Goal: Task Accomplishment & Management: Complete application form

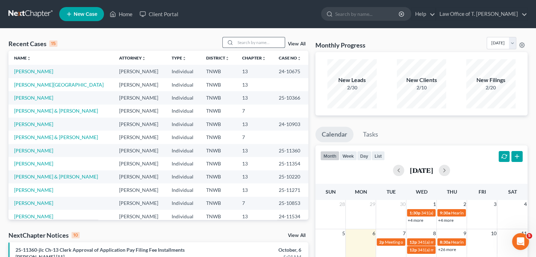
click at [248, 40] on input "search" at bounding box center [259, 42] width 49 height 10
click at [56, 136] on link "[PERSON_NAME] & [PERSON_NAME]" at bounding box center [56, 137] width 84 height 6
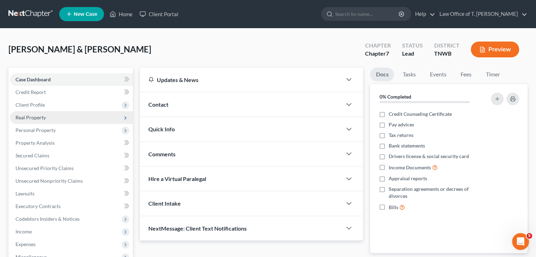
click at [42, 119] on span "Real Property" at bounding box center [30, 117] width 30 height 6
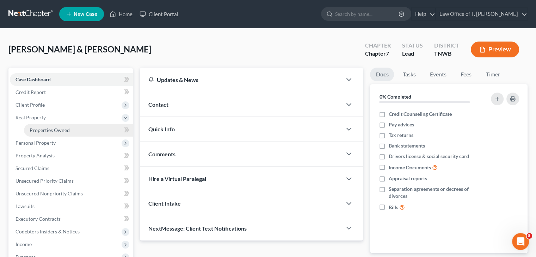
click at [55, 131] on span "Properties Owned" at bounding box center [50, 130] width 40 height 6
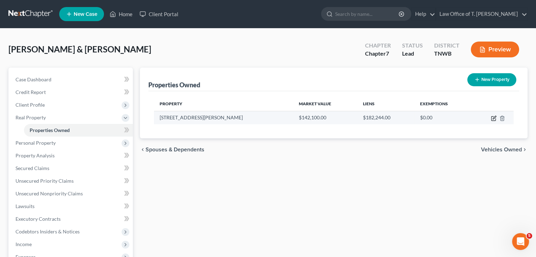
click at [493, 119] on icon "button" at bounding box center [493, 118] width 6 height 6
select select "44"
select select "2"
select select "5"
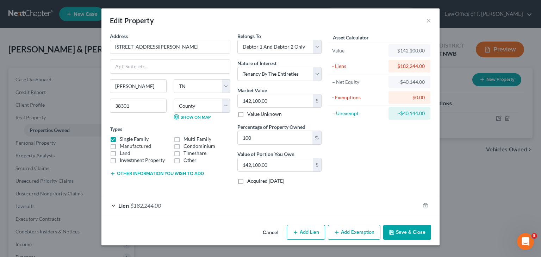
click at [116, 206] on div "Lien $182,244.00" at bounding box center [260, 205] width 318 height 19
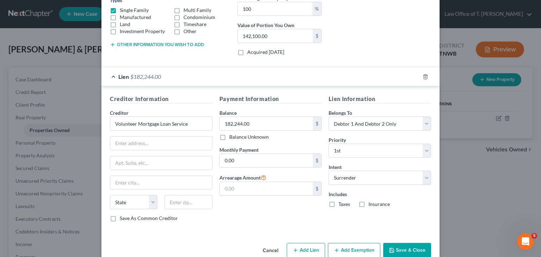
scroll to position [141, 0]
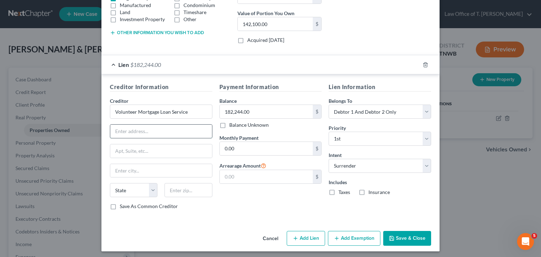
click at [149, 129] on input "text" at bounding box center [161, 131] width 102 height 13
type input "[STREET_ADDRESS][PERSON_NAME]"
click at [136, 151] on input "text" at bounding box center [161, 150] width 102 height 13
type input "[GEOGRAPHIC_DATA]"
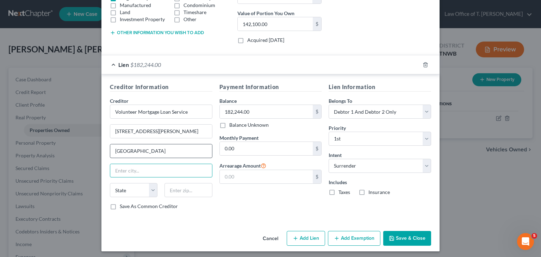
type input "t"
drag, startPoint x: 137, startPoint y: 147, endPoint x: 109, endPoint y: 149, distance: 28.2
click at [110, 149] on input "[GEOGRAPHIC_DATA]" at bounding box center [161, 150] width 102 height 13
type input "[GEOGRAPHIC_DATA]"
select select "44"
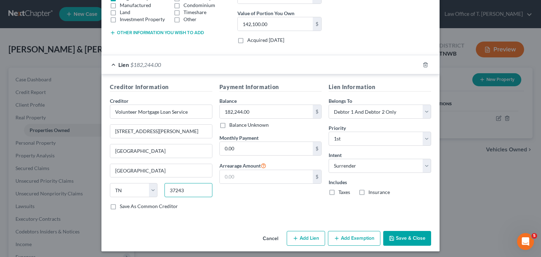
type input "37243"
click at [415, 235] on button "Save & Close" at bounding box center [407, 238] width 48 height 15
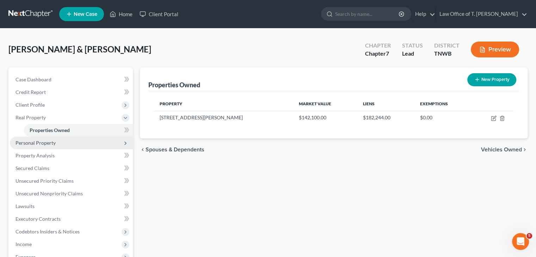
click at [71, 143] on span "Personal Property" at bounding box center [71, 143] width 123 height 13
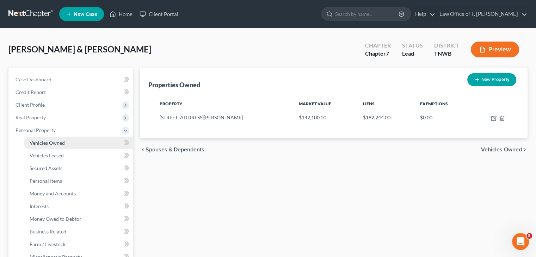
click at [62, 145] on span "Vehicles Owned" at bounding box center [47, 143] width 35 height 6
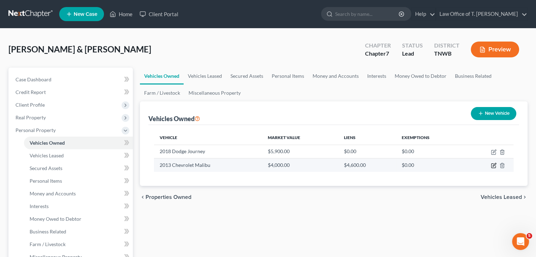
click at [492, 167] on icon "button" at bounding box center [493, 166] width 6 height 6
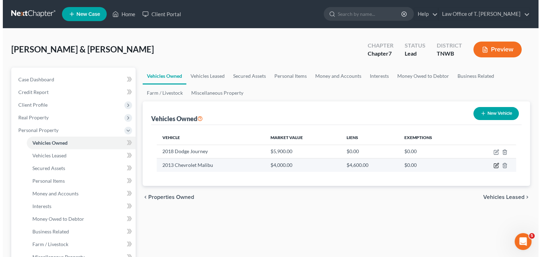
select select "0"
select select "13"
select select "2"
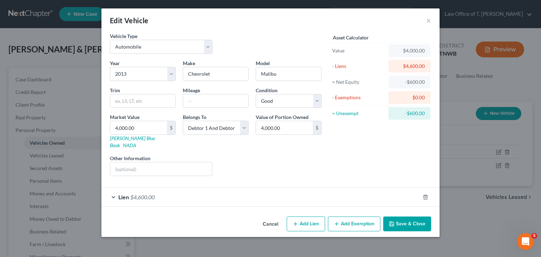
click at [113, 190] on div "Lien $4,600.00" at bounding box center [260, 197] width 318 height 19
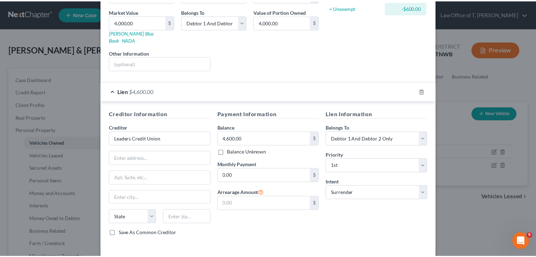
scroll to position [127, 0]
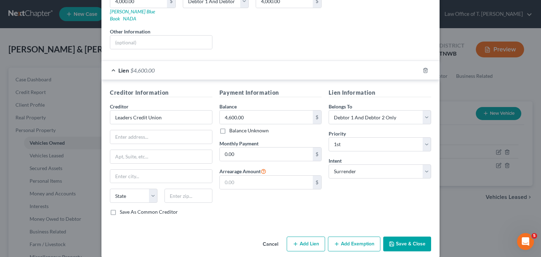
click at [404, 238] on button "Save & Close" at bounding box center [407, 244] width 48 height 15
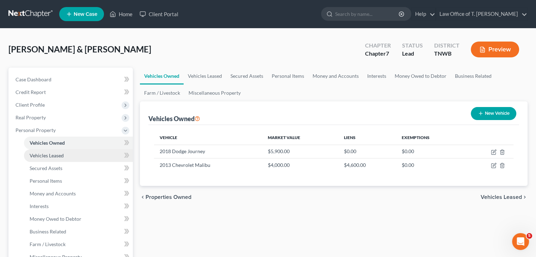
click at [55, 159] on link "Vehicles Leased" at bounding box center [78, 155] width 109 height 13
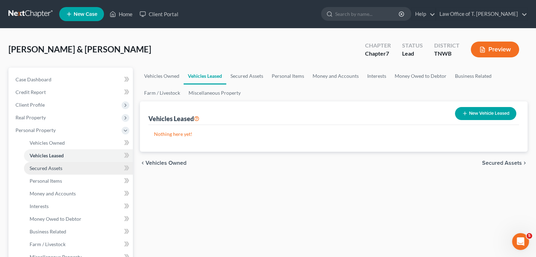
click at [54, 169] on span "Secured Assets" at bounding box center [46, 168] width 33 height 6
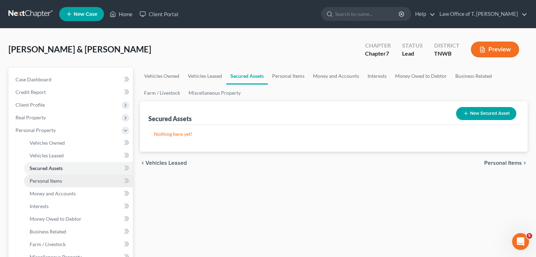
click at [51, 180] on span "Personal Items" at bounding box center [46, 181] width 32 height 6
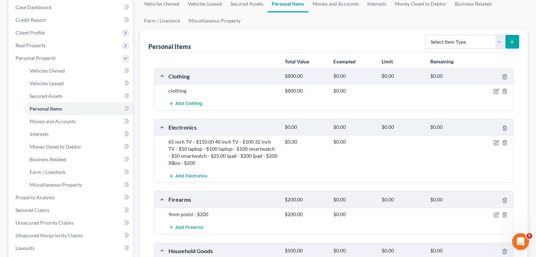
scroll to position [70, 0]
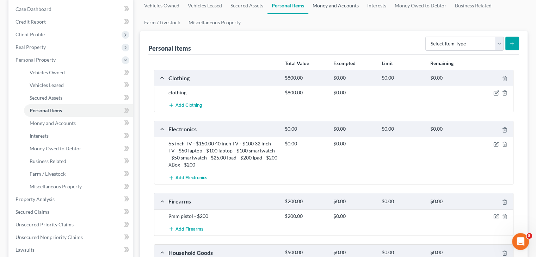
click at [340, 7] on link "Money and Accounts" at bounding box center [335, 5] width 55 height 17
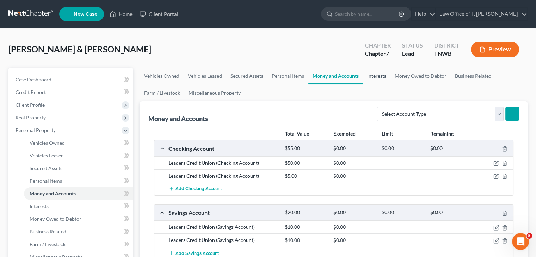
click at [371, 75] on link "Interests" at bounding box center [376, 76] width 27 height 17
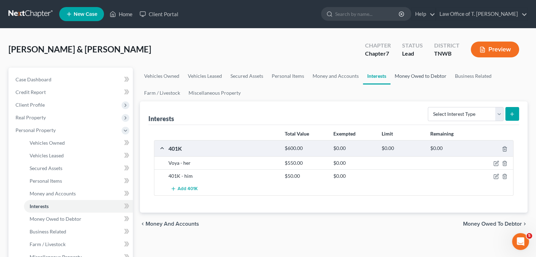
click at [421, 76] on link "Money Owed to Debtor" at bounding box center [420, 76] width 60 height 17
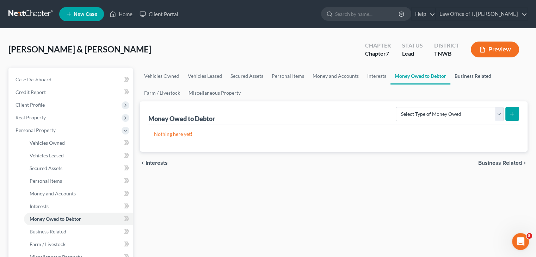
click at [468, 77] on link "Business Related" at bounding box center [472, 76] width 45 height 17
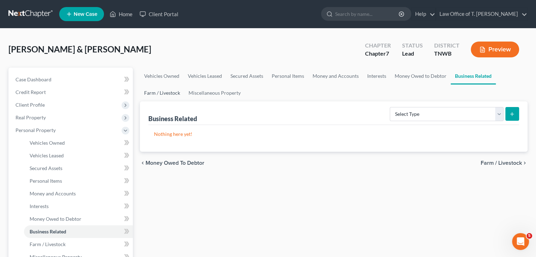
click at [167, 92] on link "Farm / Livestock" at bounding box center [162, 92] width 44 height 17
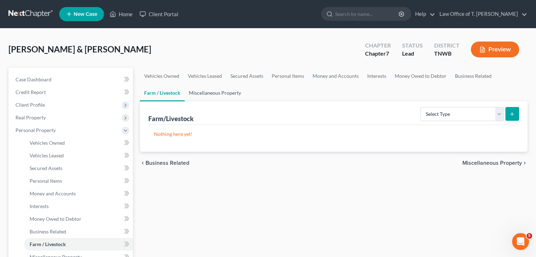
click at [215, 94] on link "Miscellaneous Property" at bounding box center [214, 92] width 61 height 17
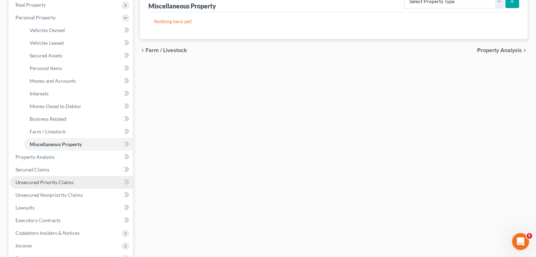
scroll to position [141, 0]
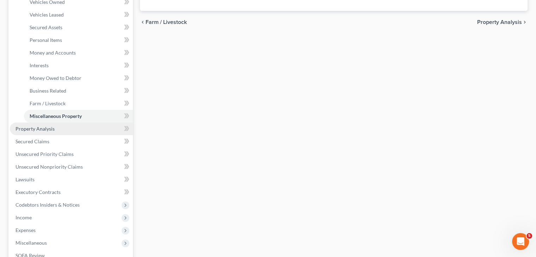
click at [46, 131] on span "Property Analysis" at bounding box center [34, 129] width 39 height 6
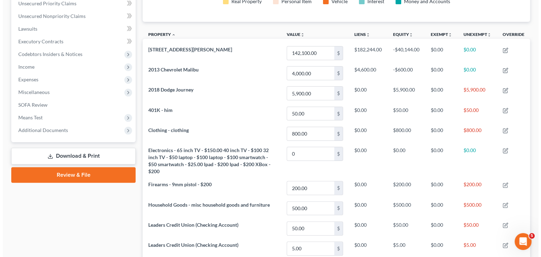
scroll to position [211, 0]
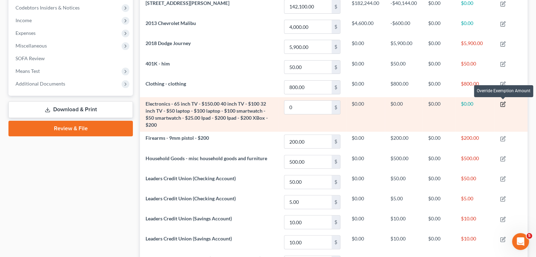
click at [504, 105] on icon "button" at bounding box center [503, 104] width 6 height 6
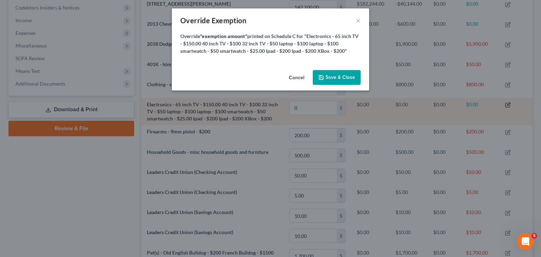
scroll to position [120, 391]
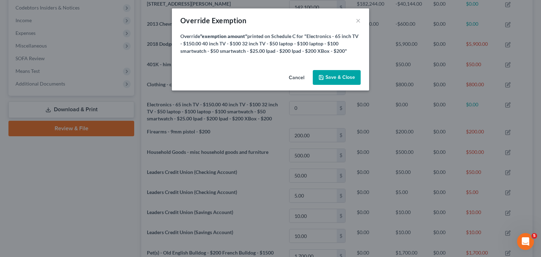
click at [298, 76] on button "Cancel" at bounding box center [296, 78] width 27 height 14
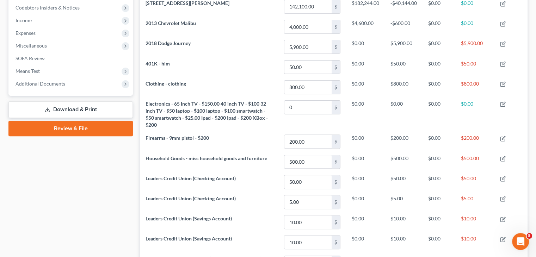
scroll to position [119, 387]
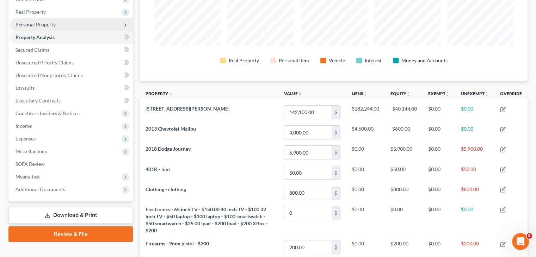
click at [62, 24] on span "Personal Property" at bounding box center [71, 24] width 123 height 13
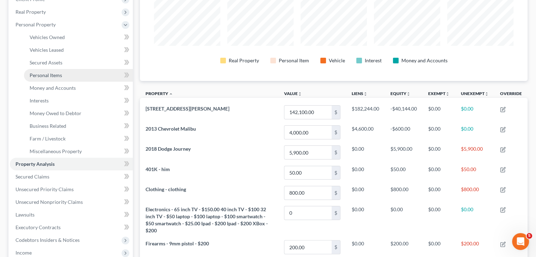
click at [73, 75] on link "Personal Items" at bounding box center [78, 75] width 109 height 13
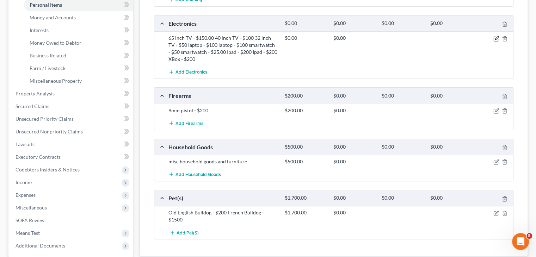
click at [496, 38] on icon "button" at bounding box center [496, 37] width 3 height 3
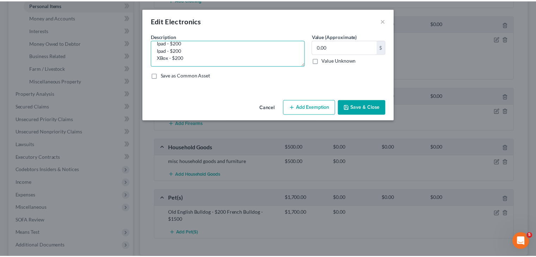
scroll to position [59, 0]
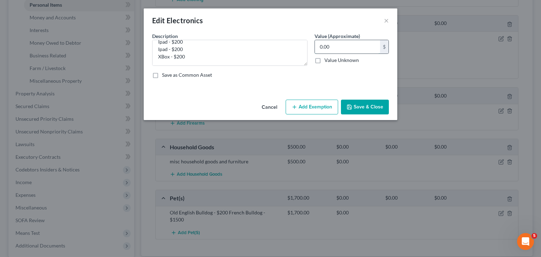
click at [333, 50] on input "0.00" at bounding box center [347, 46] width 65 height 13
type input "1,175.00"
click at [368, 107] on button "Save & Close" at bounding box center [365, 107] width 48 height 15
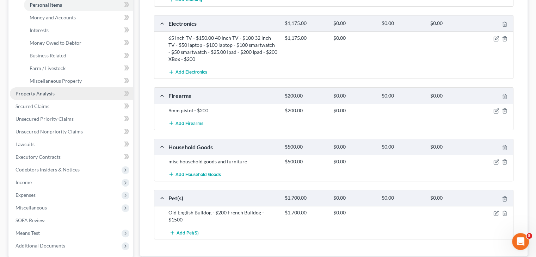
drag, startPoint x: 43, startPoint y: 95, endPoint x: 61, endPoint y: 95, distance: 17.6
click at [43, 95] on span "Property Analysis" at bounding box center [34, 93] width 39 height 6
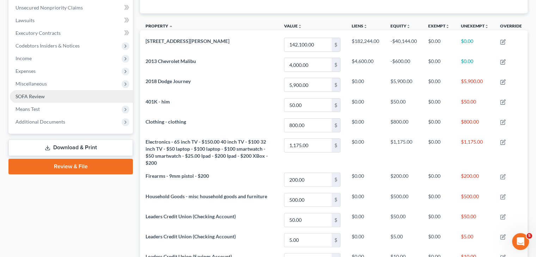
scroll to position [138, 0]
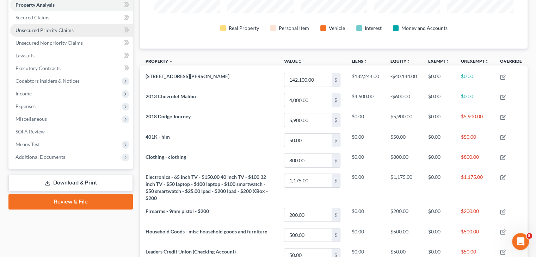
click at [65, 29] on span "Unsecured Priority Claims" at bounding box center [44, 30] width 58 height 6
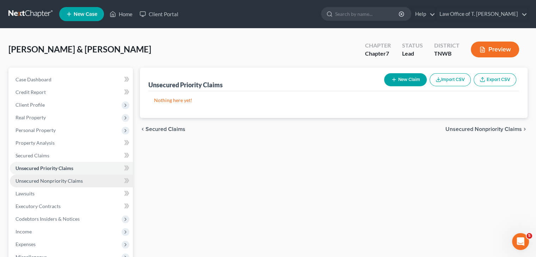
click at [65, 178] on span "Unsecured Nonpriority Claims" at bounding box center [48, 181] width 67 height 6
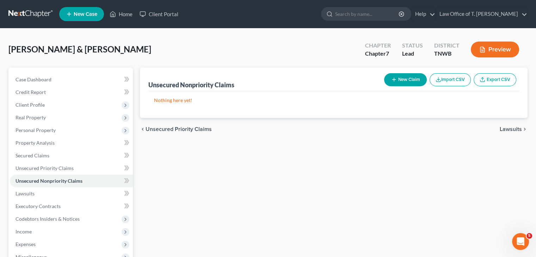
click at [406, 80] on button "New Claim" at bounding box center [405, 79] width 43 height 13
select select "2"
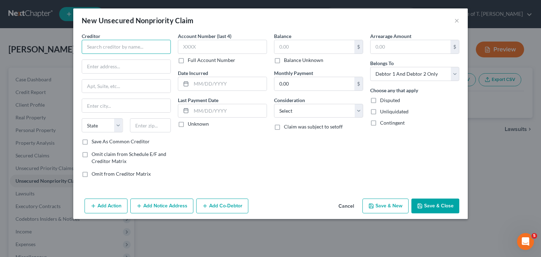
click at [126, 47] on input "text" at bounding box center [126, 47] width 89 height 14
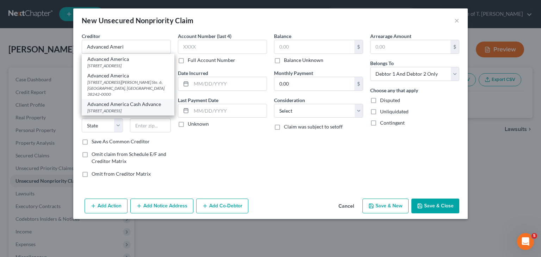
click at [125, 109] on div "[STREET_ADDRESS]" at bounding box center [127, 111] width 81 height 6
type input "Advanced America Cash Advance"
type input "[STREET_ADDRESS]"
type input "[PERSON_NAME]"
select select "44"
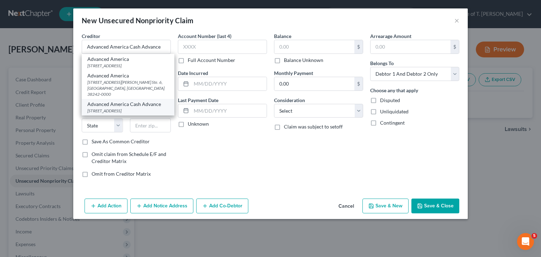
type input "38305-0000"
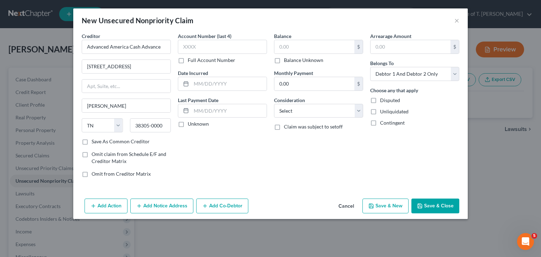
click at [188, 123] on label "Unknown" at bounding box center [198, 123] width 21 height 7
click at [190, 123] on input "Unknown" at bounding box center [192, 122] width 5 height 5
checkbox input "true"
click at [319, 45] on input "text" at bounding box center [314, 46] width 80 height 13
type input "1,748.90"
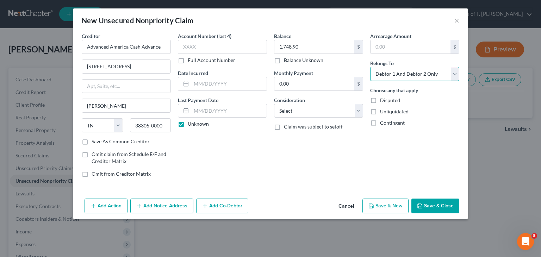
click at [452, 74] on select "Select Debtor 1 Only Debtor 2 Only Debtor 1 And Debtor 2 Only At Least One Of T…" at bounding box center [414, 74] width 89 height 14
select select "0"
click at [370, 67] on select "Select Debtor 1 Only Debtor 2 Only Debtor 1 And Debtor 2 Only At Least One Of T…" at bounding box center [414, 74] width 89 height 14
click at [446, 204] on button "Save & Close" at bounding box center [435, 206] width 48 height 15
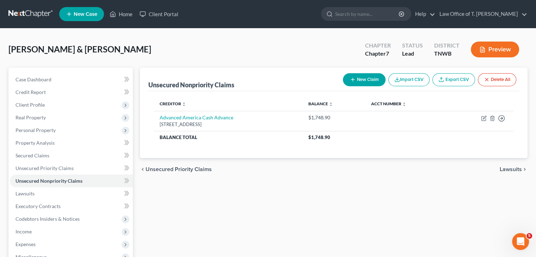
click at [370, 80] on button "New Claim" at bounding box center [364, 79] width 43 height 13
select select "2"
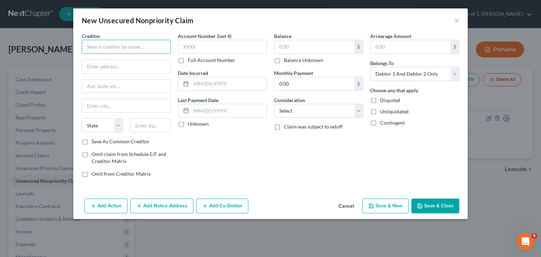
click at [118, 52] on input "text" at bounding box center [126, 47] width 89 height 14
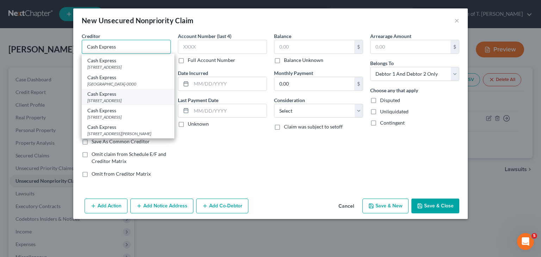
scroll to position [993, 0]
type input "Cash Express"
drag, startPoint x: 231, startPoint y: 169, endPoint x: 208, endPoint y: 162, distance: 24.4
click at [231, 169] on div "Account Number (last 4) Full Account Number Date Incurred Last Payment Date Unk…" at bounding box center [222, 107] width 96 height 151
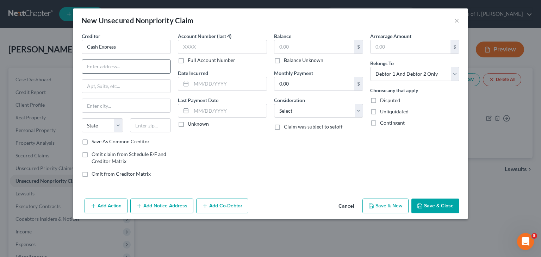
click at [114, 68] on input "text" at bounding box center [126, 66] width 88 height 13
type input "[STREET_ADDRESS]"
type input "[GEOGRAPHIC_DATA]"
select select "44"
type input "38358"
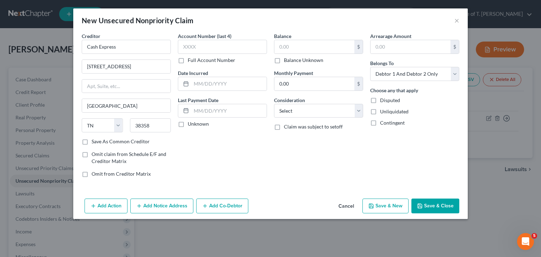
drag, startPoint x: 180, startPoint y: 124, endPoint x: 358, endPoint y: 183, distance: 187.2
click at [188, 124] on label "Unknown" at bounding box center [198, 123] width 21 height 7
click at [190, 124] on input "Unknown" at bounding box center [192, 122] width 5 height 5
checkbox input "true"
click at [452, 205] on button "Save & Close" at bounding box center [435, 206] width 48 height 15
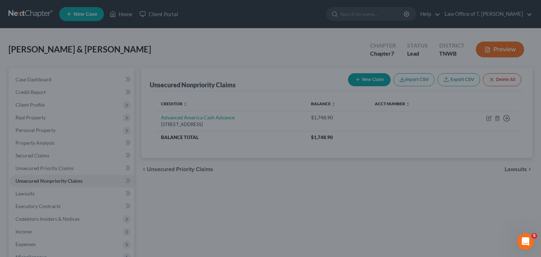
type input "0.00"
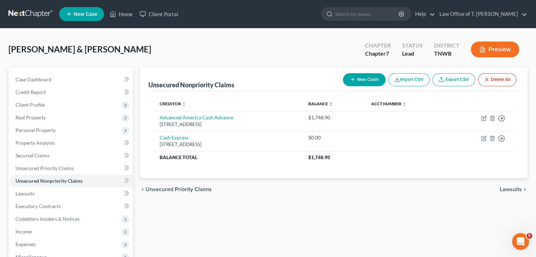
click at [367, 78] on button "New Claim" at bounding box center [364, 79] width 43 height 13
select select "2"
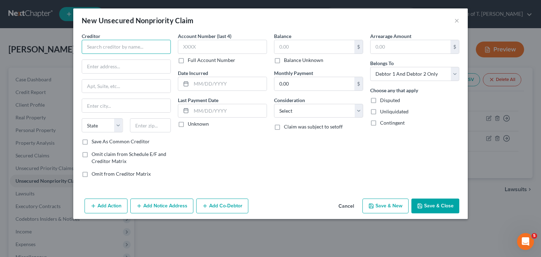
click at [127, 47] on input "text" at bounding box center [126, 47] width 89 height 14
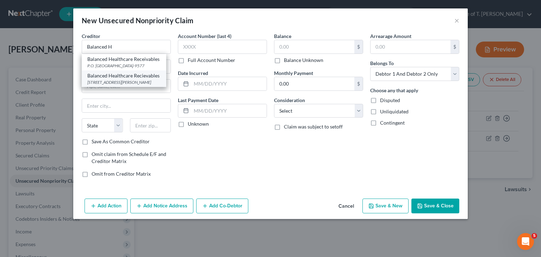
click at [130, 85] on div "[STREET_ADDRESS][PERSON_NAME]" at bounding box center [123, 82] width 73 height 6
type input "Balanced Healthcare Recievables"
type input "[STREET_ADDRESS][PERSON_NAME]"
type input "Ste. 201"
type input "Nashua"
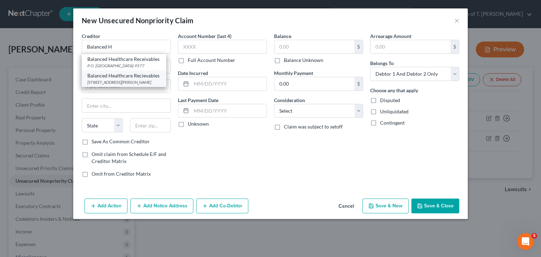
select select "32"
type input "03060-0000"
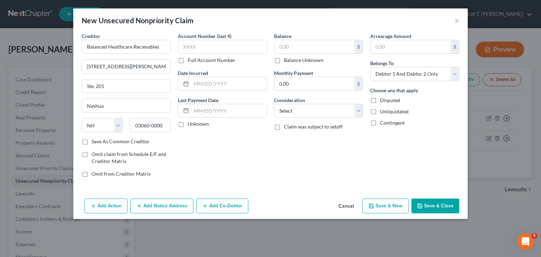
click at [188, 124] on label "Unknown" at bounding box center [198, 123] width 21 height 7
click at [190, 124] on input "Unknown" at bounding box center [192, 122] width 5 height 5
checkbox input "true"
click at [294, 50] on input "text" at bounding box center [314, 46] width 80 height 13
type input "2,463.97"
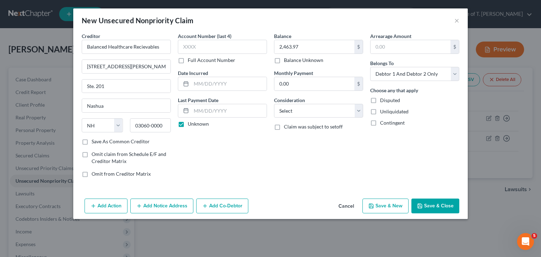
click at [435, 201] on button "Save & Close" at bounding box center [435, 206] width 48 height 15
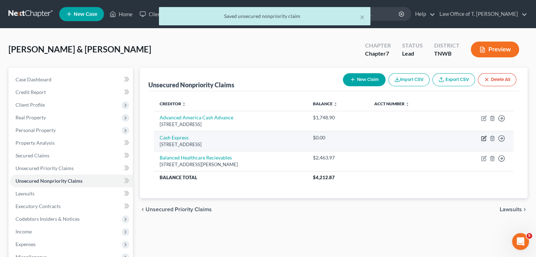
click at [484, 138] on icon "button" at bounding box center [483, 137] width 3 height 3
select select "44"
select select "2"
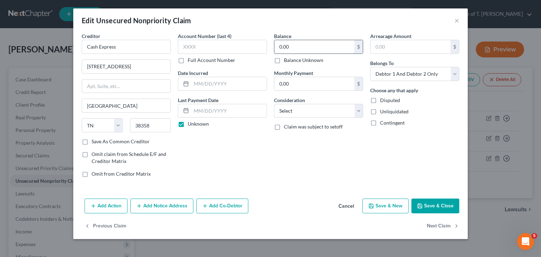
click at [300, 47] on input "0.00" at bounding box center [314, 46] width 80 height 13
type input "690.11"
click at [441, 205] on button "Save & Close" at bounding box center [435, 206] width 48 height 15
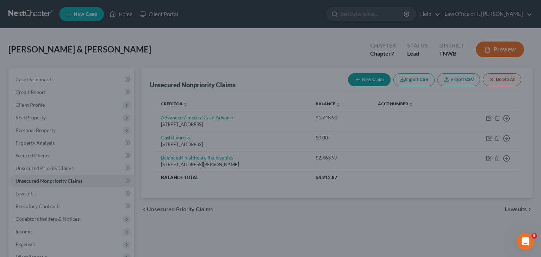
type input "0"
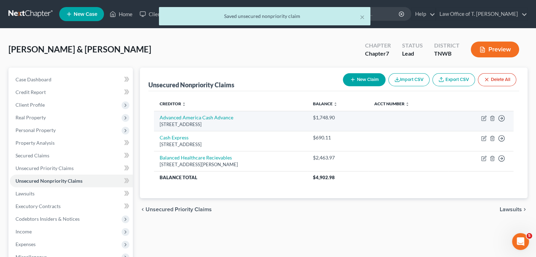
click at [485, 121] on td "Move to D Move to E Move to G Move to Notice Only" at bounding box center [480, 121] width 65 height 20
click at [481, 119] on icon "button" at bounding box center [484, 118] width 6 height 6
select select "44"
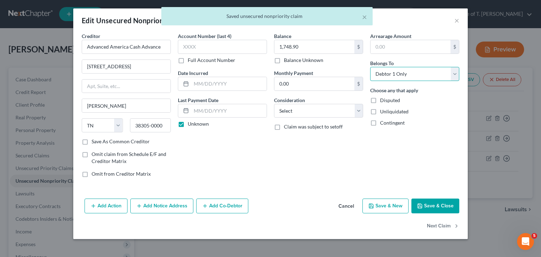
click at [422, 71] on select "Select Debtor 1 Only Debtor 2 Only Debtor 1 And Debtor 2 Only At Least One Of T…" at bounding box center [414, 74] width 89 height 14
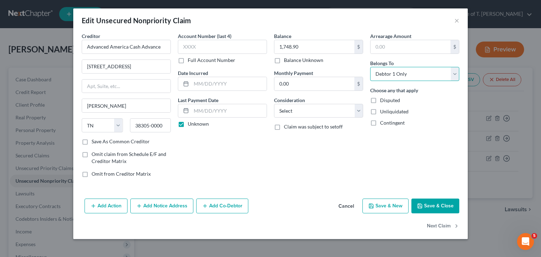
select select "2"
click at [370, 67] on select "Select Debtor 1 Only Debtor 2 Only Debtor 1 And Debtor 2 Only At Least One Of T…" at bounding box center [414, 74] width 89 height 14
click at [434, 206] on button "Save & Close" at bounding box center [435, 206] width 48 height 15
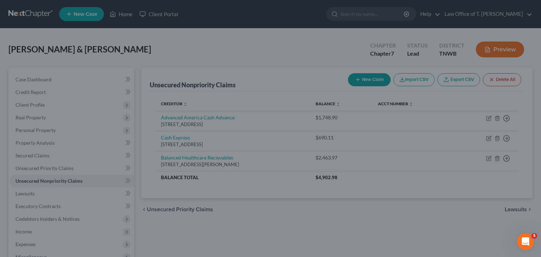
type input "0"
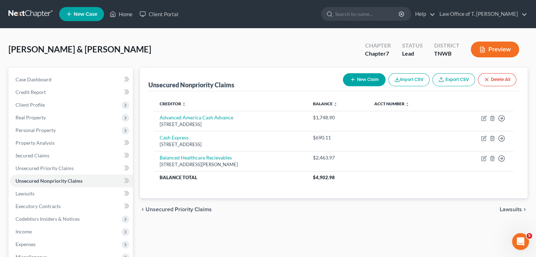
click at [371, 78] on button "New Claim" at bounding box center [364, 79] width 43 height 13
select select "2"
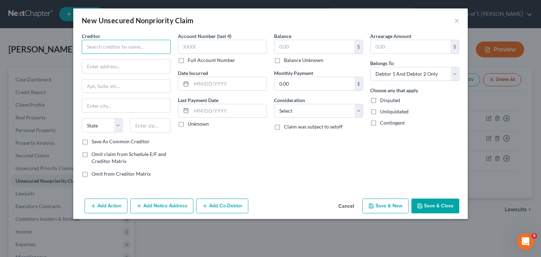
click at [156, 48] on input "text" at bounding box center [126, 47] width 89 height 14
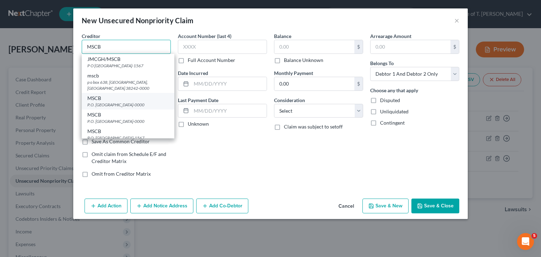
scroll to position [35, 0]
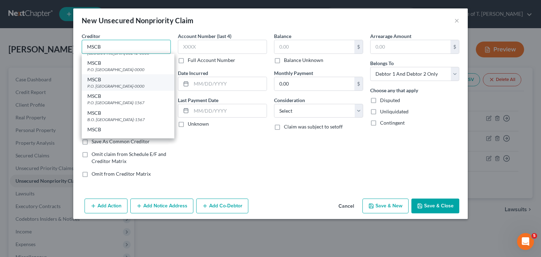
type input "MSCB"
click at [139, 83] on div "P.O. [GEOGRAPHIC_DATA]-0000" at bounding box center [127, 86] width 81 height 6
type input "P.O. Box 1567"
type input "[GEOGRAPHIC_DATA]"
select select "44"
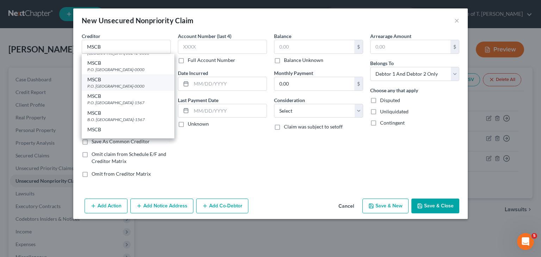
type input "38242-0000"
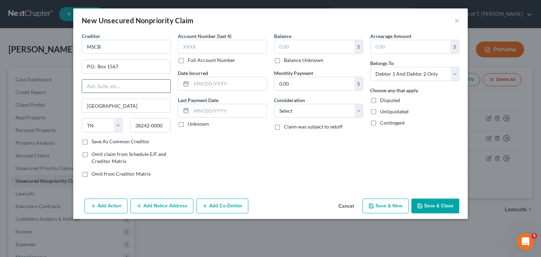
scroll to position [0, 0]
click at [188, 123] on label "Unknown" at bounding box center [198, 123] width 21 height 7
click at [190, 123] on input "Unknown" at bounding box center [192, 122] width 5 height 5
checkbox input "true"
click at [308, 42] on input "text" at bounding box center [314, 46] width 80 height 13
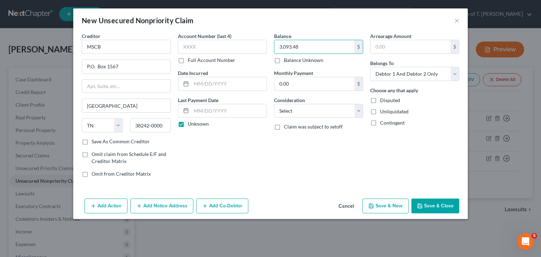
type input "3,093.48"
click at [444, 201] on button "Save & Close" at bounding box center [435, 206] width 48 height 15
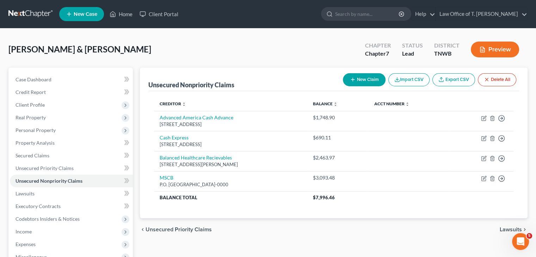
click at [359, 79] on button "New Claim" at bounding box center [364, 79] width 43 height 13
select select "2"
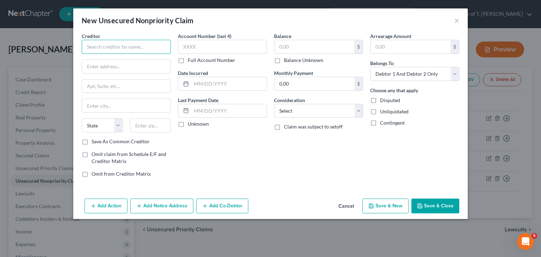
click at [142, 48] on input "text" at bounding box center [126, 47] width 89 height 14
type input "LendNation"
type input "[STREET_ADDRESS]"
type input "[PERSON_NAME]"
select select "44"
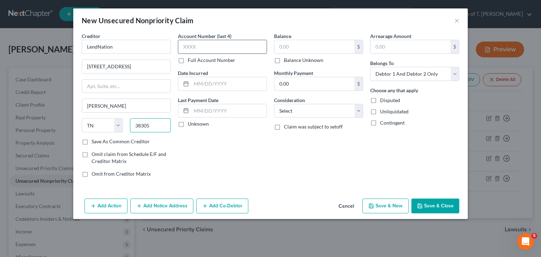
type input "38305"
click at [200, 49] on input "text" at bounding box center [222, 47] width 89 height 14
type input "1396"
click at [300, 44] on input "text" at bounding box center [314, 46] width 80 height 13
type input "527.25"
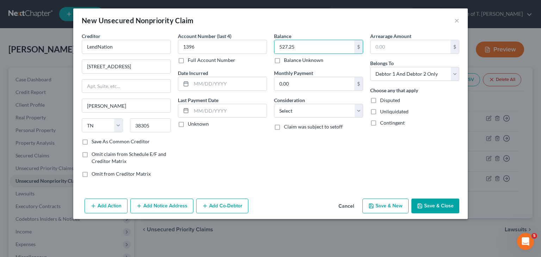
click at [188, 123] on label "Unknown" at bounding box center [198, 123] width 21 height 7
click at [190, 123] on input "Unknown" at bounding box center [192, 122] width 5 height 5
checkbox input "true"
click at [439, 205] on button "Save & Close" at bounding box center [435, 206] width 48 height 15
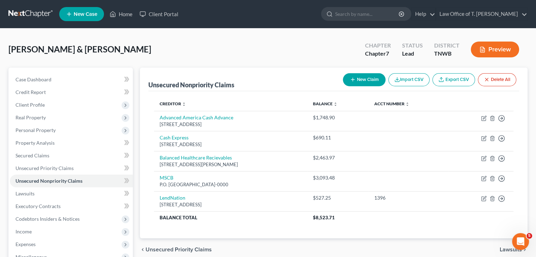
click at [363, 80] on button "New Claim" at bounding box center [364, 79] width 43 height 13
select select "2"
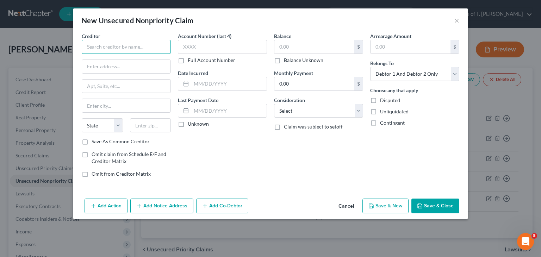
click at [142, 50] on input "text" at bounding box center [126, 47] width 89 height 14
type input "Snap Finance- Haslsted Financial Services"
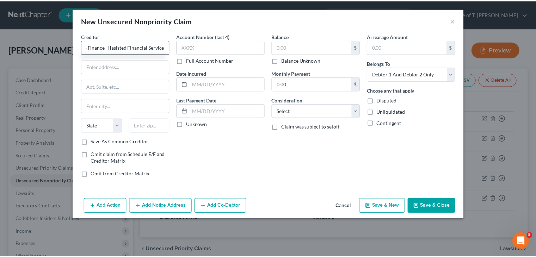
scroll to position [0, 0]
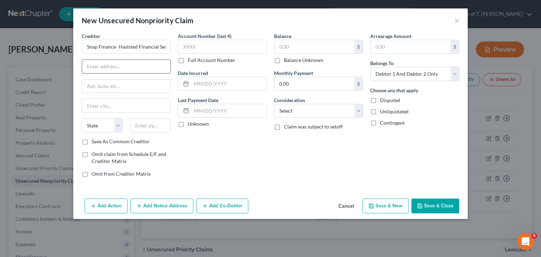
click at [117, 67] on input "text" at bounding box center [126, 66] width 88 height 13
paste input "1193 W 2400 S"
type input "1193 W 2400 S."
click at [118, 101] on input "text" at bounding box center [126, 105] width 88 height 13
type input "[GEOGRAPHIC_DATA]"
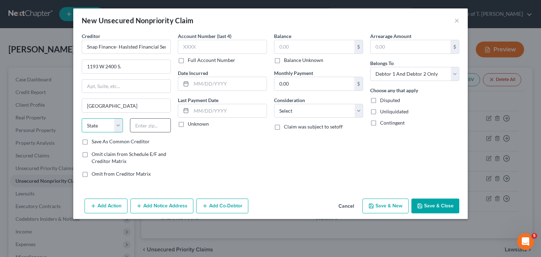
select select "46"
type input "84119"
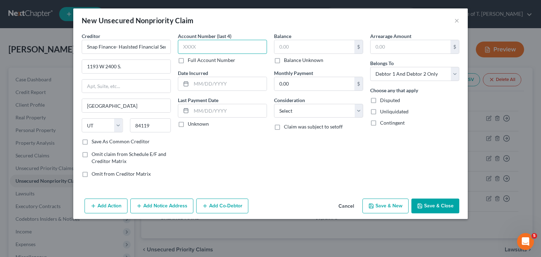
click at [216, 43] on input "text" at bounding box center [222, 47] width 89 height 14
type input "5897"
click at [309, 49] on input "text" at bounding box center [314, 46] width 80 height 13
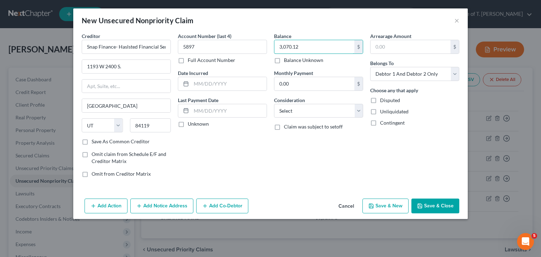
type input "3,070.12"
click at [442, 203] on button "Save & Close" at bounding box center [435, 206] width 48 height 15
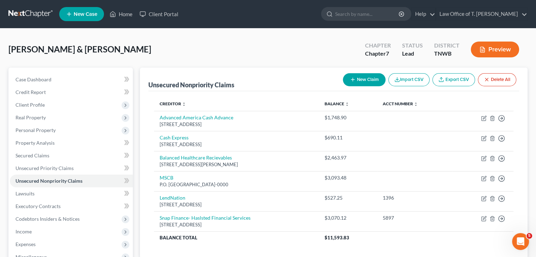
click at [369, 75] on button "New Claim" at bounding box center [364, 79] width 43 height 13
select select "2"
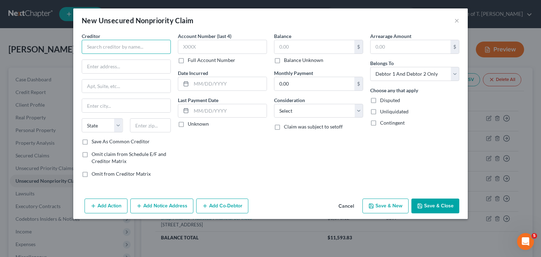
click at [128, 48] on input "text" at bounding box center [126, 47] width 89 height 14
type input "Spectrum"
click at [127, 48] on input "Spectrum" at bounding box center [126, 47] width 89 height 14
click at [118, 68] on input "text" at bounding box center [126, 66] width 88 height 13
paste input "[STREET_ADDRESS]"
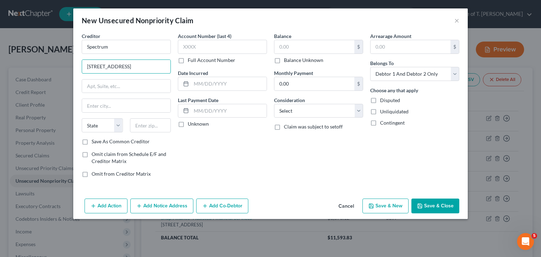
type input "[STREET_ADDRESS]"
click at [104, 104] on input "text" at bounding box center [126, 105] width 88 height 13
type input "Saint Louis"
select select "23"
type input "63131"
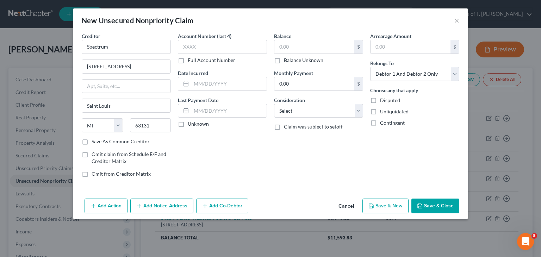
click at [440, 212] on button "Save & Close" at bounding box center [435, 206] width 48 height 15
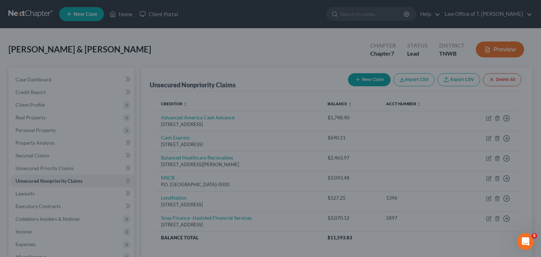
select select "26"
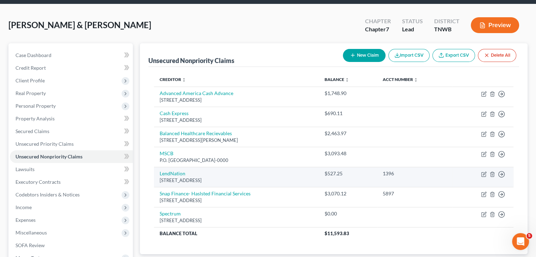
scroll to position [70, 0]
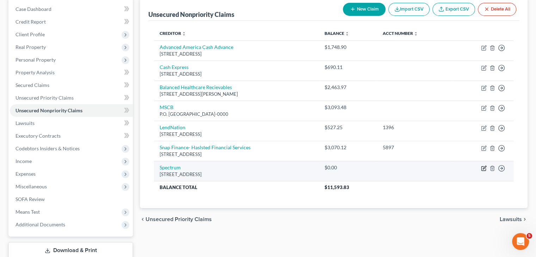
click at [486, 168] on td "Move to D Move to E Move to G Move to Notice Only" at bounding box center [482, 171] width 61 height 20
click at [485, 169] on icon "button" at bounding box center [483, 168] width 4 height 4
select select "23"
select select "2"
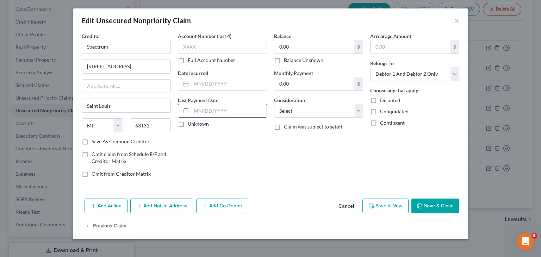
drag, startPoint x: 180, startPoint y: 121, endPoint x: 244, endPoint y: 111, distance: 64.2
click at [188, 121] on label "Unknown" at bounding box center [198, 123] width 21 height 7
click at [190, 121] on input "Unknown" at bounding box center [192, 122] width 5 height 5
checkbox input "true"
click at [293, 47] on input "0.00" at bounding box center [314, 46] width 80 height 13
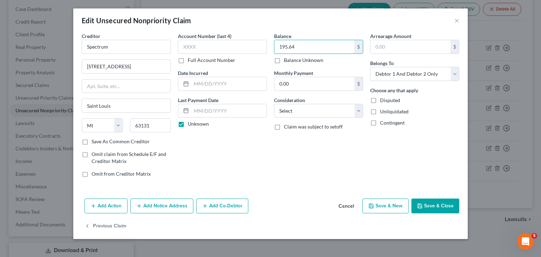
type input "195.64"
click at [432, 203] on button "Save & Close" at bounding box center [435, 206] width 48 height 15
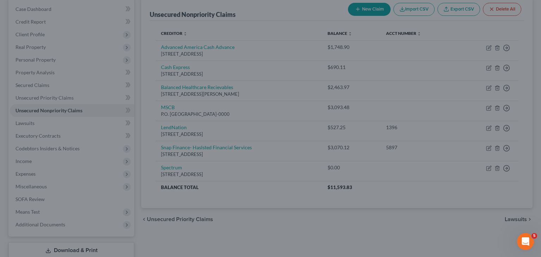
type input "0"
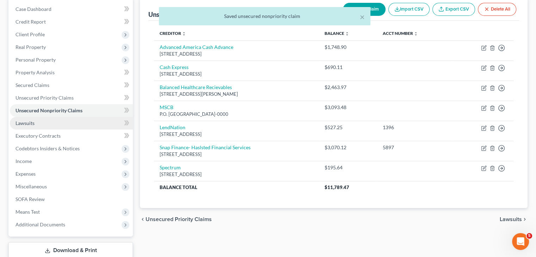
click at [32, 126] on link "Lawsuits" at bounding box center [71, 123] width 123 height 13
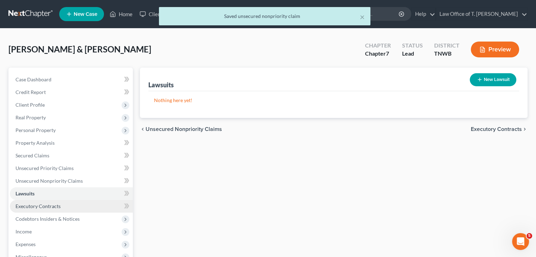
click at [42, 207] on span "Executory Contracts" at bounding box center [37, 206] width 45 height 6
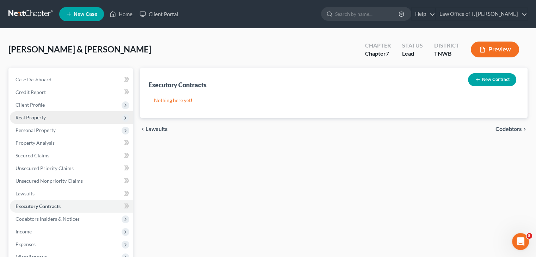
click at [42, 116] on span "Real Property" at bounding box center [30, 117] width 30 height 6
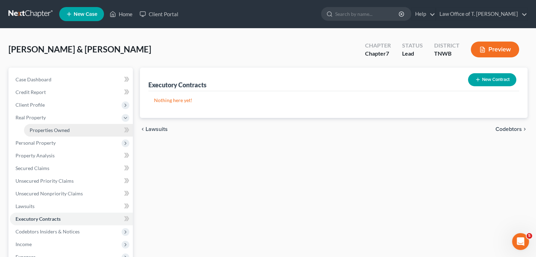
click at [52, 129] on span "Properties Owned" at bounding box center [50, 130] width 40 height 6
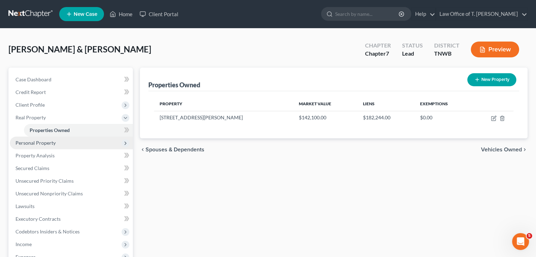
click at [53, 145] on span "Personal Property" at bounding box center [35, 143] width 40 height 6
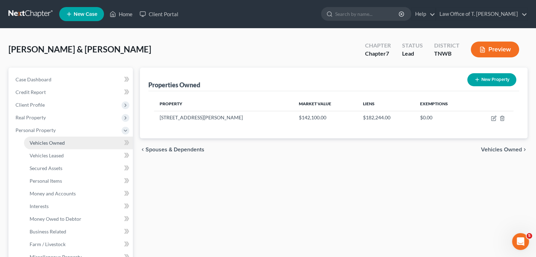
drag, startPoint x: 53, startPoint y: 143, endPoint x: 72, endPoint y: 143, distance: 18.7
click at [54, 143] on span "Vehicles Owned" at bounding box center [47, 143] width 35 height 6
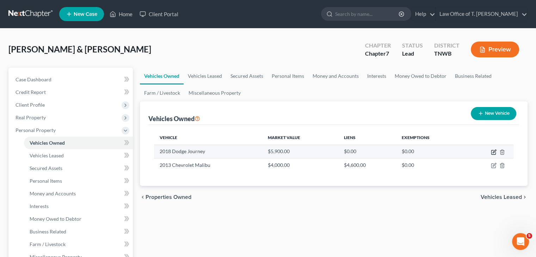
click at [493, 151] on icon "button" at bounding box center [493, 152] width 6 height 6
select select "0"
select select "8"
select select "2"
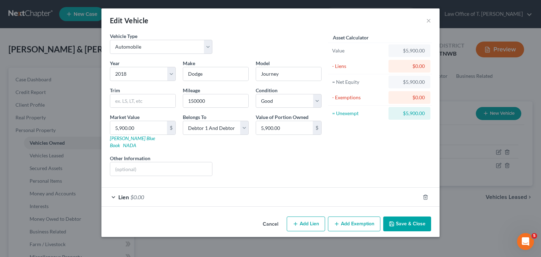
click at [115, 189] on div "Lien $0.00" at bounding box center [260, 197] width 318 height 19
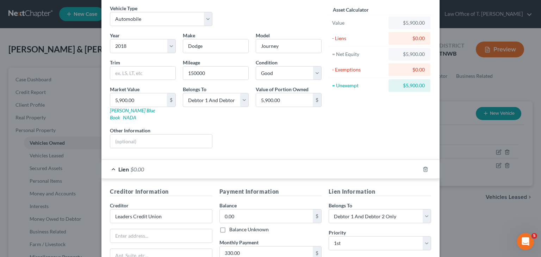
scroll to position [70, 0]
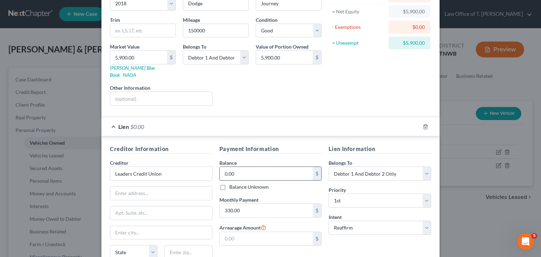
click at [242, 167] on input "0.00" at bounding box center [266, 173] width 93 height 13
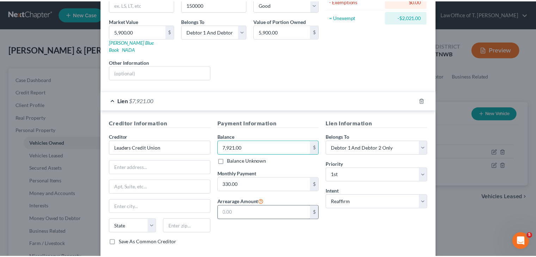
scroll to position [127, 0]
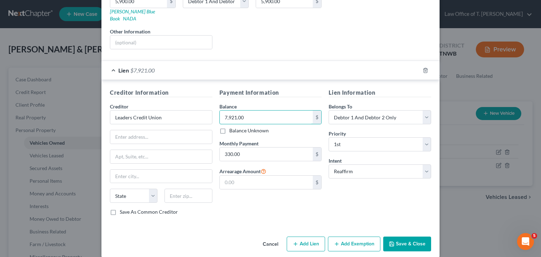
type input "7,921.00"
click at [410, 237] on button "Save & Close" at bounding box center [407, 244] width 48 height 15
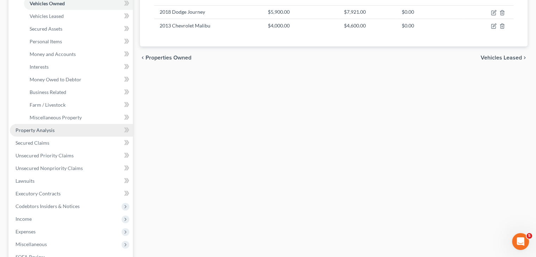
scroll to position [141, 0]
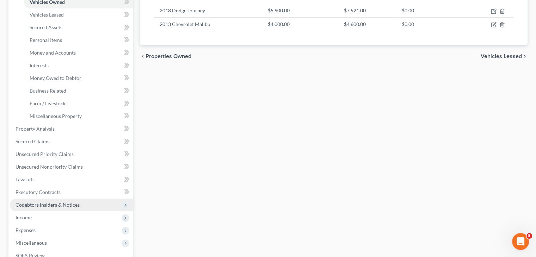
click at [46, 205] on span "Codebtors Insiders & Notices" at bounding box center [47, 205] width 64 height 6
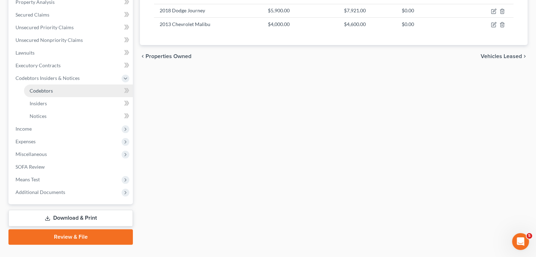
click at [46, 90] on span "Codebtors" at bounding box center [41, 91] width 23 height 6
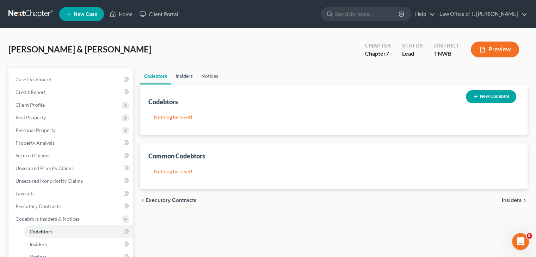
click at [186, 76] on link "Insiders" at bounding box center [184, 76] width 26 height 17
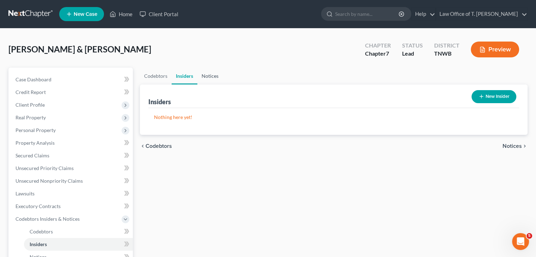
click at [213, 76] on link "Notices" at bounding box center [209, 76] width 25 height 17
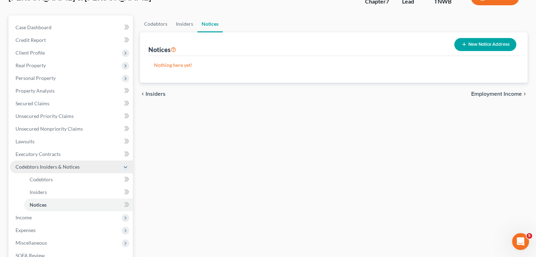
scroll to position [70, 0]
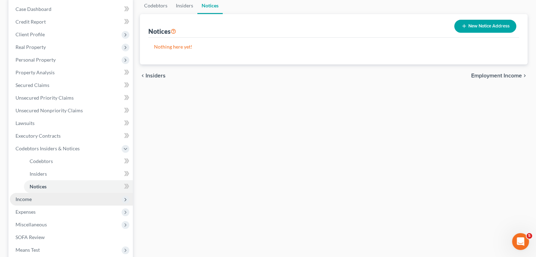
click at [32, 200] on span "Income" at bounding box center [71, 199] width 123 height 13
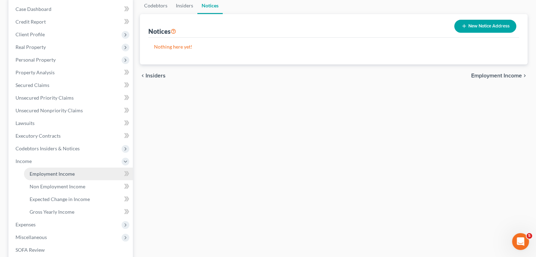
click at [74, 172] on link "Employment Income" at bounding box center [78, 174] width 109 height 13
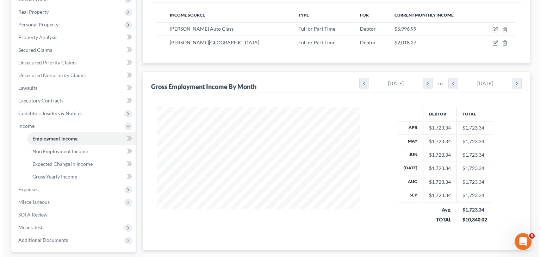
scroll to position [35, 0]
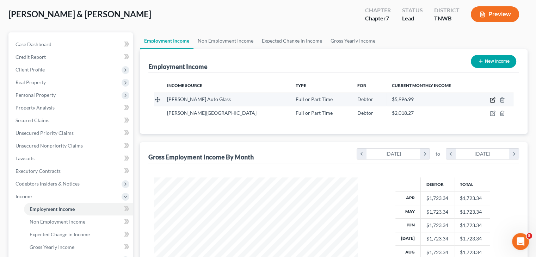
click at [493, 101] on icon "button" at bounding box center [492, 100] width 6 height 6
select select "0"
select select "3"
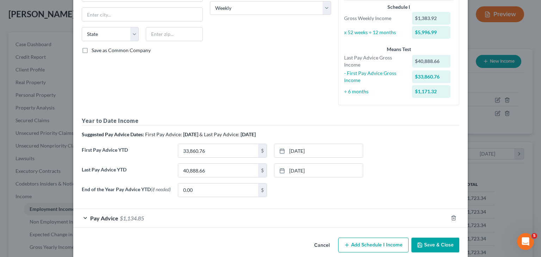
scroll to position [129, 0]
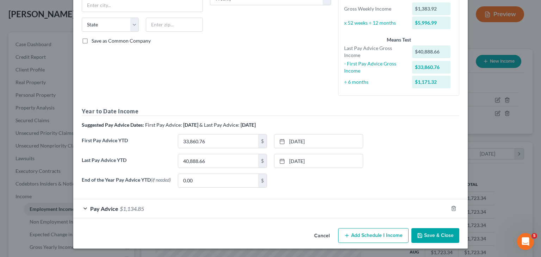
click at [81, 207] on div "Pay Advice $1,134.85" at bounding box center [260, 208] width 375 height 19
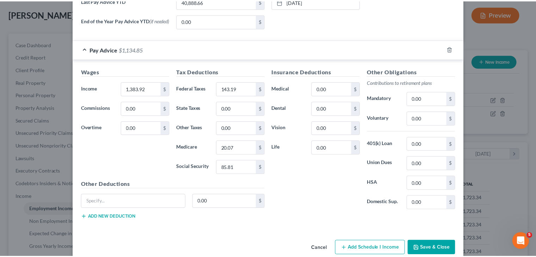
scroll to position [300, 0]
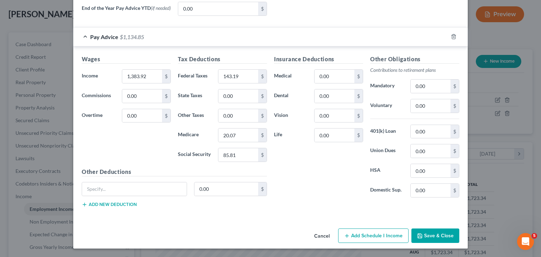
click at [436, 232] on button "Save & Close" at bounding box center [435, 236] width 48 height 15
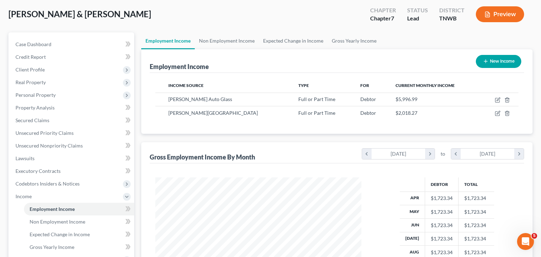
scroll to position [351956, 351864]
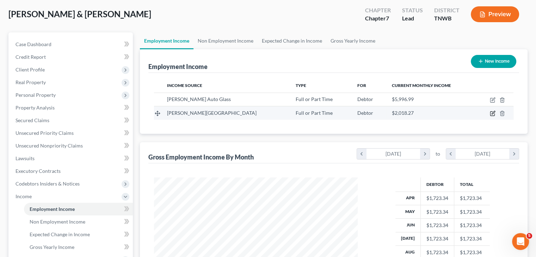
click at [494, 113] on icon "button" at bounding box center [492, 114] width 6 height 6
select select "0"
select select "2"
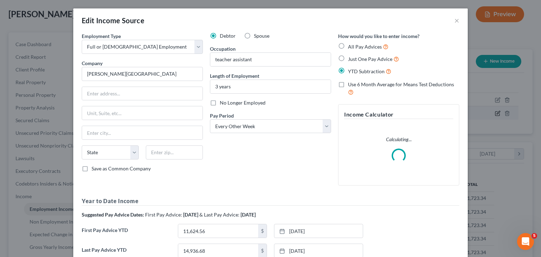
scroll to position [125, 220]
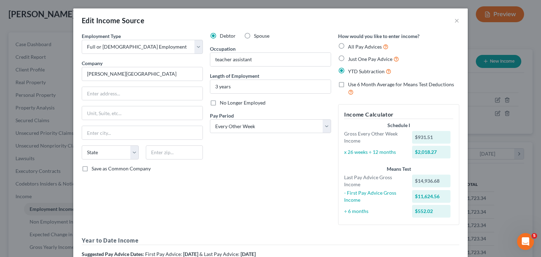
drag, startPoint x: 209, startPoint y: 101, endPoint x: 213, endPoint y: 102, distance: 4.0
click at [220, 101] on label "No Longer Employed" at bounding box center [243, 102] width 46 height 7
click at [223, 101] on input "No Longer Employed" at bounding box center [225, 101] width 5 height 5
checkbox input "true"
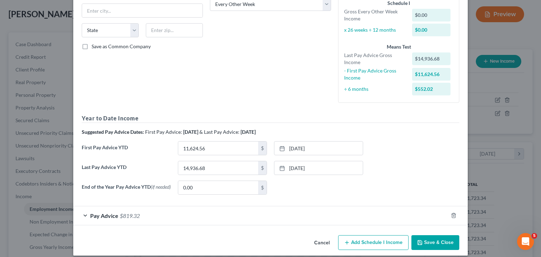
scroll to position [130, 0]
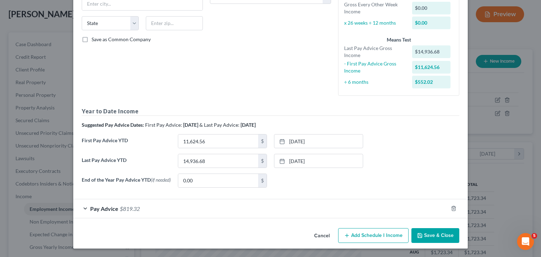
click at [84, 208] on div "Pay Advice $819.32" at bounding box center [260, 208] width 375 height 19
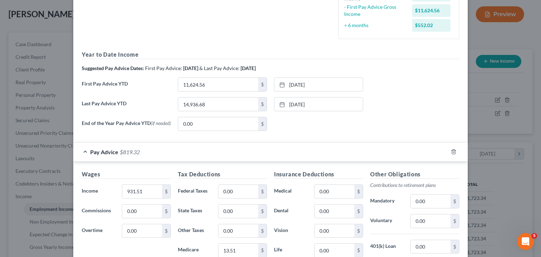
scroll to position [200, 0]
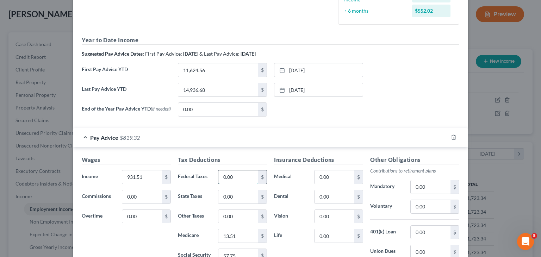
click at [234, 180] on input "0.00" at bounding box center [238, 176] width 40 height 13
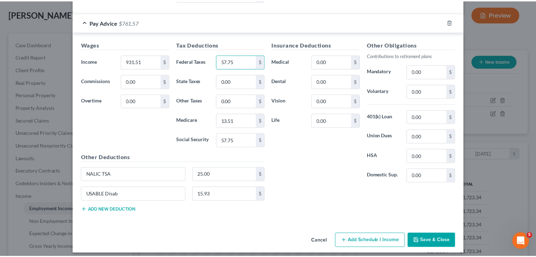
scroll to position [320, 0]
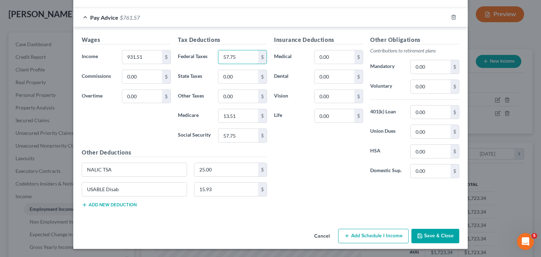
type input "57.75"
click at [431, 234] on button "Save & Close" at bounding box center [435, 236] width 48 height 15
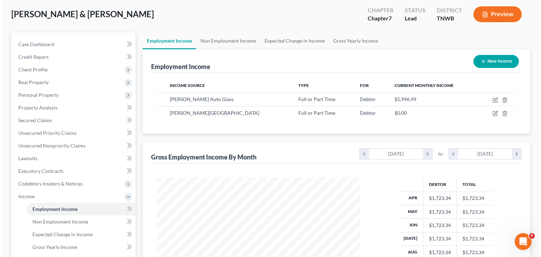
scroll to position [351956, 351864]
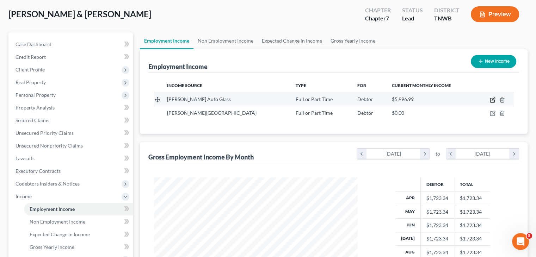
click at [493, 101] on icon "button" at bounding box center [492, 100] width 6 height 6
select select "0"
select select "3"
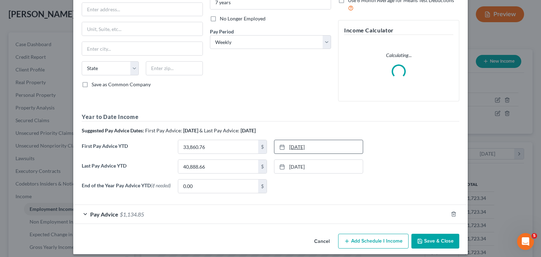
scroll to position [90, 0]
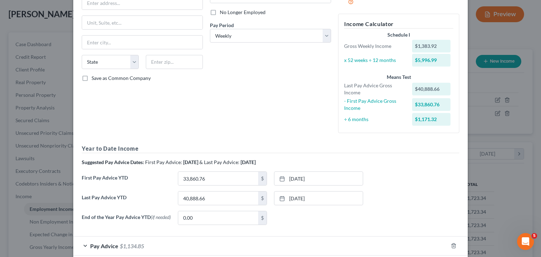
click at [86, 209] on label "Last Pay Advice YTD" at bounding box center [126, 201] width 96 height 20
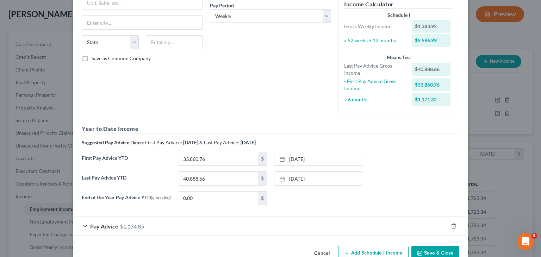
scroll to position [129, 0]
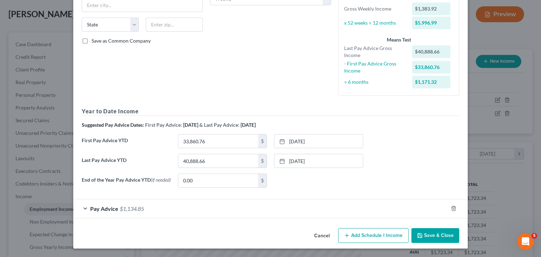
click at [84, 209] on div "Pay Advice $1,134.85" at bounding box center [260, 208] width 375 height 19
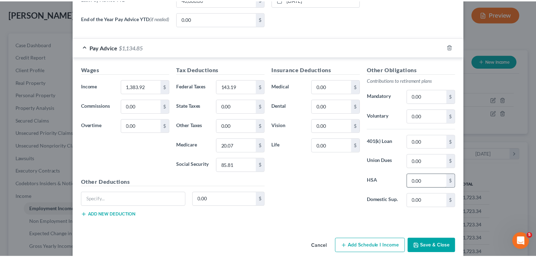
scroll to position [300, 0]
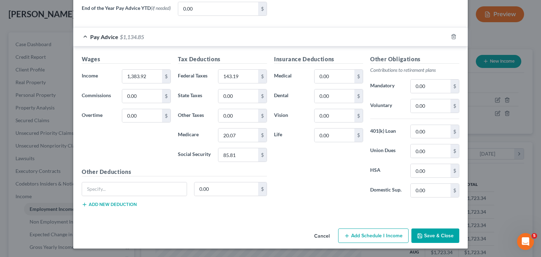
click at [444, 235] on button "Save & Close" at bounding box center [435, 236] width 48 height 15
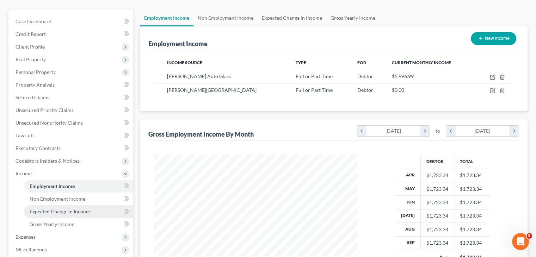
scroll to position [70, 0]
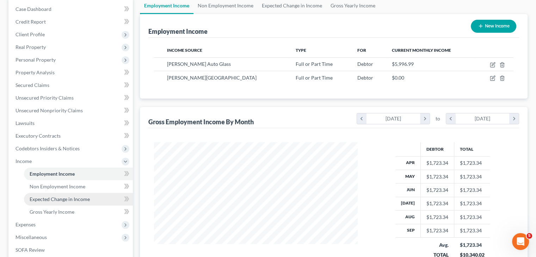
click at [82, 200] on span "Expected Change in Income" at bounding box center [60, 199] width 60 height 6
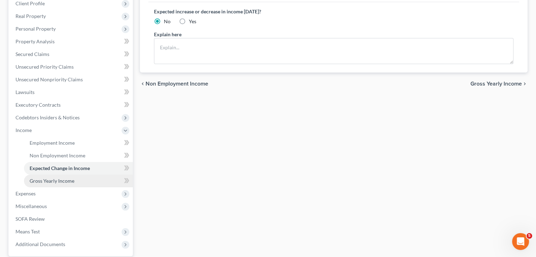
scroll to position [106, 0]
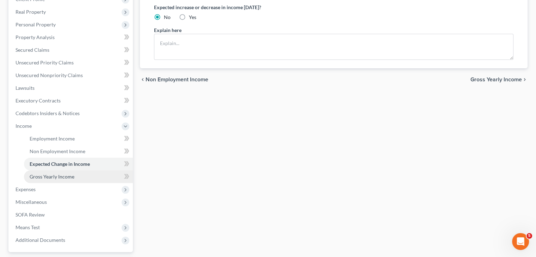
click at [58, 177] on span "Gross Yearly Income" at bounding box center [52, 177] width 45 height 6
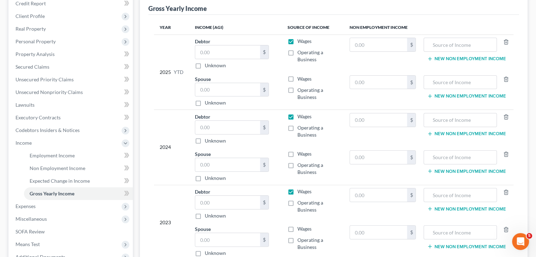
scroll to position [106, 0]
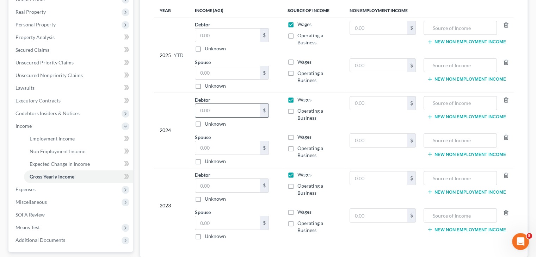
click at [211, 109] on input "text" at bounding box center [227, 110] width 65 height 13
type input "53,966.00"
click at [224, 148] on input "text" at bounding box center [227, 147] width 65 height 13
type input "26,061.00"
click at [227, 184] on input "text" at bounding box center [227, 185] width 65 height 13
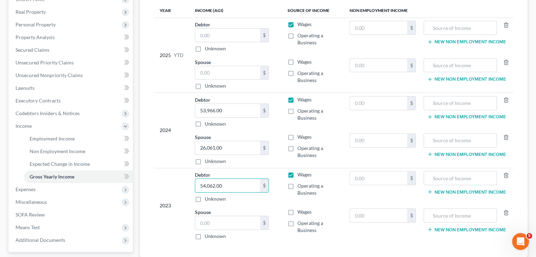
type input "54,062.00"
click at [205, 235] on label "Unknown" at bounding box center [215, 236] width 21 height 7
click at [207, 235] on input "Unknown" at bounding box center [209, 235] width 5 height 5
checkbox input "true"
type input "0.00"
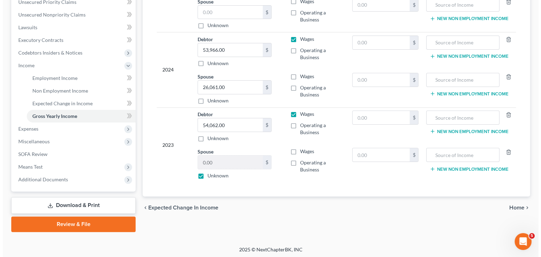
scroll to position [168, 0]
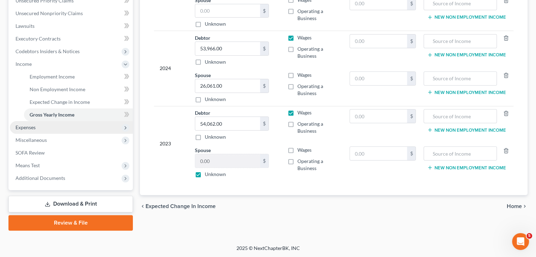
click at [41, 126] on span "Expenses" at bounding box center [71, 127] width 123 height 13
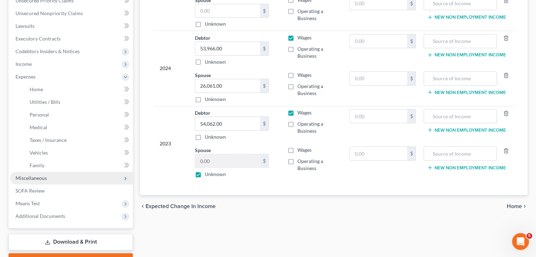
click at [52, 179] on span "Miscellaneous" at bounding box center [71, 178] width 123 height 13
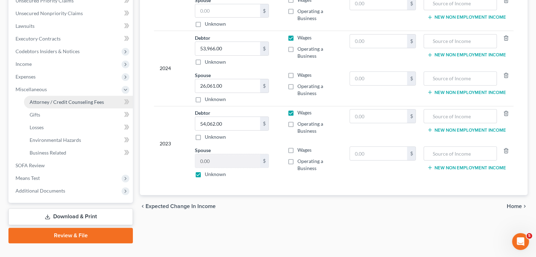
click at [80, 102] on span "Attorney / Credit Counseling Fees" at bounding box center [67, 102] width 74 height 6
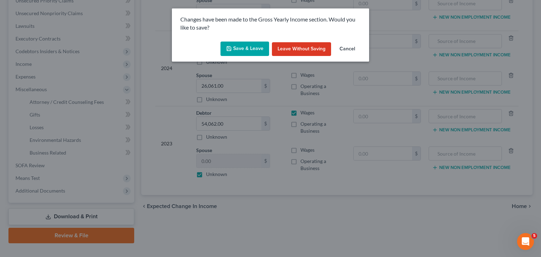
click at [250, 50] on button "Save & Leave" at bounding box center [244, 49] width 49 height 15
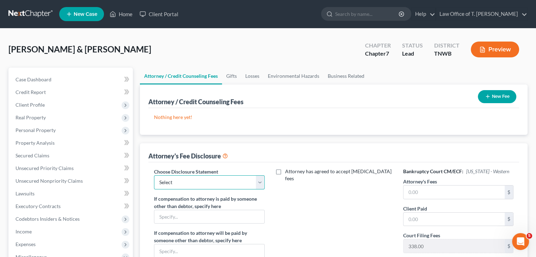
click at [256, 184] on select "Select Chapter 11 Ch 13 Chapter 7" at bounding box center [209, 182] width 110 height 14
select select "2"
click at [154, 175] on select "Select Chapter 11 Ch 13 Chapter 7" at bounding box center [209, 182] width 110 height 14
click at [459, 192] on input "text" at bounding box center [453, 192] width 101 height 13
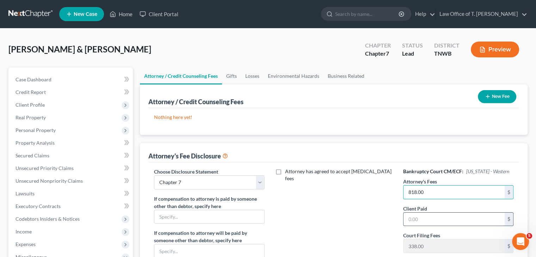
type input "818.00"
click at [440, 216] on input "text" at bounding box center [453, 219] width 101 height 13
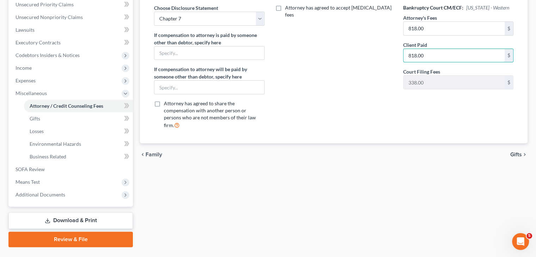
scroll to position [176, 0]
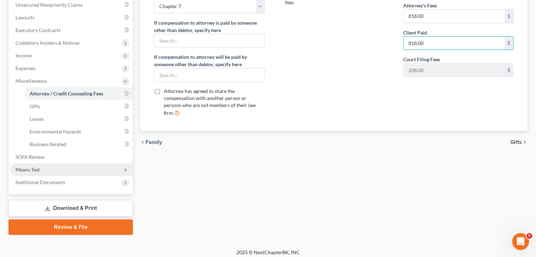
type input "818.00"
click at [62, 169] on span "Means Test" at bounding box center [71, 169] width 123 height 13
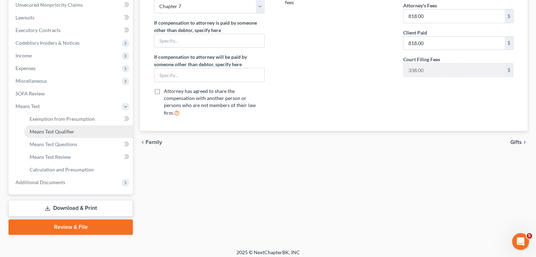
click at [69, 133] on span "Means Test Qualifier" at bounding box center [52, 132] width 45 height 6
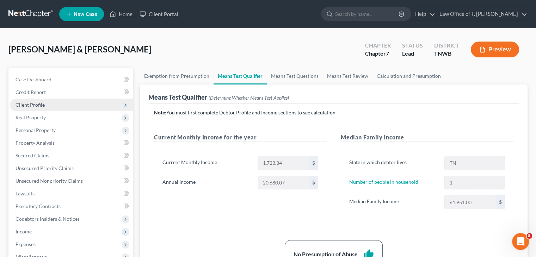
click at [61, 100] on span "Client Profile" at bounding box center [71, 105] width 123 height 13
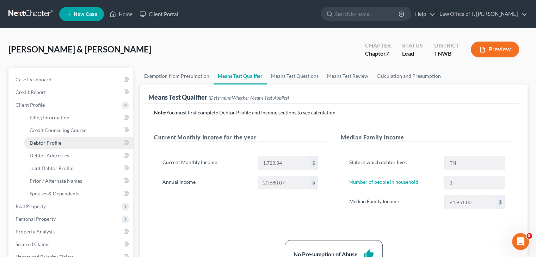
click at [57, 142] on span "Debtor Profile" at bounding box center [46, 143] width 32 height 6
select select "1"
select select "0"
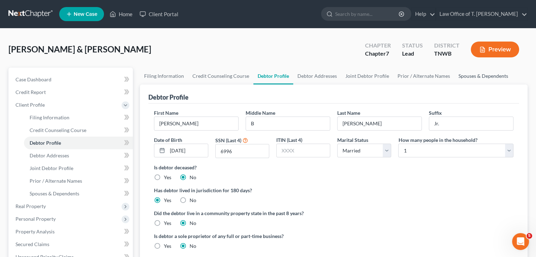
click at [465, 77] on link "Spouses & Dependents" at bounding box center [483, 76] width 58 height 17
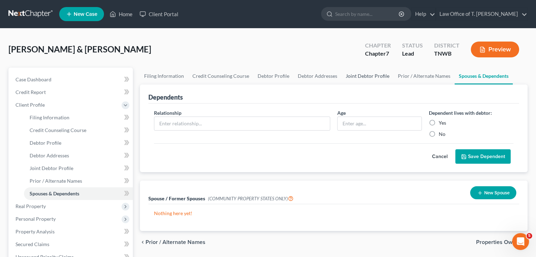
click at [363, 78] on link "Joint Debtor Profile" at bounding box center [367, 76] width 52 height 17
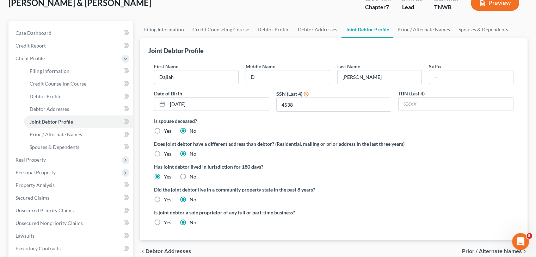
scroll to position [35, 0]
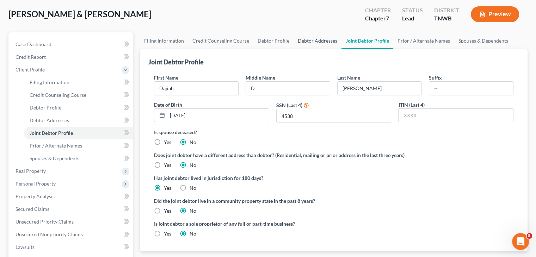
click at [317, 42] on link "Debtor Addresses" at bounding box center [317, 40] width 48 height 17
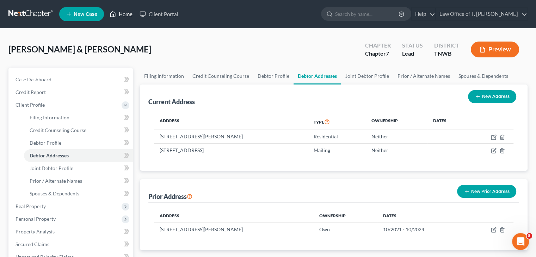
click at [125, 14] on link "Home" at bounding box center [121, 14] width 30 height 13
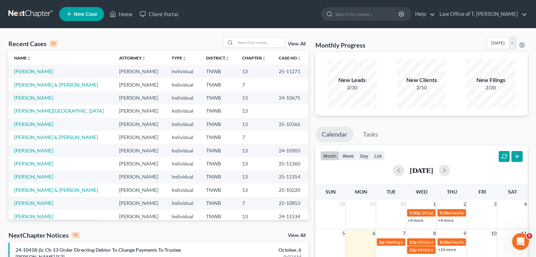
click at [91, 16] on span "New Case" at bounding box center [86, 14] width 24 height 5
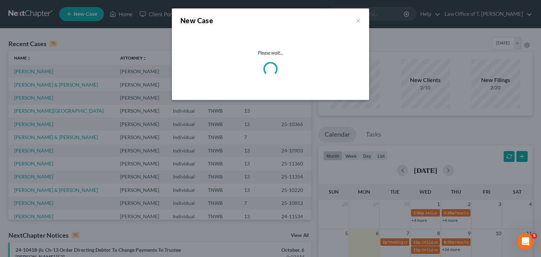
select select "76"
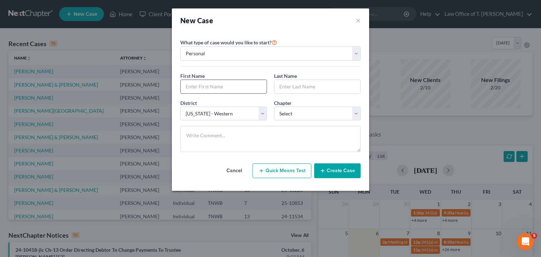
drag, startPoint x: 245, startPoint y: 82, endPoint x: 250, endPoint y: 78, distance: 6.0
click at [246, 81] on input "text" at bounding box center [224, 86] width 86 height 13
type input "Joy"
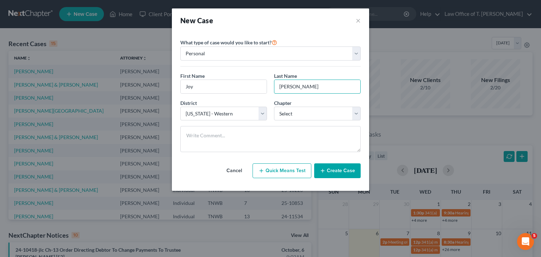
type input "[PERSON_NAME]"
click at [340, 171] on button "Create Case" at bounding box center [337, 170] width 46 height 15
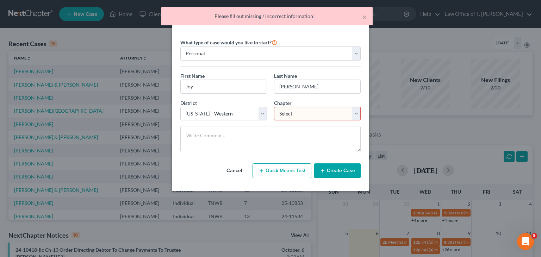
click at [355, 114] on select "Select 7 11 12 13" at bounding box center [317, 114] width 87 height 14
select select "0"
click at [274, 107] on select "Select 7 11 12 13" at bounding box center [317, 114] width 87 height 14
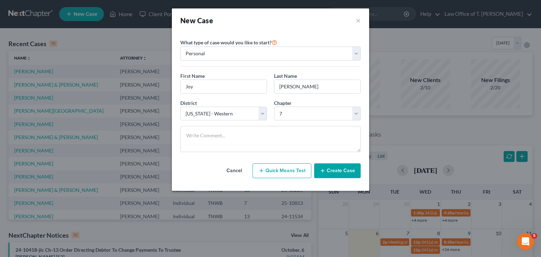
click at [339, 170] on button "Create Case" at bounding box center [337, 170] width 46 height 15
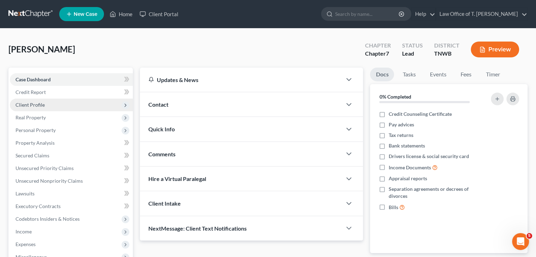
click at [51, 106] on span "Client Profile" at bounding box center [71, 105] width 123 height 13
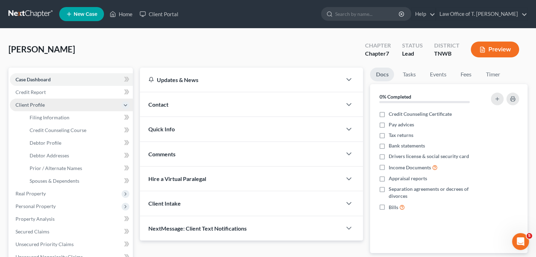
click at [52, 104] on span "Client Profile" at bounding box center [71, 105] width 123 height 13
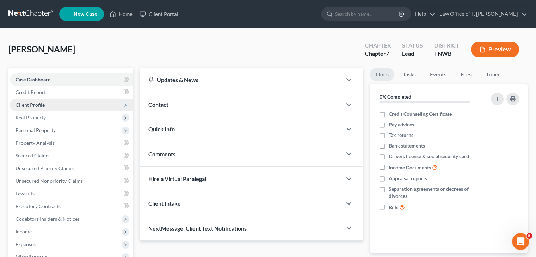
click at [48, 104] on span "Client Profile" at bounding box center [71, 105] width 123 height 13
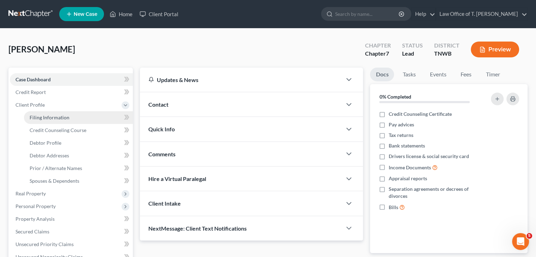
click at [44, 114] on span "Filing Information" at bounding box center [50, 117] width 40 height 6
select select "1"
select select "0"
select select "76"
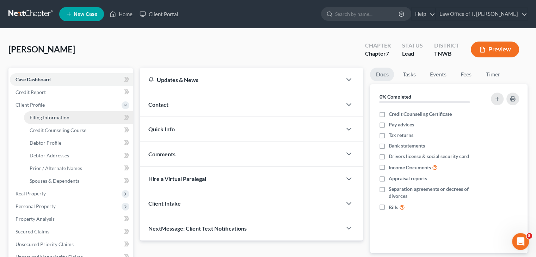
select select "44"
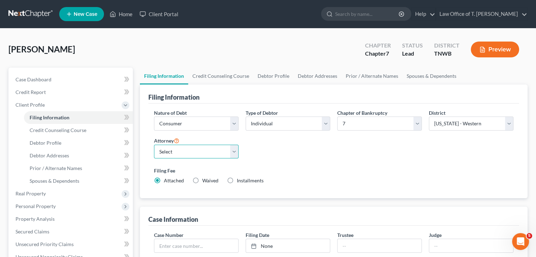
drag, startPoint x: 236, startPoint y: 152, endPoint x: 232, endPoint y: 157, distance: 6.1
click at [236, 152] on select "Select [PERSON_NAME] - TNWB [PERSON_NAME] - TNMB" at bounding box center [196, 152] width 84 height 14
select select "0"
click at [154, 145] on select "Select [PERSON_NAME] - TNWB [PERSON_NAME] - TNMB" at bounding box center [196, 152] width 84 height 14
click at [237, 179] on label "Installments Installments" at bounding box center [250, 180] width 27 height 7
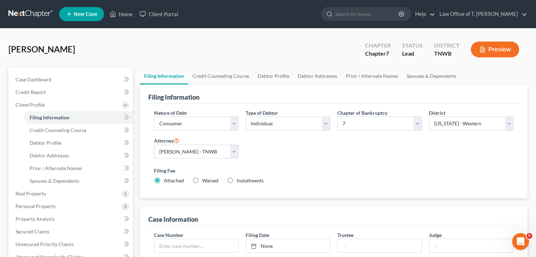
click at [239, 179] on input "Installments Installments" at bounding box center [241, 179] width 5 height 5
radio input "true"
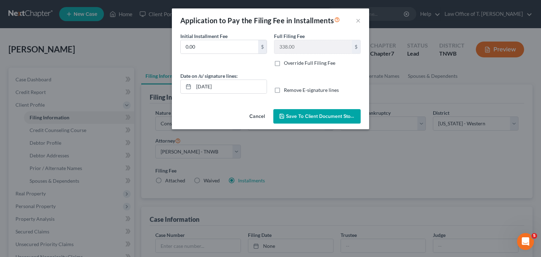
click at [259, 116] on button "Cancel" at bounding box center [257, 117] width 27 height 14
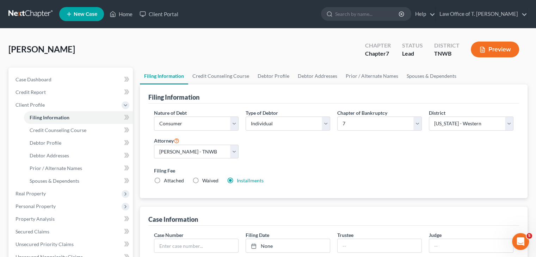
click at [164, 180] on label "Attached" at bounding box center [174, 180] width 20 height 7
click at [167, 180] on input "Attached" at bounding box center [169, 179] width 5 height 5
radio input "true"
radio input "false"
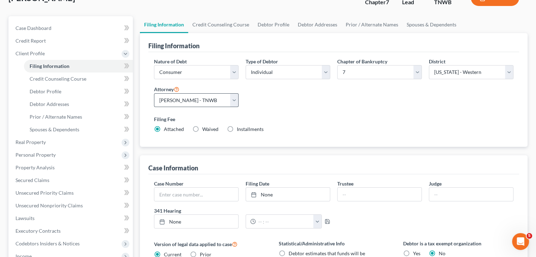
scroll to position [51, 0]
click at [278, 26] on link "Debtor Profile" at bounding box center [273, 25] width 40 height 17
select select "0"
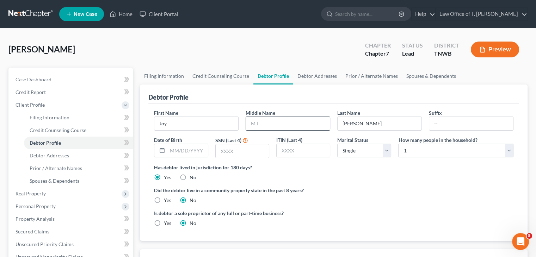
click at [282, 125] on input "text" at bounding box center [288, 123] width 84 height 13
type input "M"
click at [195, 149] on input "text" at bounding box center [187, 150] width 40 height 13
type input "[DATE]"
type input "4382"
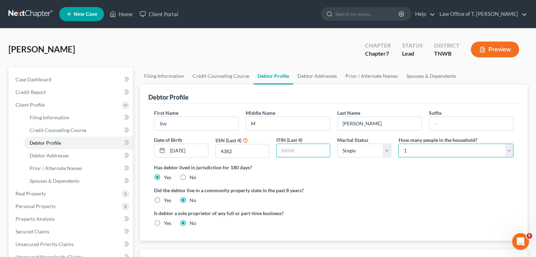
click at [510, 151] on select "Select 1 2 3 4 5 6 7 8 9 10 11 12 13 14 15 16 17 18 19 20" at bounding box center [455, 151] width 115 height 14
select select "3"
click at [398, 144] on select "Select 1 2 3 4 5 6 7 8 9 10 11 12 13 14 15 16 17 18 19 20" at bounding box center [455, 151] width 115 height 14
click at [324, 74] on link "Debtor Addresses" at bounding box center [317, 76] width 48 height 17
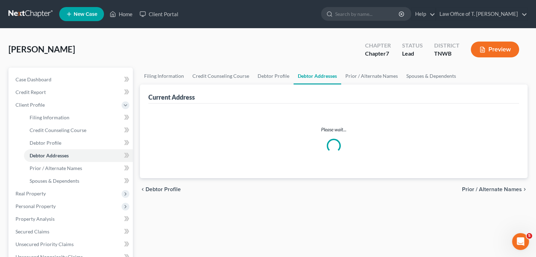
select select "0"
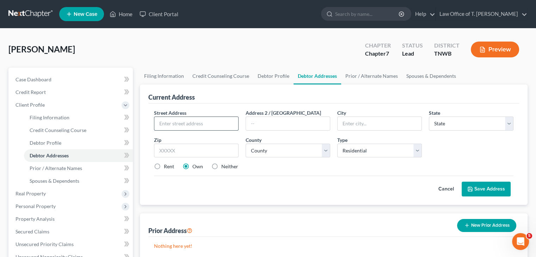
click at [199, 119] on input "text" at bounding box center [196, 123] width 84 height 13
type input "[STREET_ADDRESS]"
type input "[PERSON_NAME]"
select select "44"
type input "38301"
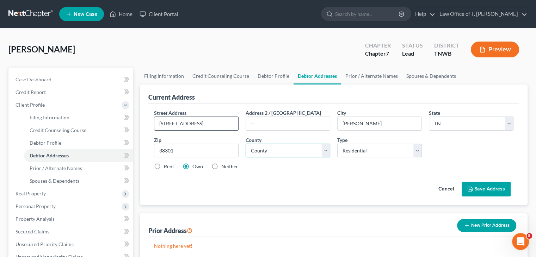
select select "53"
click at [164, 165] on label "Rent" at bounding box center [169, 166] width 10 height 7
click at [167, 165] on input "Rent" at bounding box center [169, 165] width 5 height 5
radio input "true"
click at [494, 190] on button "Save Address" at bounding box center [485, 189] width 49 height 15
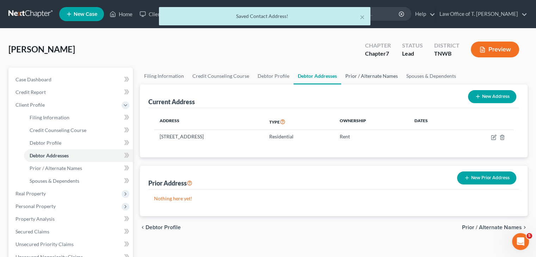
click at [368, 76] on link "Prior / Alternate Names" at bounding box center [371, 76] width 61 height 17
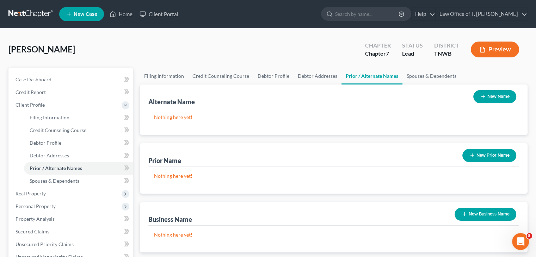
click at [494, 158] on button "New Prior Name" at bounding box center [489, 155] width 54 height 13
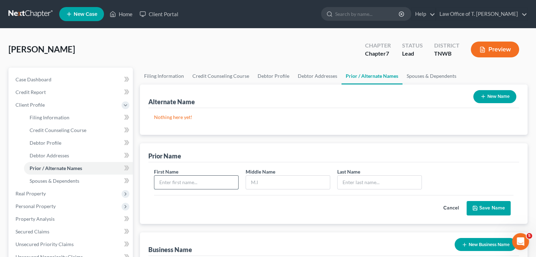
click at [204, 183] on input "text" at bounding box center [196, 182] width 84 height 13
type input "Joy"
type input "M"
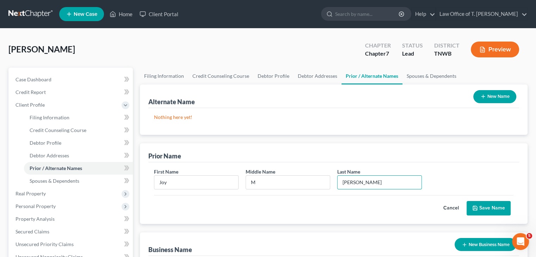
type input "[PERSON_NAME]"
click at [488, 206] on button "Save Name" at bounding box center [488, 208] width 44 height 15
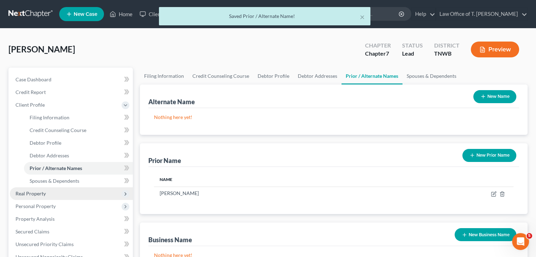
click at [67, 193] on span "Real Property" at bounding box center [71, 193] width 123 height 13
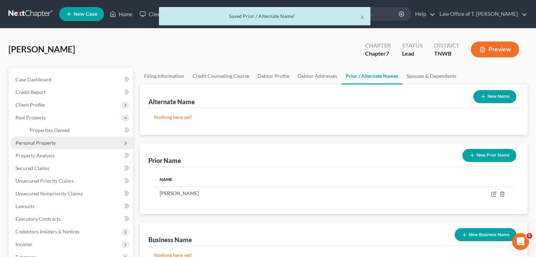
click at [56, 145] on span "Personal Property" at bounding box center [71, 143] width 123 height 13
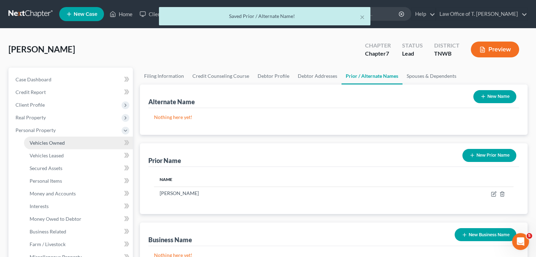
click at [66, 145] on link "Vehicles Owned" at bounding box center [78, 143] width 109 height 13
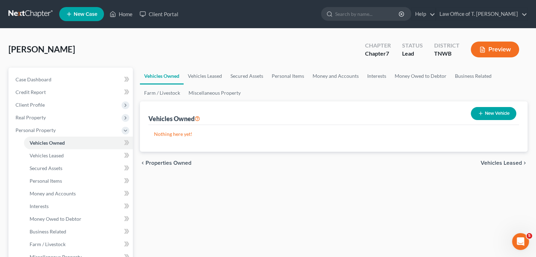
click at [483, 114] on button "New Vehicle" at bounding box center [492, 113] width 45 height 13
select select "0"
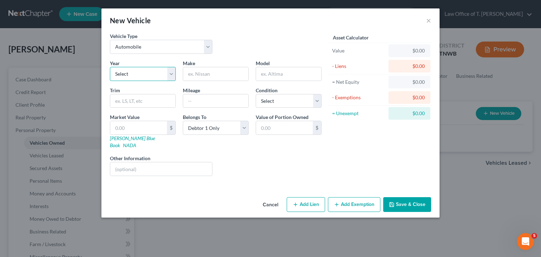
click at [169, 72] on select "Select 2026 2025 2024 2023 2022 2021 2020 2019 2018 2017 2016 2015 2014 2013 20…" at bounding box center [143, 74] width 66 height 14
select select "3"
click at [110, 67] on select "Select 2026 2025 2024 2023 2022 2021 2020 2019 2018 2017 2016 2015 2014 2013 20…" at bounding box center [143, 74] width 66 height 14
click at [211, 78] on input "text" at bounding box center [215, 73] width 65 height 13
type input "Jeep"
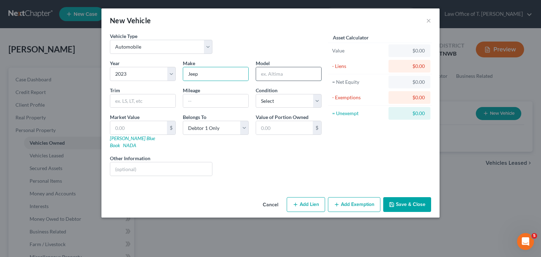
click at [278, 75] on input "text" at bounding box center [288, 73] width 65 height 13
type input "Grand Cherokee"
click at [211, 102] on input "text" at bounding box center [215, 100] width 65 height 13
type input "60000"
click at [317, 100] on select "Select Excellent Very Good Good Fair Poor" at bounding box center [289, 101] width 66 height 14
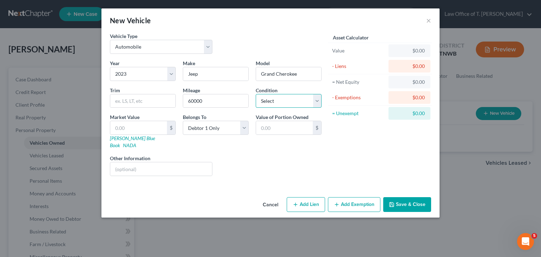
select select "2"
click at [256, 94] on select "Select Excellent Very Good Good Fair Poor" at bounding box center [289, 101] width 66 height 14
click at [136, 142] on link "NADA" at bounding box center [129, 145] width 13 height 6
click at [156, 104] on input "text" at bounding box center [142, 100] width 65 height 13
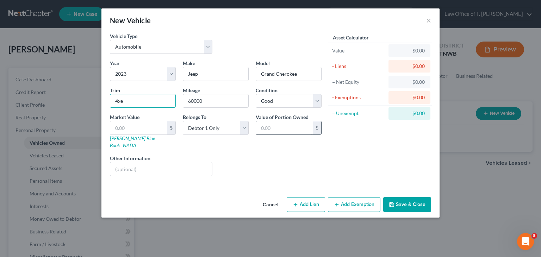
type input "4xe"
click at [276, 127] on input "text" at bounding box center [284, 127] width 57 height 13
type input "31,210.00"
click at [402, 198] on button "Save & Close" at bounding box center [407, 204] width 48 height 15
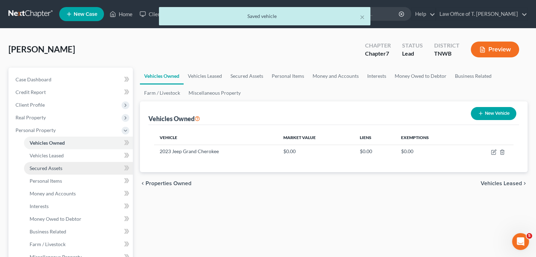
click at [84, 168] on link "Secured Assets" at bounding box center [78, 168] width 109 height 13
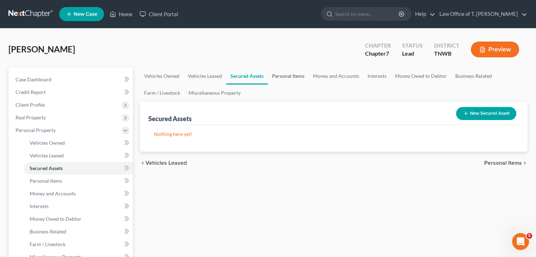
click at [292, 76] on link "Personal Items" at bounding box center [288, 76] width 41 height 17
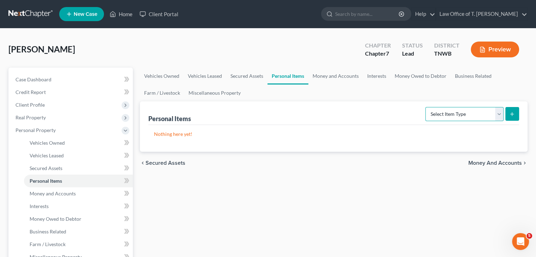
click at [499, 113] on select "Select Item Type Clothing Collectibles Of Value Electronics Firearms Household …" at bounding box center [464, 114] width 78 height 14
select select "clothing"
click at [426, 107] on select "Select Item Type Clothing Collectibles Of Value Electronics Firearms Household …" at bounding box center [464, 114] width 78 height 14
click at [514, 116] on icon "submit" at bounding box center [512, 114] width 6 height 6
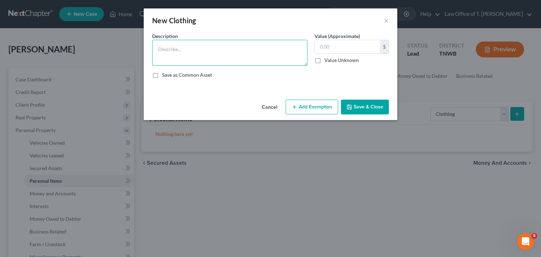
click at [257, 57] on textarea at bounding box center [229, 53] width 155 height 26
type textarea "m"
type textarea "c"
type textarea "misc. clothing"
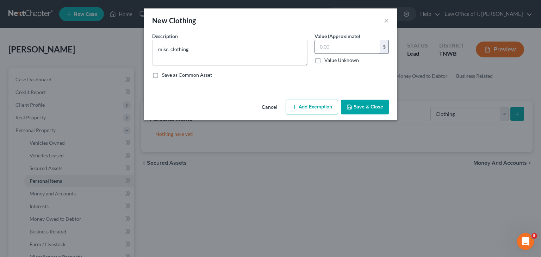
click at [342, 48] on input "text" at bounding box center [347, 46] width 65 height 13
type input "0"
type input "200.00"
drag, startPoint x: 374, startPoint y: 107, endPoint x: 380, endPoint y: 104, distance: 6.2
click at [375, 107] on button "Save & Close" at bounding box center [365, 107] width 48 height 15
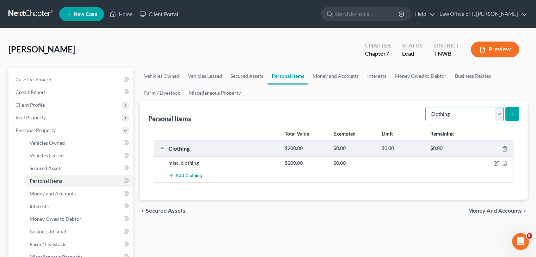
click at [500, 114] on select "Select Item Type Clothing Collectibles Of Value Electronics Firearms Household …" at bounding box center [464, 114] width 78 height 14
select select "electronics"
click at [426, 107] on select "Select Item Type Clothing Collectibles Of Value Electronics Firearms Household …" at bounding box center [464, 114] width 78 height 14
click at [513, 114] on icon "submit" at bounding box center [512, 114] width 6 height 6
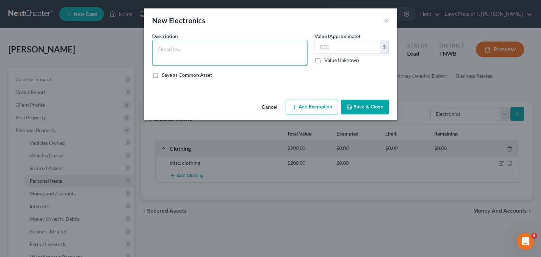
click at [200, 50] on textarea at bounding box center [229, 53] width 155 height 26
type textarea "laptop $150.00"
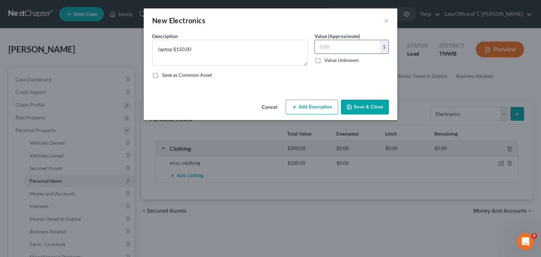
click at [338, 46] on input "text" at bounding box center [347, 46] width 65 height 13
type input "150.00"
drag, startPoint x: 364, startPoint y: 106, endPoint x: 373, endPoint y: 106, distance: 9.2
click at [365, 106] on button "Save & Close" at bounding box center [365, 107] width 48 height 15
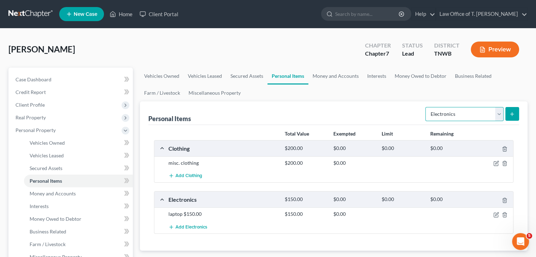
click at [500, 117] on select "Select Item Type Clothing Collectibles Of Value Electronics Firearms Household …" at bounding box center [464, 114] width 78 height 14
select select "jewelry"
click at [426, 107] on select "Select Item Type Clothing Collectibles Of Value Electronics Firearms Household …" at bounding box center [464, 114] width 78 height 14
click at [512, 116] on icon "submit" at bounding box center [512, 114] width 6 height 6
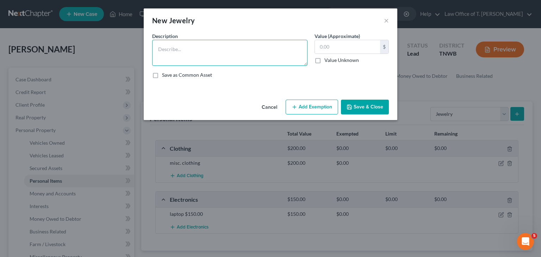
click at [211, 50] on textarea at bounding box center [229, 53] width 155 height 26
click at [183, 50] on textarea "1 ct. dimonand" at bounding box center [229, 53] width 155 height 26
drag, startPoint x: 183, startPoint y: 50, endPoint x: 193, endPoint y: 47, distance: 9.6
click at [193, 47] on textarea "1 ct. dimonand" at bounding box center [229, 53] width 155 height 26
type textarea "1 ct. diamond ring- $600.00"
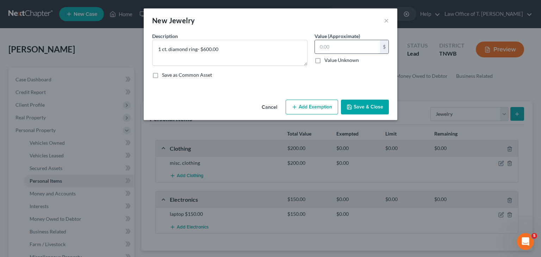
click at [351, 46] on input "text" at bounding box center [347, 46] width 65 height 13
type input "600.00"
click at [376, 103] on button "Save & Close" at bounding box center [365, 107] width 48 height 15
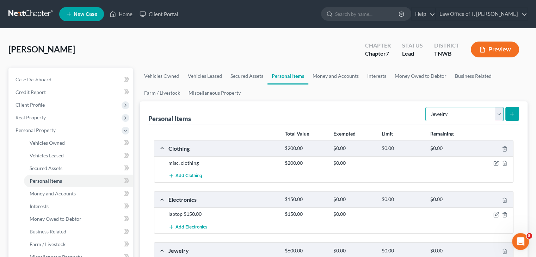
click at [497, 115] on select "Select Item Type Clothing Collectibles Of Value Electronics Firearms Household …" at bounding box center [464, 114] width 78 height 14
select select "pets"
click at [426, 107] on select "Select Item Type Clothing Collectibles Of Value Electronics Firearms Household …" at bounding box center [464, 114] width 78 height 14
click at [510, 116] on icon "submit" at bounding box center [512, 114] width 6 height 6
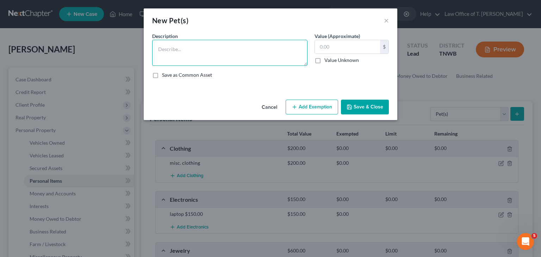
click at [178, 50] on textarea at bounding box center [229, 53] width 155 height 26
click at [191, 50] on textarea "English Bulldog $1,000.00 2 cats- $" at bounding box center [229, 53] width 155 height 26
click at [183, 58] on textarea "English Bulldog- $1,000.00 2 cats- $" at bounding box center [229, 53] width 155 height 26
type textarea "English Bulldog- $1,000.00 2 cats- $100.00"
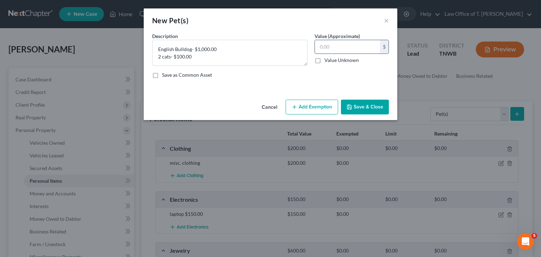
click at [327, 51] on input "text" at bounding box center [347, 46] width 65 height 13
type input "1,100.00"
click at [369, 105] on button "Save & Close" at bounding box center [365, 107] width 48 height 15
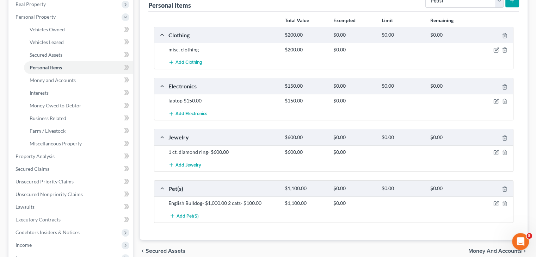
scroll to position [106, 0]
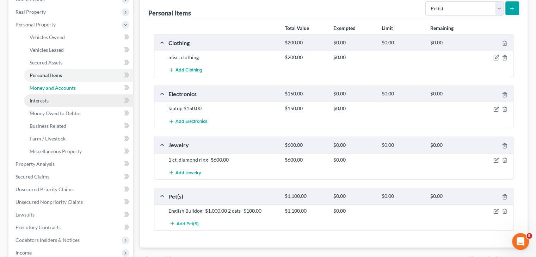
drag, startPoint x: 68, startPoint y: 89, endPoint x: 86, endPoint y: 96, distance: 19.1
click at [68, 89] on span "Money and Accounts" at bounding box center [53, 88] width 46 height 6
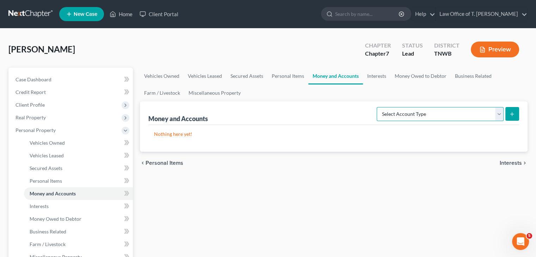
click at [500, 115] on select "Select Account Type Brokerage Cash on Hand Certificates of Deposit Checking Acc…" at bounding box center [439, 114] width 127 height 14
select select "checking"
click at [378, 107] on select "Select Account Type Brokerage Cash on Hand Certificates of Deposit Checking Acc…" at bounding box center [439, 114] width 127 height 14
click at [508, 119] on button "submit" at bounding box center [512, 114] width 14 height 14
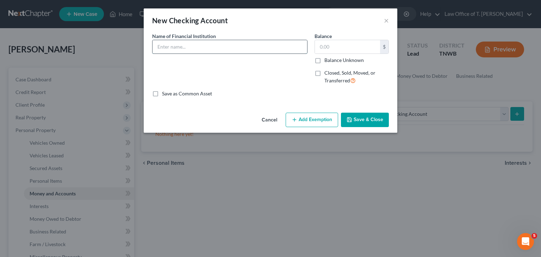
click at [209, 45] on input "text" at bounding box center [229, 46] width 155 height 13
type input "Leaders Credit Union"
click at [333, 50] on input "text" at bounding box center [347, 46] width 65 height 13
type input "10.00"
click at [378, 119] on button "Save & Close" at bounding box center [365, 120] width 48 height 15
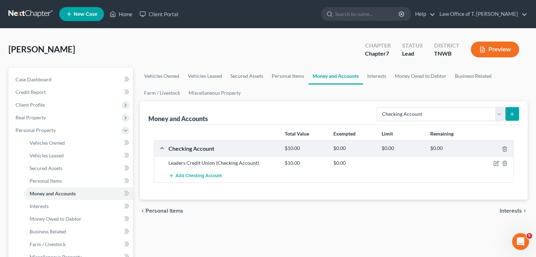
click at [511, 116] on icon "submit" at bounding box center [512, 114] width 6 height 6
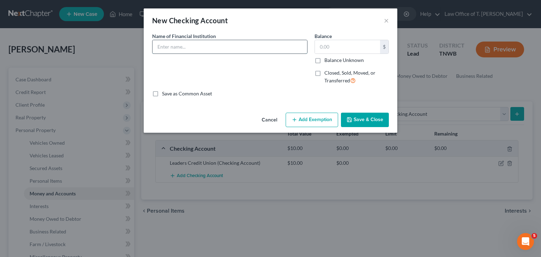
click at [207, 49] on input "text" at bounding box center [229, 46] width 155 height 13
type input "Leaders Credit Union"
click at [324, 50] on input "text" at bounding box center [347, 46] width 65 height 13
type input "25.00"
drag, startPoint x: 366, startPoint y: 117, endPoint x: 355, endPoint y: 120, distance: 11.6
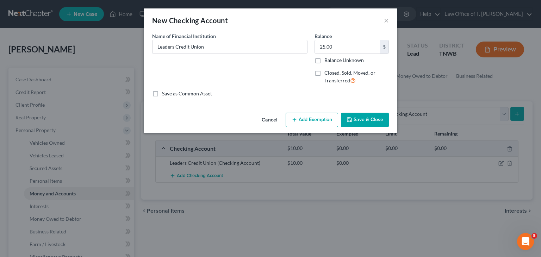
click at [366, 117] on button "Save & Close" at bounding box center [365, 120] width 48 height 15
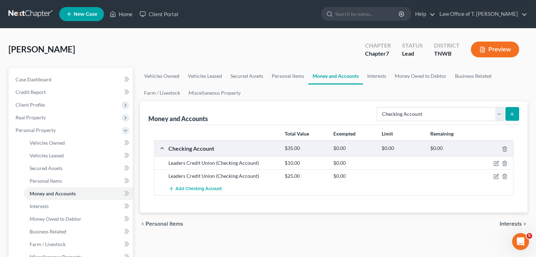
click at [514, 114] on icon "submit" at bounding box center [512, 114] width 6 height 6
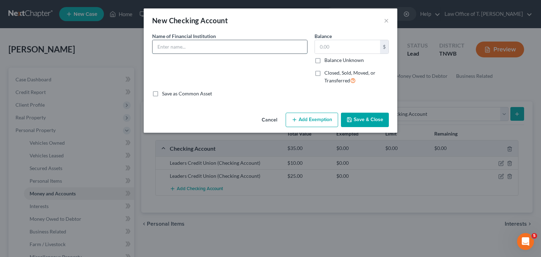
click at [204, 48] on input "text" at bounding box center [229, 46] width 155 height 13
type input "First Bank"
click at [320, 49] on input "text" at bounding box center [347, 46] width 65 height 13
type input "20.00"
click at [376, 118] on button "Save & Close" at bounding box center [365, 120] width 48 height 15
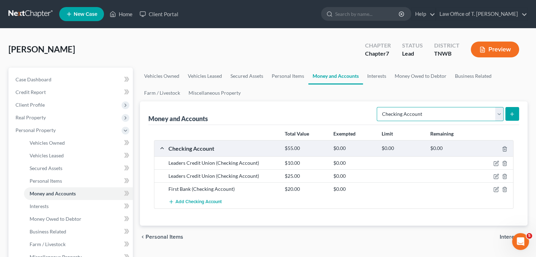
drag, startPoint x: 499, startPoint y: 117, endPoint x: 494, endPoint y: 117, distance: 4.2
click at [499, 117] on select "Select Account Type Brokerage Cash on Hand Certificates of Deposit Checking Acc…" at bounding box center [439, 114] width 127 height 14
select select "savings"
click at [378, 107] on select "Select Account Type Brokerage Cash on Hand Certificates of Deposit Checking Acc…" at bounding box center [439, 114] width 127 height 14
click at [511, 115] on icon "submit" at bounding box center [512, 114] width 6 height 6
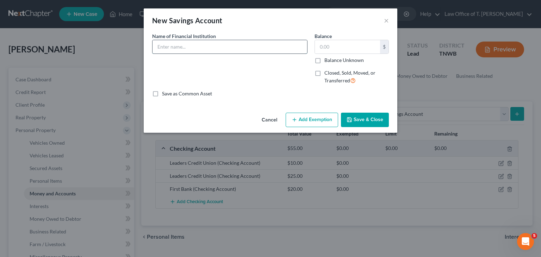
click at [203, 44] on input "text" at bounding box center [229, 46] width 155 height 13
type input "Leaders Credit Union"
click at [328, 48] on input "text" at bounding box center [347, 46] width 65 height 13
type input "5.00"
click at [376, 122] on button "Save & Close" at bounding box center [365, 120] width 48 height 15
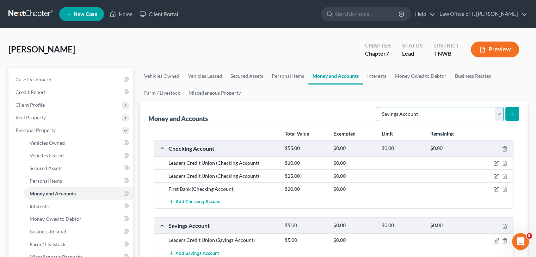
click at [495, 116] on select "Select Account Type Brokerage Cash on Hand Certificates of Deposit Checking Acc…" at bounding box center [439, 114] width 127 height 14
click at [430, 76] on link "Money Owed to Debtor" at bounding box center [420, 76] width 60 height 17
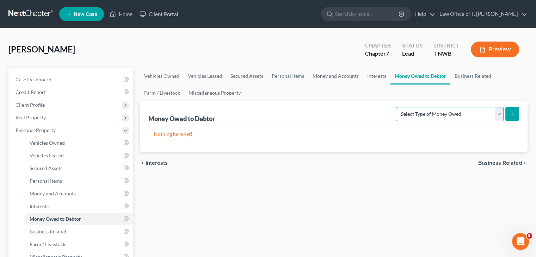
click at [497, 113] on select "Select Type of Money Owed Accounts Receivable Alimony Child Support Claims Agai…" at bounding box center [449, 114] width 108 height 14
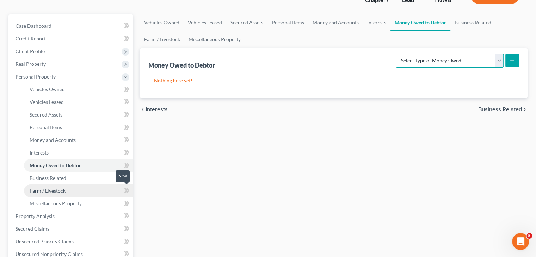
scroll to position [70, 0]
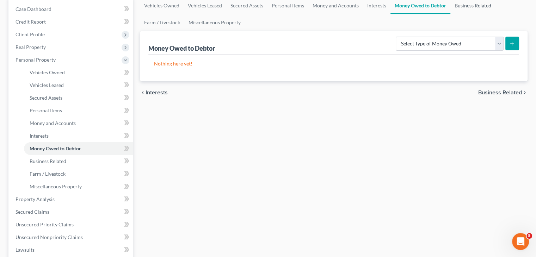
click at [472, 5] on link "Business Related" at bounding box center [472, 5] width 45 height 17
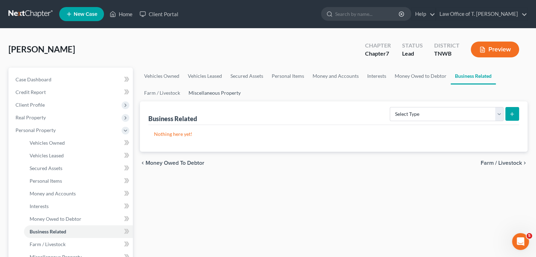
click at [211, 95] on link "Miscellaneous Property" at bounding box center [214, 92] width 61 height 17
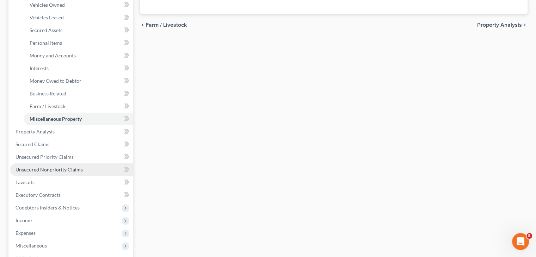
scroll to position [176, 0]
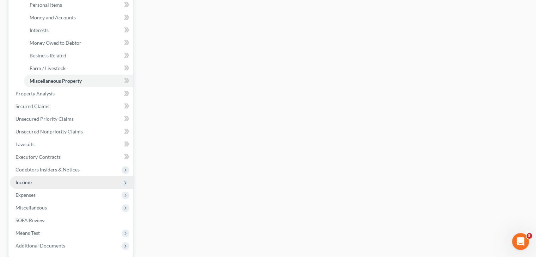
click at [32, 183] on span "Income" at bounding box center [71, 182] width 123 height 13
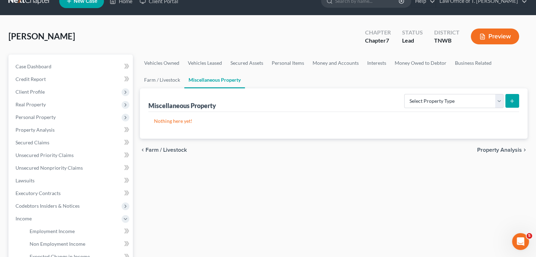
scroll to position [0, 0]
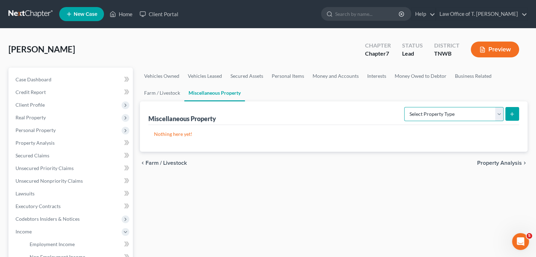
click at [501, 113] on select "Select Property Type Assigned for Creditor Benefit [DATE] Holding for Another N…" at bounding box center [453, 114] width 99 height 14
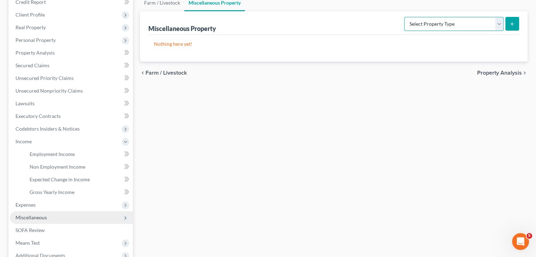
scroll to position [106, 0]
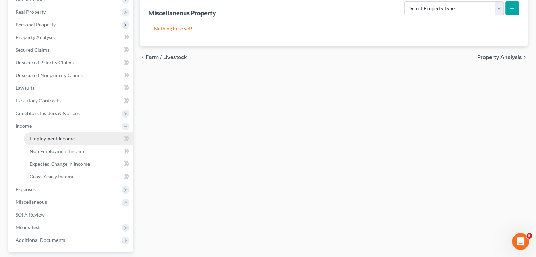
click at [46, 139] on span "Employment Income" at bounding box center [52, 139] width 45 height 6
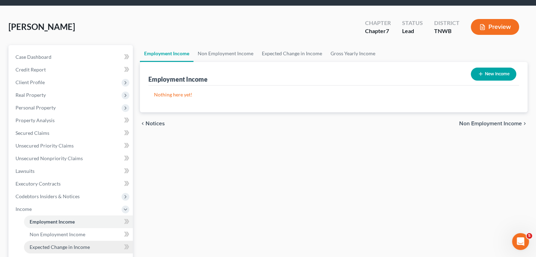
scroll to position [106, 0]
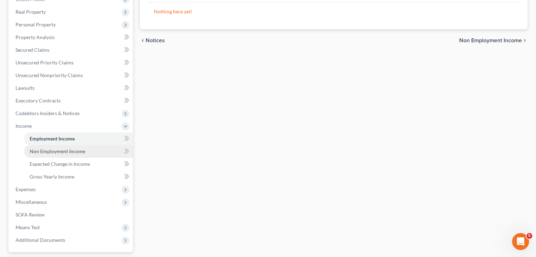
click at [70, 150] on span "Non Employment Income" at bounding box center [58, 151] width 56 height 6
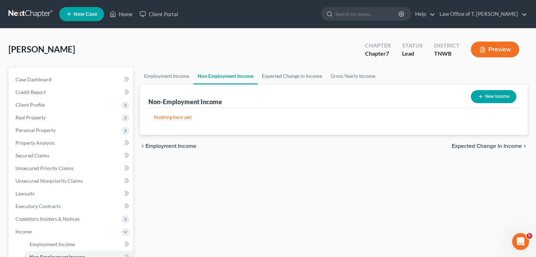
click at [487, 99] on button "New Income" at bounding box center [492, 96] width 45 height 13
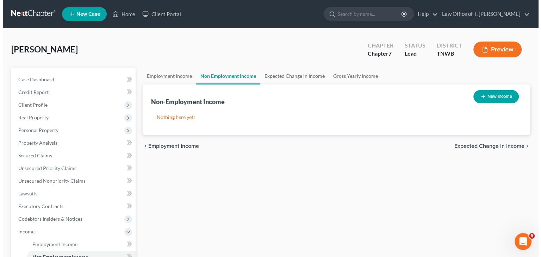
select select "0"
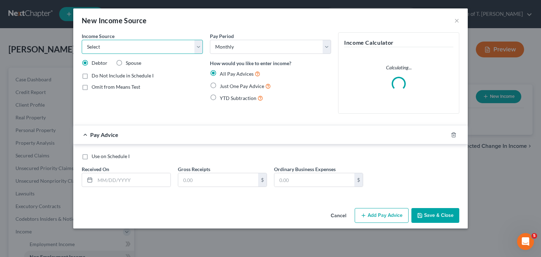
click at [200, 47] on select "Select Unemployment Disability (from employer) Pension Retirement Social Securi…" at bounding box center [142, 47] width 121 height 14
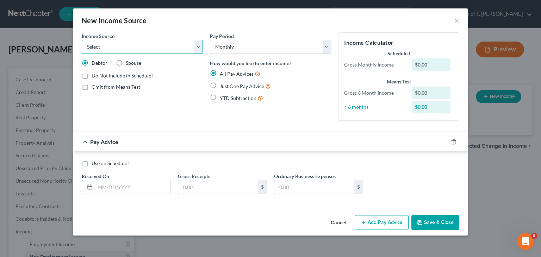
select select "4"
click at [82, 40] on select "Select Unemployment Disability (from employer) Pension Retirement Social Securi…" at bounding box center [142, 47] width 121 height 14
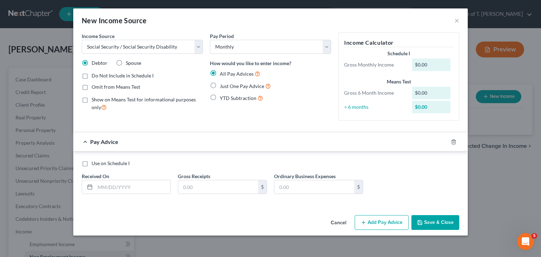
click at [220, 84] on label "Just One Pay Advice" at bounding box center [245, 86] width 51 height 8
click at [223, 84] on input "Just One Pay Advice" at bounding box center [225, 84] width 5 height 5
radio input "true"
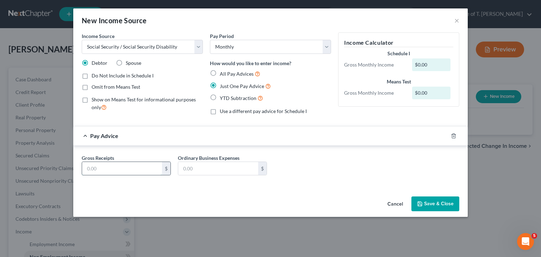
click at [124, 170] on input "text" at bounding box center [122, 168] width 80 height 13
type input "1,498.50"
click at [440, 199] on button "Save & Close" at bounding box center [435, 203] width 48 height 15
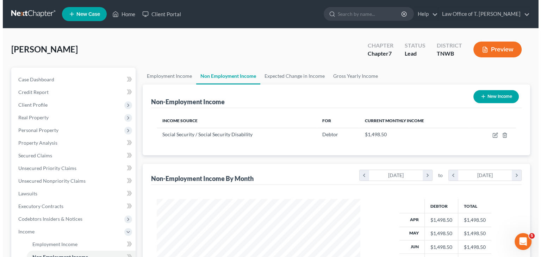
scroll to position [125, 217]
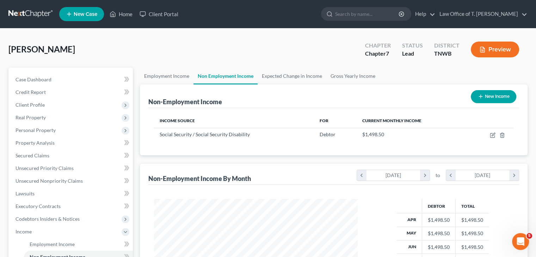
click at [496, 99] on button "New Income" at bounding box center [492, 96] width 45 height 13
select select "0"
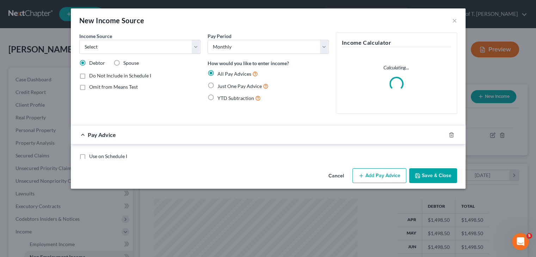
scroll to position [125, 220]
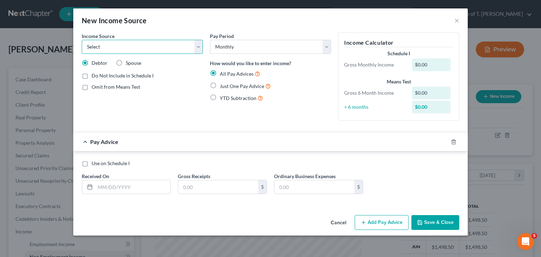
click at [201, 47] on select "Select Unemployment Disability (from employer) Pension Retirement Social Securi…" at bounding box center [142, 47] width 121 height 14
select select "13"
click at [82, 40] on select "Select Unemployment Disability (from employer) Pension Retirement Social Securi…" at bounding box center [142, 47] width 121 height 14
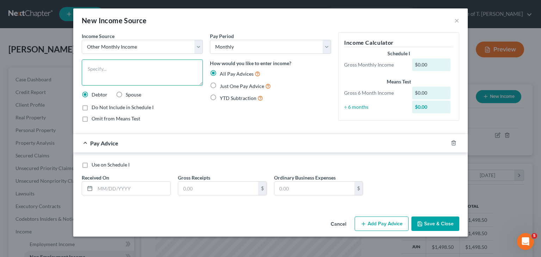
click at [154, 73] on textarea at bounding box center [142, 73] width 121 height 26
click at [154, 73] on textarea "Annuity" at bounding box center [142, 73] width 121 height 26
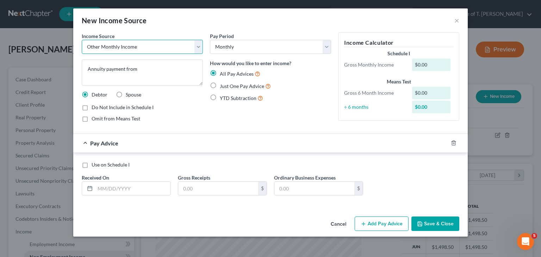
click at [201, 50] on select "Select Unemployment Disability (from employer) Pension Retirement Social Securi…" at bounding box center [142, 47] width 121 height 14
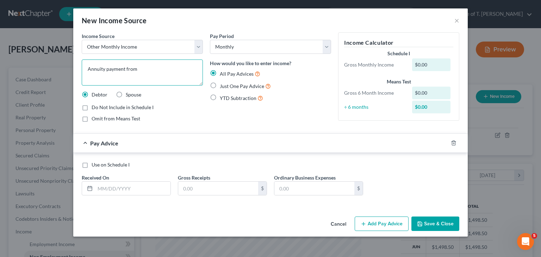
click at [175, 71] on textarea "Annuity payment from" at bounding box center [142, 73] width 121 height 26
click at [155, 67] on textarea "Annuity payment from" at bounding box center [142, 73] width 121 height 26
type textarea "Annuity payment from trust fund"
click at [220, 84] on label "Just One Pay Advice" at bounding box center [245, 86] width 51 height 8
click at [223, 84] on input "Just One Pay Advice" at bounding box center [225, 84] width 5 height 5
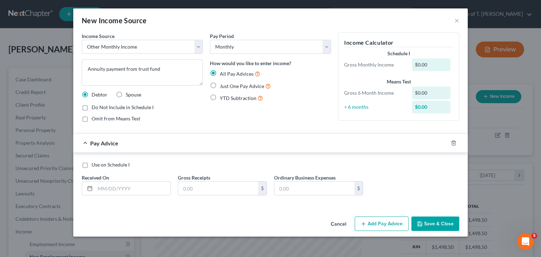
radio input "true"
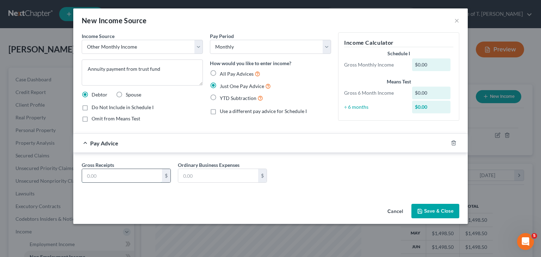
click at [123, 175] on input "text" at bounding box center [122, 175] width 80 height 13
type input "520.56"
click at [441, 210] on button "Save & Close" at bounding box center [435, 211] width 48 height 15
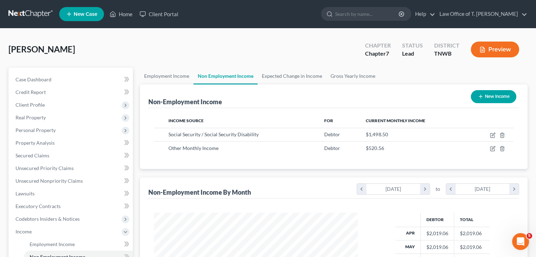
scroll to position [70, 0]
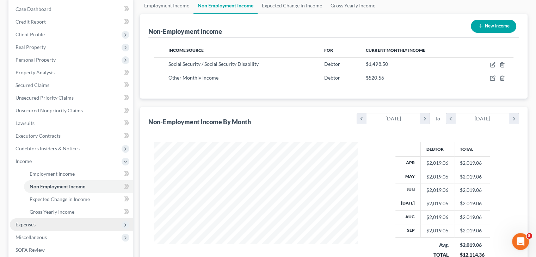
click at [62, 224] on span "Expenses" at bounding box center [71, 224] width 123 height 13
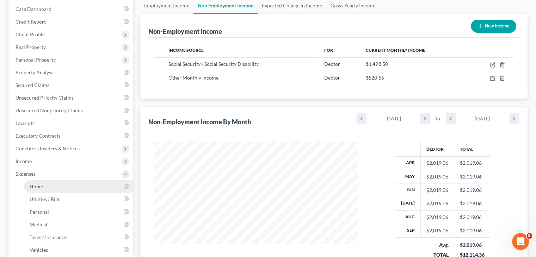
click at [54, 192] on link "Home" at bounding box center [78, 186] width 109 height 13
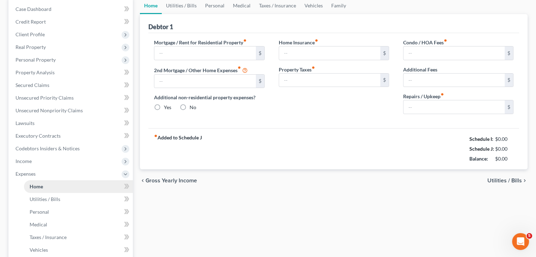
type input "0.00"
radio input "true"
type input "0.00"
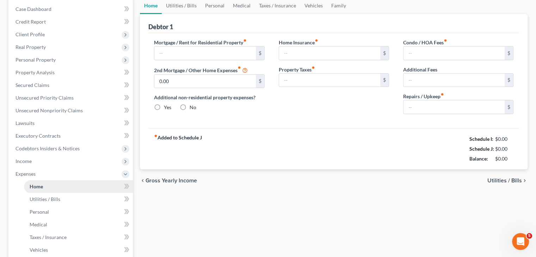
type input "0.00"
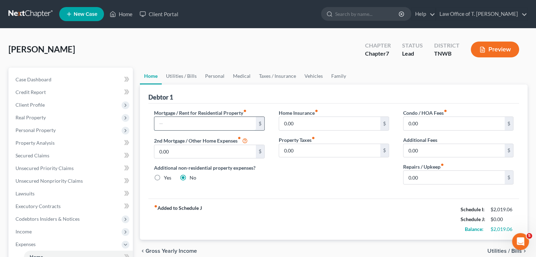
click at [195, 123] on input "text" at bounding box center [204, 123] width 101 height 13
type input "400.00"
click at [191, 74] on link "Utilities / Bills" at bounding box center [181, 76] width 39 height 17
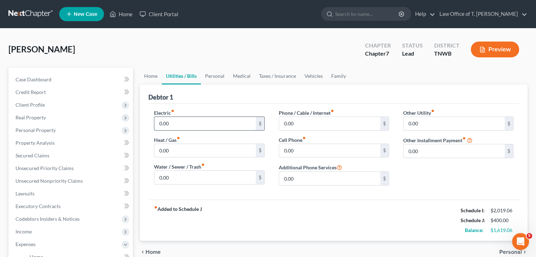
click at [182, 120] on input "0.00" at bounding box center [204, 123] width 101 height 13
type input "150.00"
click at [302, 121] on input "0.00" at bounding box center [329, 123] width 101 height 13
type input "60.00"
click at [302, 147] on input "0.00" at bounding box center [329, 150] width 101 height 13
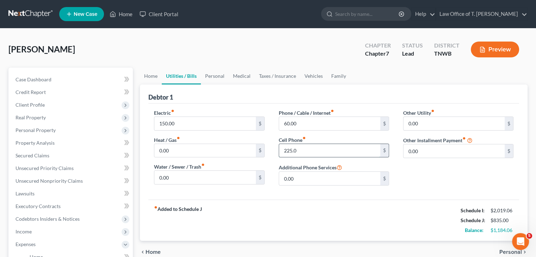
type input "225.0"
click at [217, 73] on link "Personal" at bounding box center [215, 76] width 28 height 17
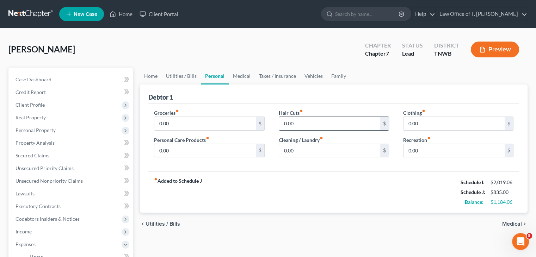
click at [298, 123] on input "0.00" at bounding box center [329, 123] width 101 height 13
type input "50.00"
click at [184, 123] on input "0.00" at bounding box center [204, 123] width 101 height 13
type input "400.00"
click at [303, 149] on input "0.00" at bounding box center [329, 150] width 101 height 13
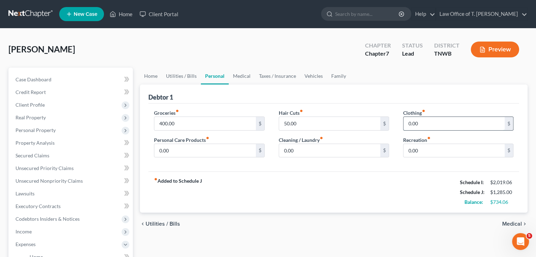
click at [419, 123] on input "0.00" at bounding box center [453, 123] width 101 height 13
type input "100.00"
click at [244, 75] on link "Medical" at bounding box center [242, 76] width 26 height 17
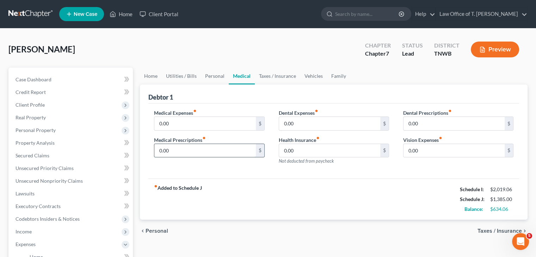
click at [183, 149] on input "0.00" at bounding box center [204, 150] width 101 height 13
type input "60.00"
click at [271, 76] on link "Taxes / Insurance" at bounding box center [277, 76] width 45 height 17
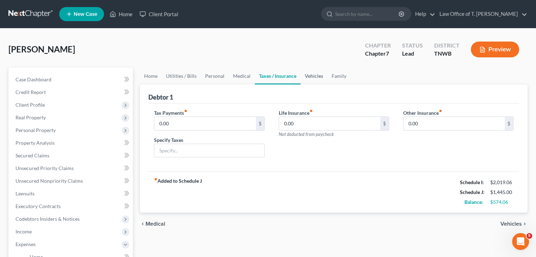
click at [308, 76] on link "Vehicles" at bounding box center [313, 76] width 27 height 17
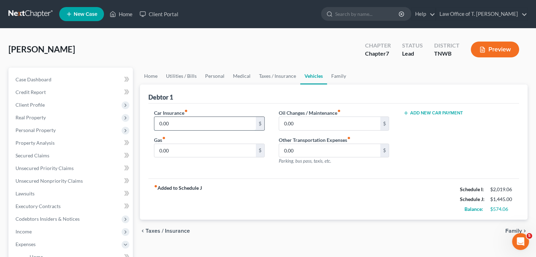
click at [180, 124] on input "0.00" at bounding box center [204, 123] width 101 height 13
type input "250.00"
click at [300, 124] on input "0.00" at bounding box center [329, 123] width 101 height 13
type input "65.00"
click at [190, 149] on input "0.00" at bounding box center [204, 150] width 101 height 13
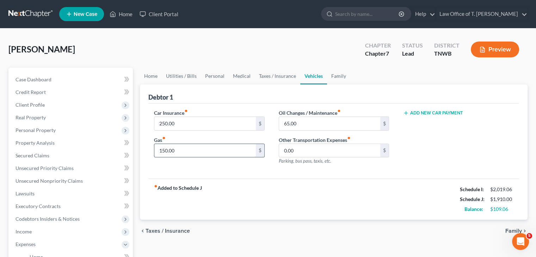
type input "150.00"
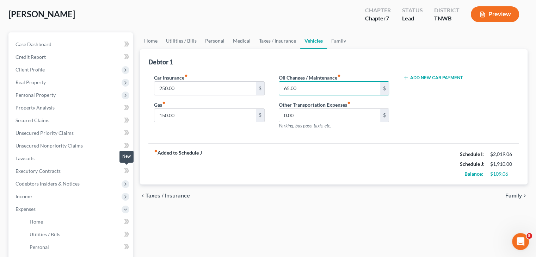
scroll to position [70, 0]
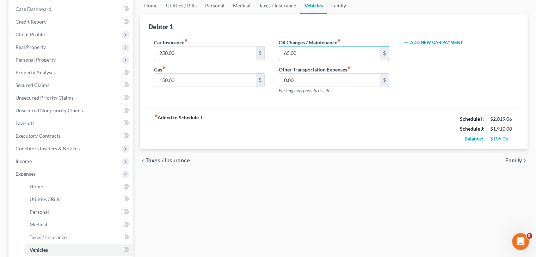
click at [339, 8] on link "Family" at bounding box center [338, 5] width 23 height 17
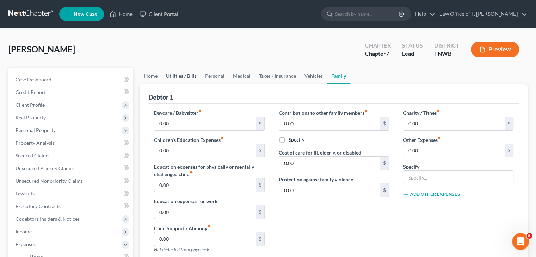
click at [184, 76] on link "Utilities / Bills" at bounding box center [181, 76] width 39 height 17
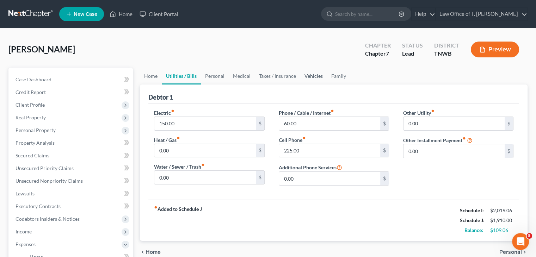
click at [315, 77] on link "Vehicles" at bounding box center [313, 76] width 27 height 17
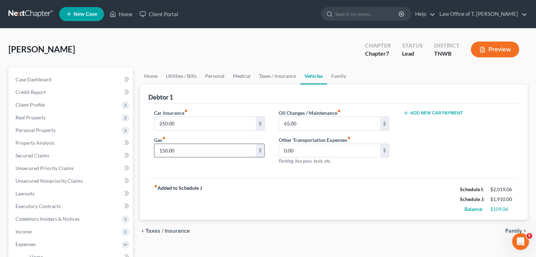
click at [179, 150] on input "150.00" at bounding box center [204, 150] width 101 height 13
type input "200.00"
click at [215, 77] on link "Personal" at bounding box center [215, 76] width 28 height 17
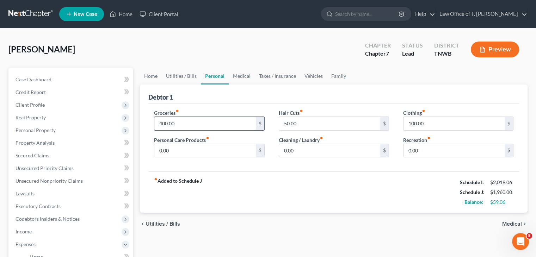
click at [181, 122] on input "400.00" at bounding box center [204, 123] width 101 height 13
type input "420.00"
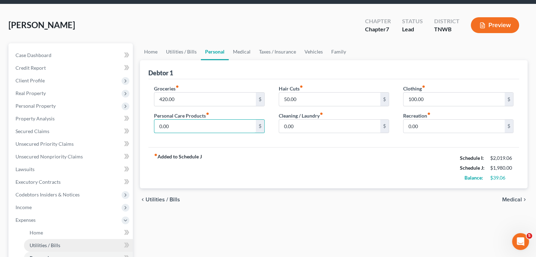
scroll to position [70, 0]
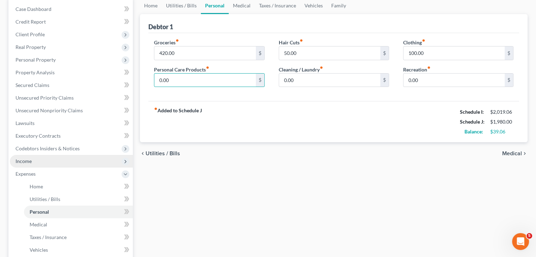
drag, startPoint x: 32, startPoint y: 159, endPoint x: 39, endPoint y: 158, distance: 6.8
click at [32, 159] on span "Income" at bounding box center [71, 161] width 123 height 13
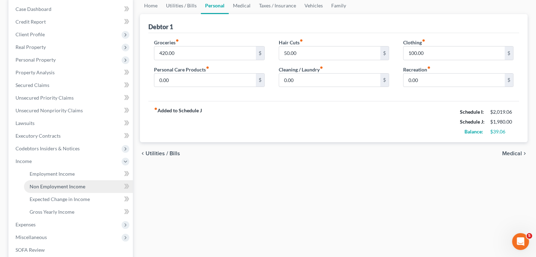
click at [73, 187] on span "Non Employment Income" at bounding box center [58, 186] width 56 height 6
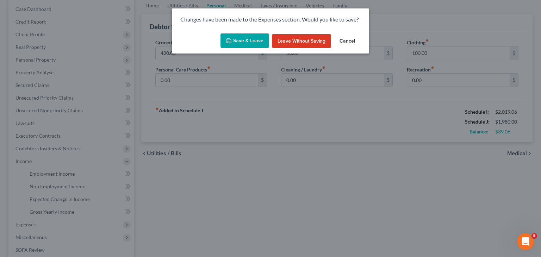
click at [248, 44] on button "Save & Leave" at bounding box center [244, 40] width 49 height 15
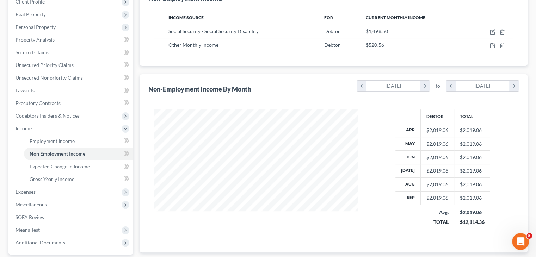
scroll to position [106, 0]
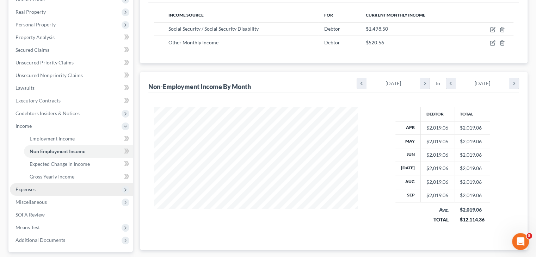
click at [49, 187] on span "Expenses" at bounding box center [71, 189] width 123 height 13
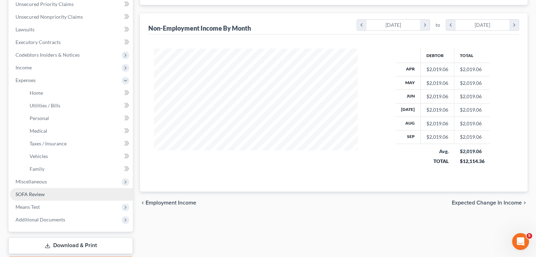
scroll to position [176, 0]
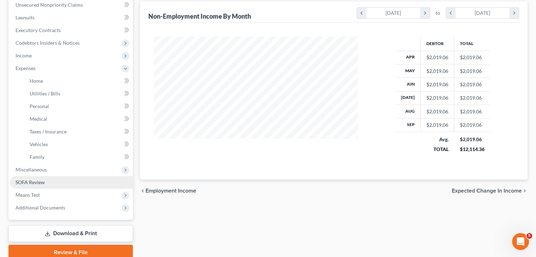
click at [46, 182] on link "SOFA Review" at bounding box center [71, 182] width 123 height 13
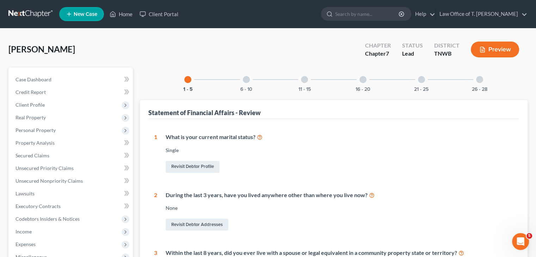
drag, startPoint x: 246, startPoint y: 80, endPoint x: 281, endPoint y: 84, distance: 34.5
click at [246, 80] on div at bounding box center [246, 79] width 7 height 7
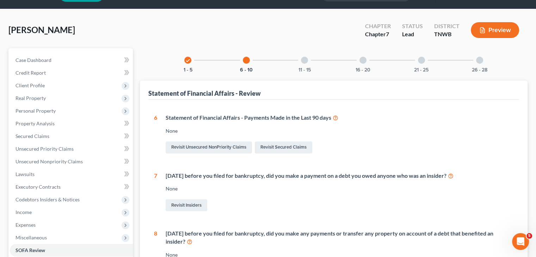
scroll to position [35, 0]
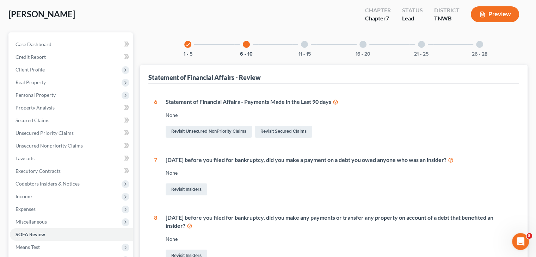
click at [336, 103] on icon at bounding box center [335, 101] width 6 height 7
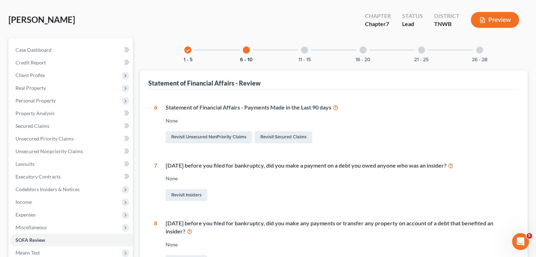
scroll to position [0, 0]
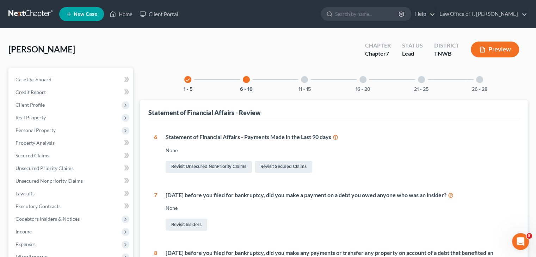
click at [304, 80] on div at bounding box center [304, 79] width 7 height 7
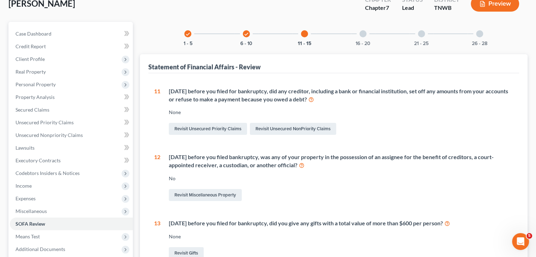
scroll to position [45, 0]
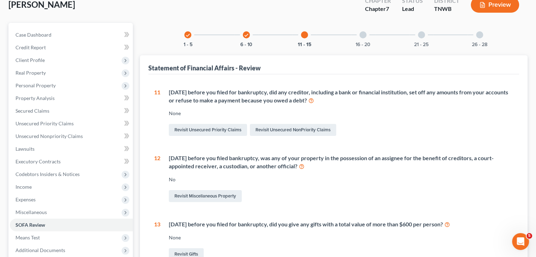
click at [364, 37] on div at bounding box center [362, 34] width 7 height 7
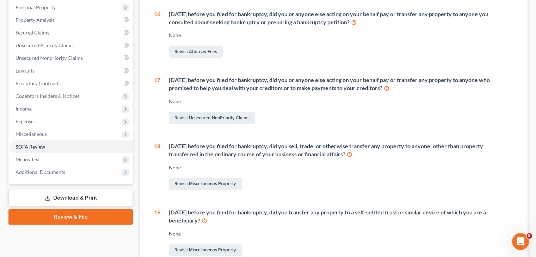
scroll to position [0, 0]
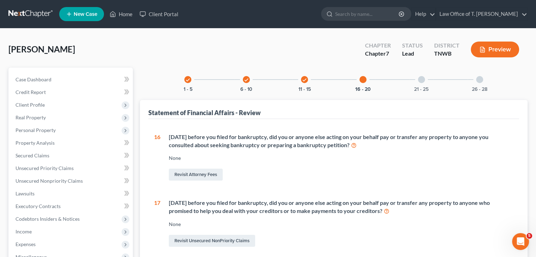
click at [422, 81] on div at bounding box center [421, 79] width 7 height 7
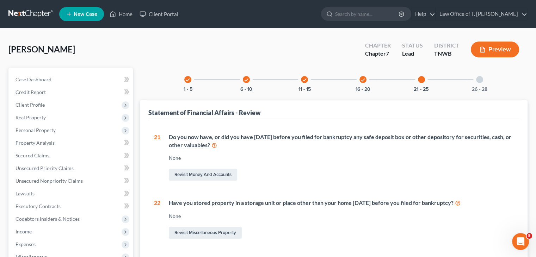
click at [482, 81] on div at bounding box center [479, 79] width 7 height 7
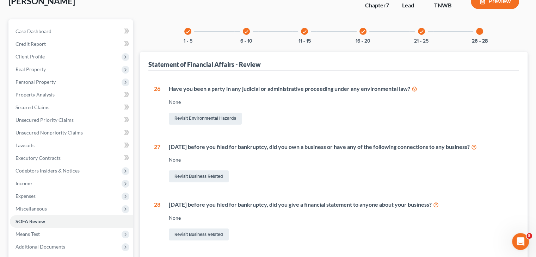
scroll to position [117, 0]
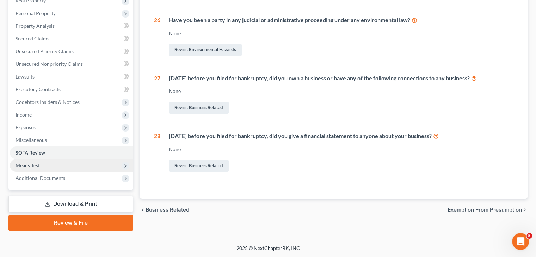
click at [35, 165] on span "Means Test" at bounding box center [27, 165] width 24 height 6
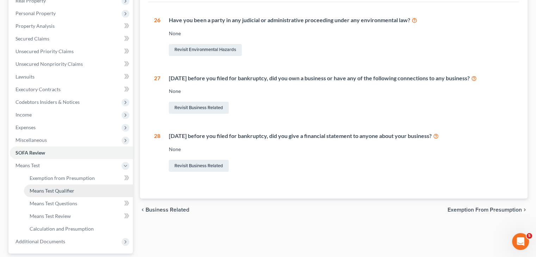
click at [69, 190] on span "Means Test Qualifier" at bounding box center [52, 191] width 45 height 6
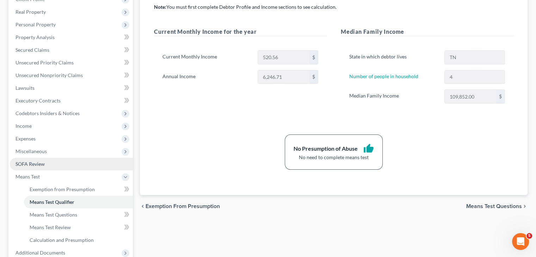
scroll to position [176, 0]
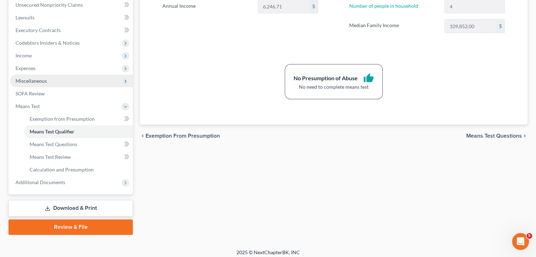
click at [55, 80] on span "Miscellaneous" at bounding box center [71, 81] width 123 height 13
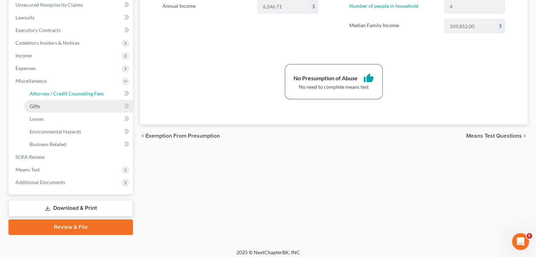
drag, startPoint x: 77, startPoint y: 95, endPoint x: 113, endPoint y: 100, distance: 35.6
click at [78, 95] on span "Attorney / Credit Counseling Fees" at bounding box center [67, 93] width 74 height 6
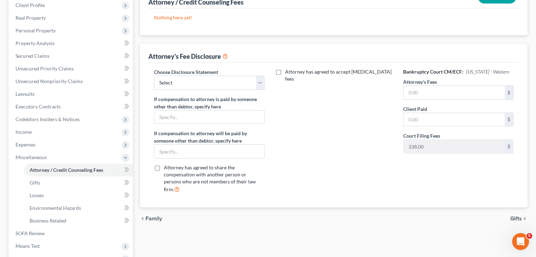
scroll to position [106, 0]
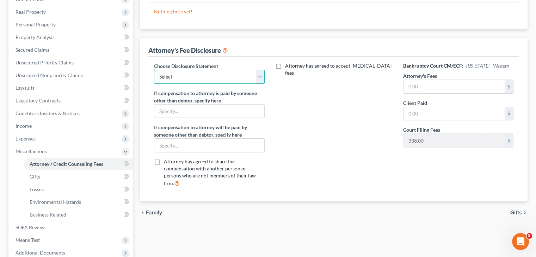
drag, startPoint x: 255, startPoint y: 76, endPoint x: 254, endPoint y: 82, distance: 6.0
click at [255, 76] on select "Select Chapter 11 Ch 13 Chapter 7" at bounding box center [209, 77] width 110 height 14
select select "2"
click at [154, 70] on select "Select Chapter 11 Ch 13 Chapter 7" at bounding box center [209, 77] width 110 height 14
click at [462, 86] on input "text" at bounding box center [453, 86] width 101 height 13
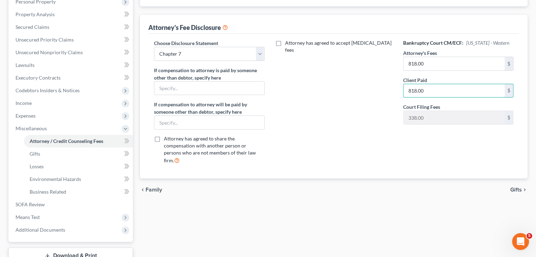
scroll to position [141, 0]
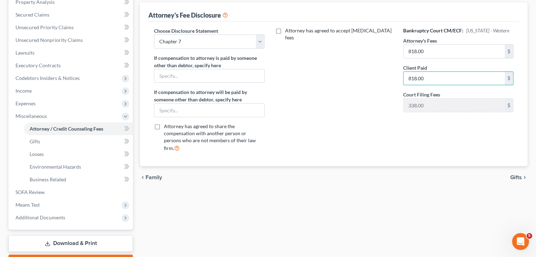
click at [80, 243] on link "Download & Print" at bounding box center [70, 243] width 124 height 17
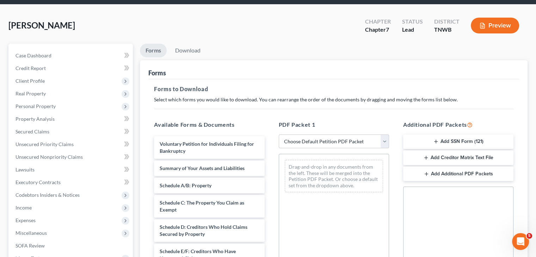
scroll to position [35, 0]
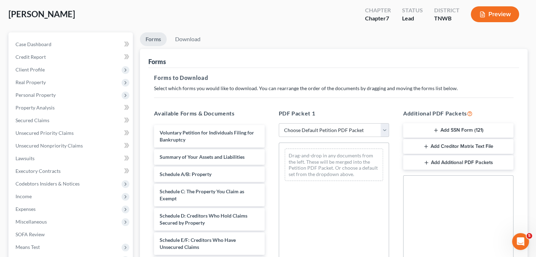
click at [436, 130] on icon "button" at bounding box center [436, 130] width 6 height 6
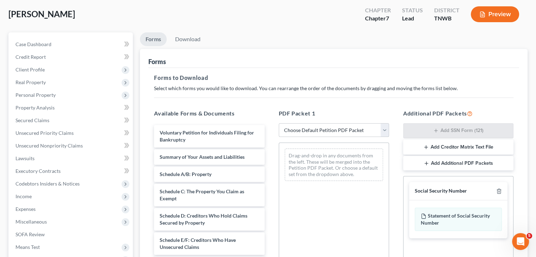
click at [383, 133] on select "Choose Default Petition PDF Packet Complete Bankruptcy Petition (all forms and …" at bounding box center [333, 130] width 110 height 14
click at [278, 123] on select "Choose Default Petition PDF Packet Complete Bankruptcy Petition (all forms and …" at bounding box center [333, 130] width 110 height 14
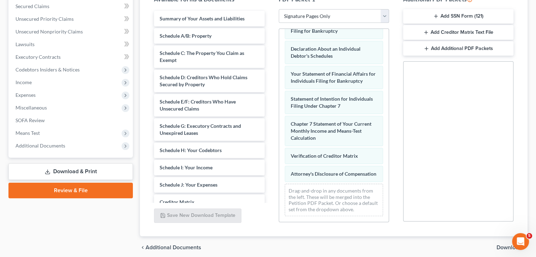
scroll to position [176, 0]
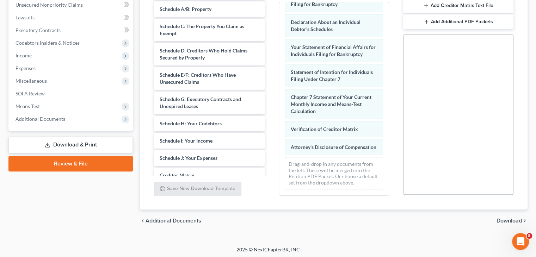
click at [93, 145] on link "Download & Print" at bounding box center [70, 145] width 124 height 17
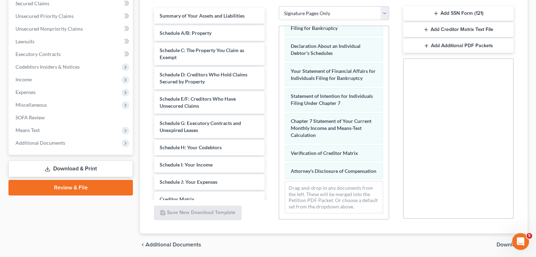
scroll to position [70, 0]
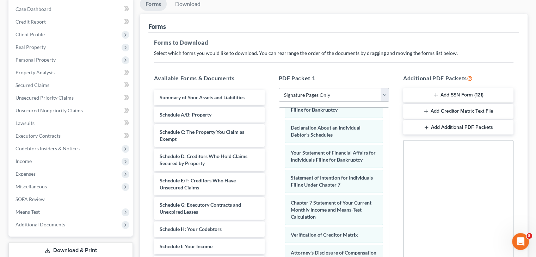
click at [447, 95] on button "Add SSN Form (121)" at bounding box center [458, 95] width 110 height 15
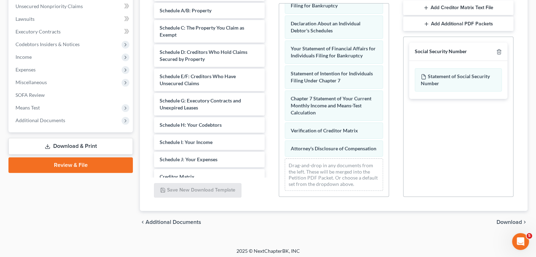
scroll to position [176, 0]
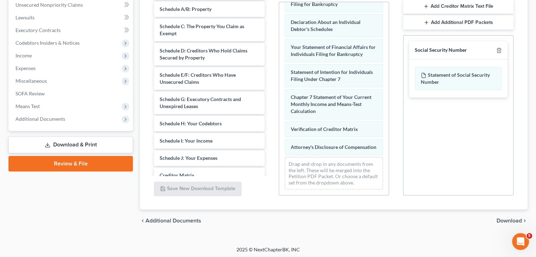
click at [84, 144] on link "Download & Print" at bounding box center [70, 145] width 124 height 17
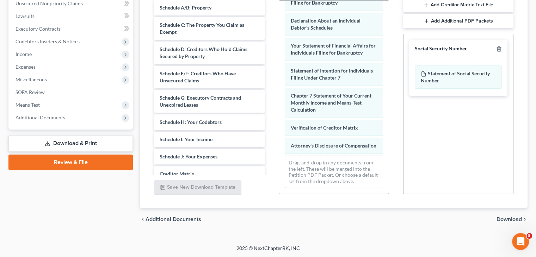
click at [512, 217] on span "Download" at bounding box center [508, 220] width 25 height 6
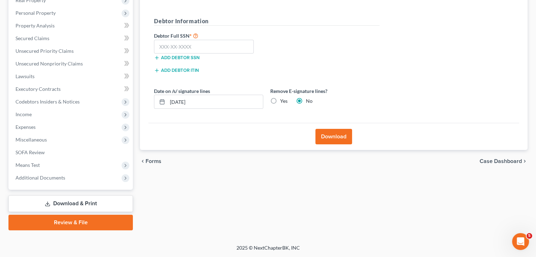
scroll to position [117, 0]
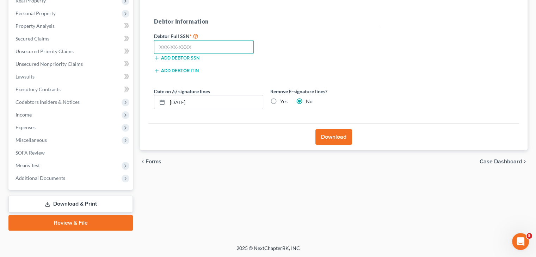
click at [188, 45] on input "text" at bounding box center [204, 47] width 100 height 14
click at [348, 135] on button "Download" at bounding box center [333, 136] width 37 height 15
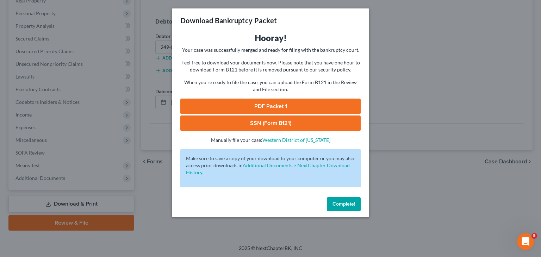
click at [303, 104] on link "PDF Packet 1" at bounding box center [270, 106] width 180 height 15
drag, startPoint x: 288, startPoint y: 124, endPoint x: 281, endPoint y: 123, distance: 7.9
click at [288, 124] on link "SSN (Form B121)" at bounding box center [270, 122] width 180 height 15
drag, startPoint x: 345, startPoint y: 206, endPoint x: 333, endPoint y: 248, distance: 43.7
click at [345, 206] on span "Complete!" at bounding box center [343, 204] width 23 height 6
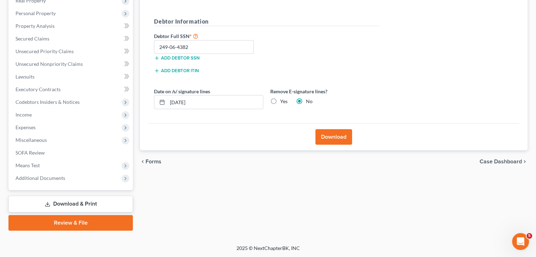
click at [194, 181] on div "Forms Download Forms Forms to Download Select which forms you would like to dow…" at bounding box center [333, 91] width 394 height 280
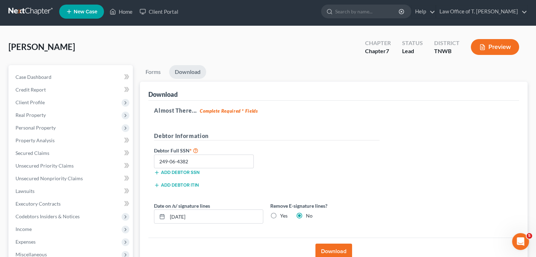
scroll to position [0, 0]
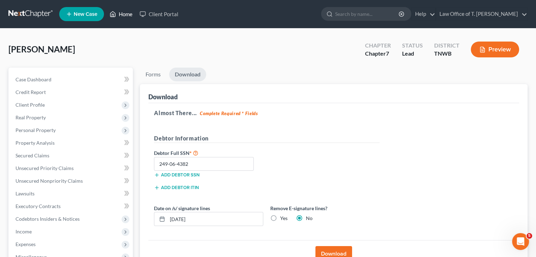
click at [128, 17] on link "Home" at bounding box center [121, 14] width 30 height 13
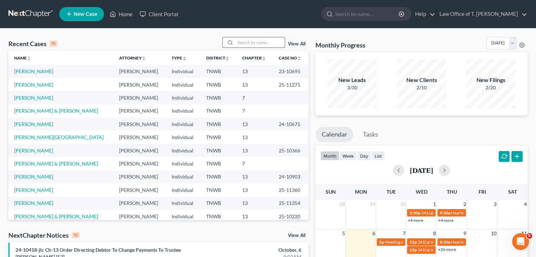
click at [251, 43] on input "search" at bounding box center [259, 42] width 49 height 10
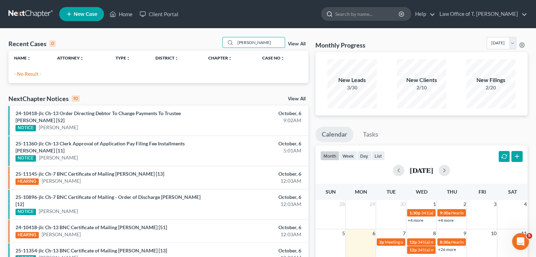
click at [351, 13] on input "search" at bounding box center [367, 13] width 64 height 13
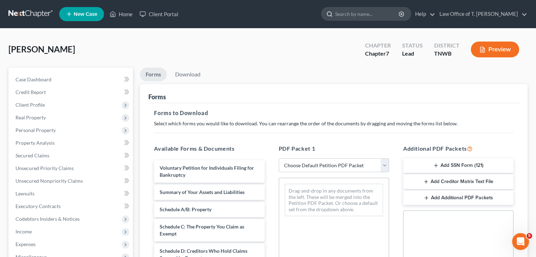
click at [365, 15] on input "search" at bounding box center [367, 13] width 64 height 13
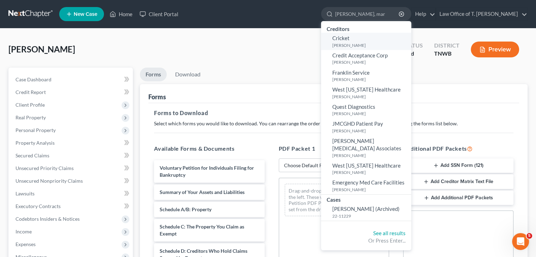
type input "[PERSON_NAME], mar"
click at [370, 40] on link "Cricket Herman, Maverick" at bounding box center [366, 41] width 90 height 17
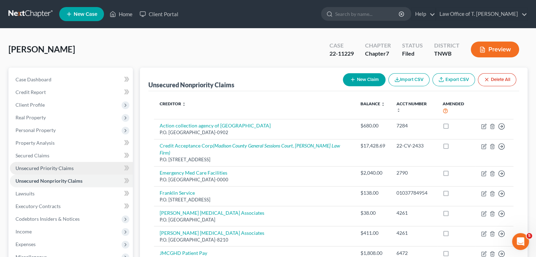
click at [47, 169] on span "Unsecured Priority Claims" at bounding box center [44, 168] width 58 height 6
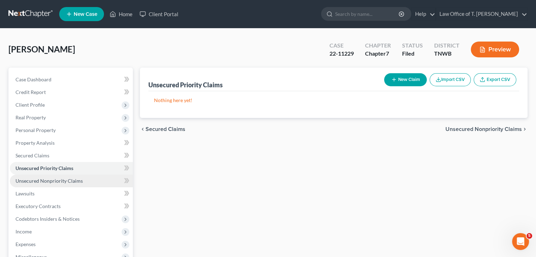
click at [51, 178] on span "Unsecured Nonpriority Claims" at bounding box center [48, 181] width 67 height 6
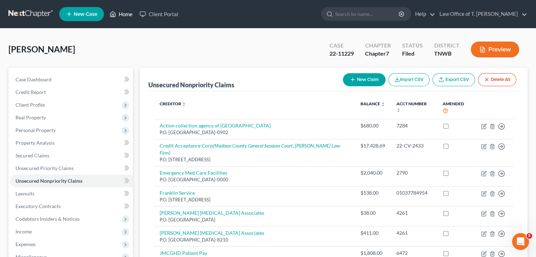
click at [123, 13] on link "Home" at bounding box center [121, 14] width 30 height 13
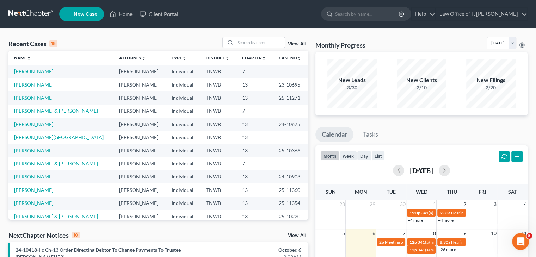
click at [244, 48] on div "Recent Cases 15 View All" at bounding box center [158, 44] width 300 height 14
click at [245, 43] on input "search" at bounding box center [259, 42] width 49 height 10
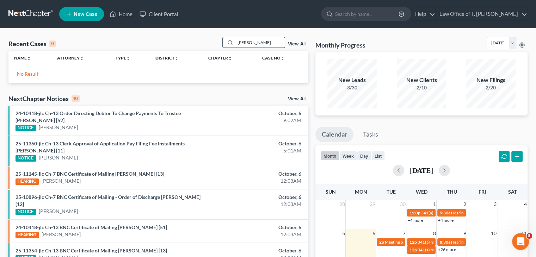
type input "jones, ammber"
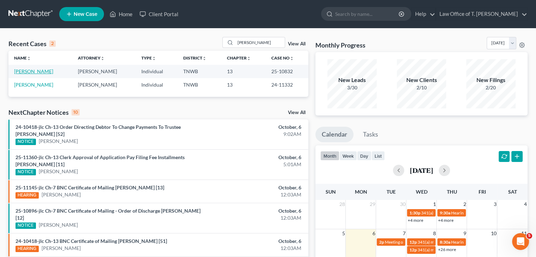
click at [41, 71] on link "Jones, Ammber" at bounding box center [33, 71] width 39 height 6
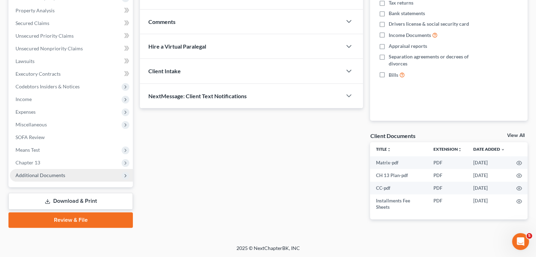
scroll to position [133, 0]
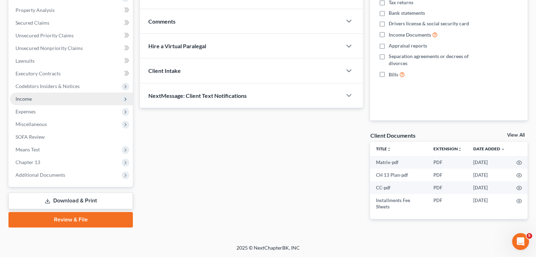
click at [36, 99] on span "Income" at bounding box center [71, 99] width 123 height 13
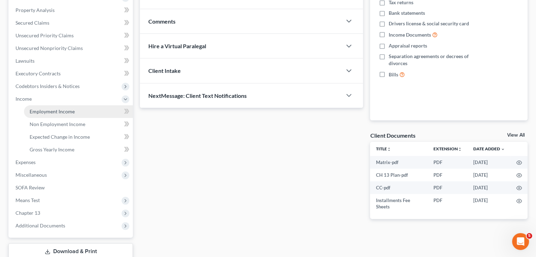
click at [73, 112] on span "Employment Income" at bounding box center [52, 111] width 45 height 6
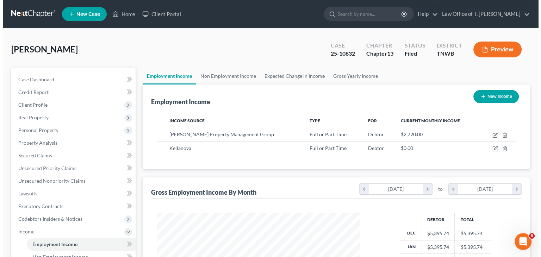
scroll to position [125, 217]
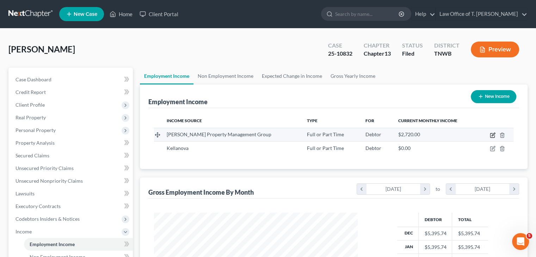
click at [492, 133] on icon "button" at bounding box center [492, 135] width 6 height 6
select select "0"
select select "1"
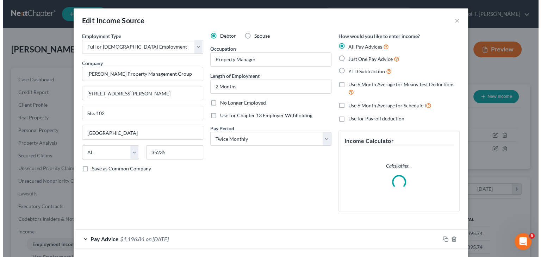
scroll to position [125, 220]
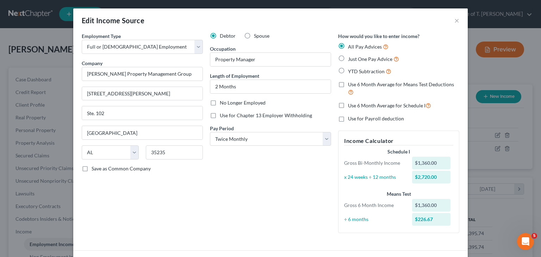
click at [220, 102] on label "No Longer Employed" at bounding box center [243, 102] width 46 height 7
click at [223, 102] on input "No Longer Employed" at bounding box center [225, 101] width 5 height 5
checkbox input "true"
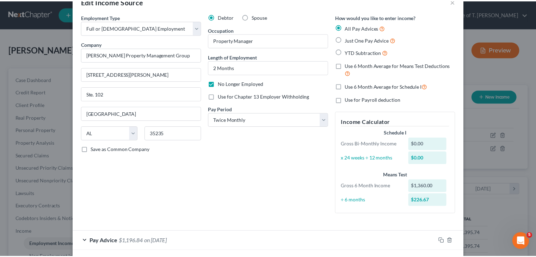
scroll to position [51, 0]
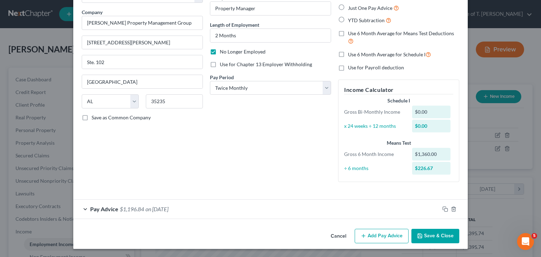
click at [434, 237] on button "Save & Close" at bounding box center [435, 236] width 48 height 15
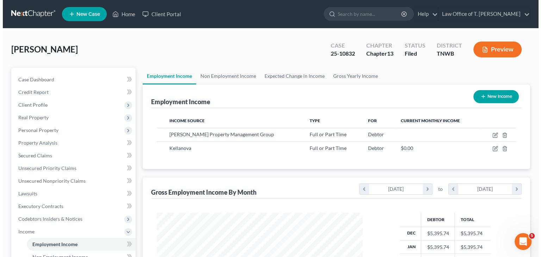
scroll to position [351956, 351864]
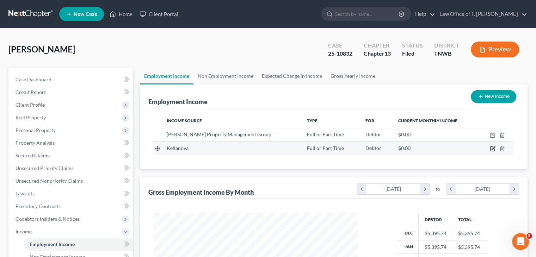
click at [492, 149] on icon "button" at bounding box center [492, 149] width 6 height 6
select select "0"
select select "23"
select select "2"
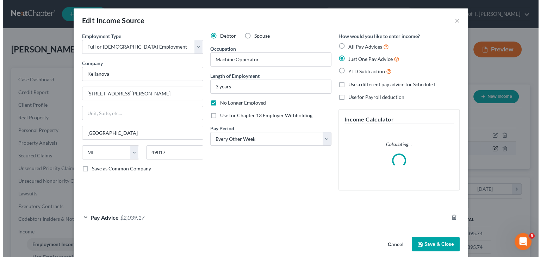
scroll to position [125, 220]
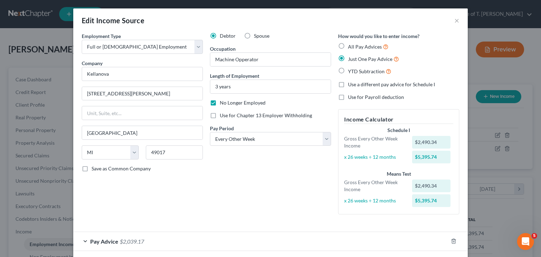
click at [220, 102] on label "No Longer Employed" at bounding box center [243, 102] width 46 height 7
click at [223, 102] on input "No Longer Employed" at bounding box center [225, 101] width 5 height 5
checkbox input "false"
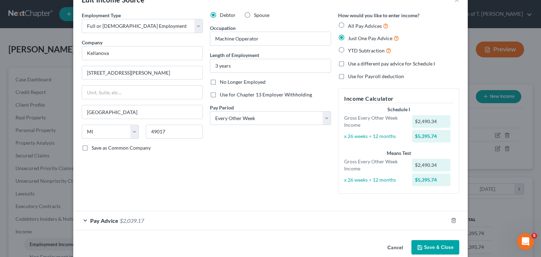
scroll to position [32, 0]
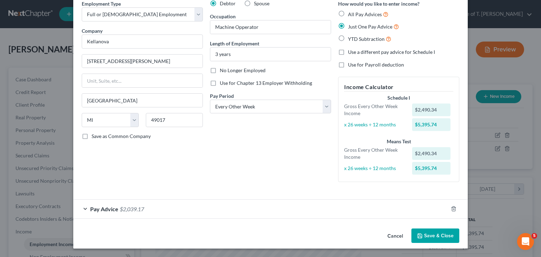
click at [80, 207] on div "Pay Advice $2,039.17" at bounding box center [260, 209] width 375 height 19
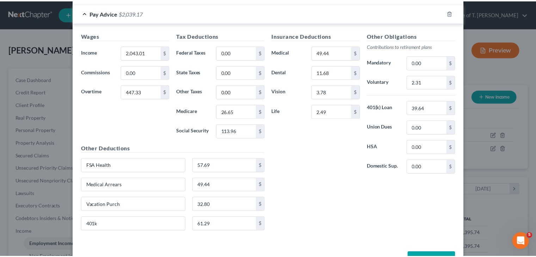
scroll to position [244, 0]
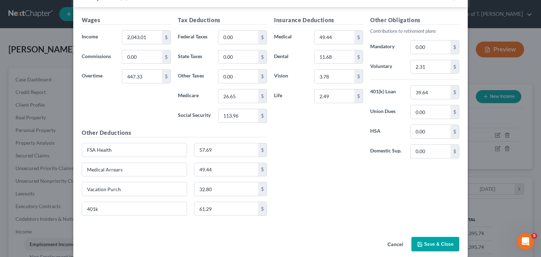
click at [440, 244] on button "Save & Close" at bounding box center [435, 244] width 48 height 15
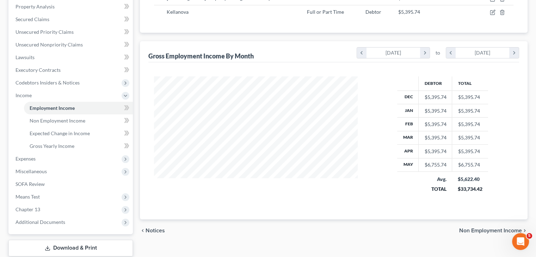
scroll to position [141, 0]
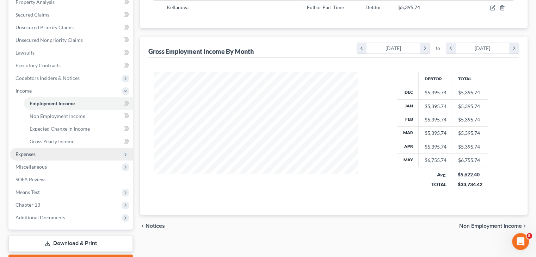
click at [37, 157] on span "Expenses" at bounding box center [71, 154] width 123 height 13
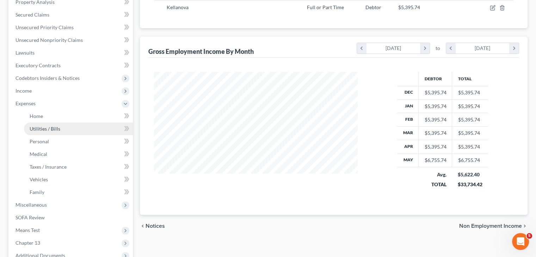
click at [40, 131] on span "Utilities / Bills" at bounding box center [45, 129] width 31 height 6
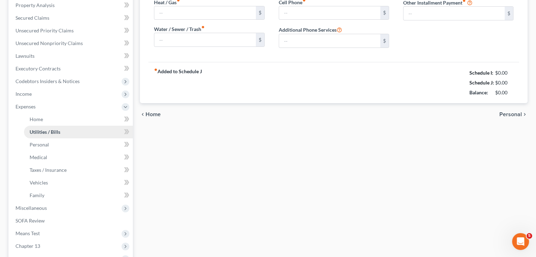
type input "180.00"
type input "0.00"
type input "150.00"
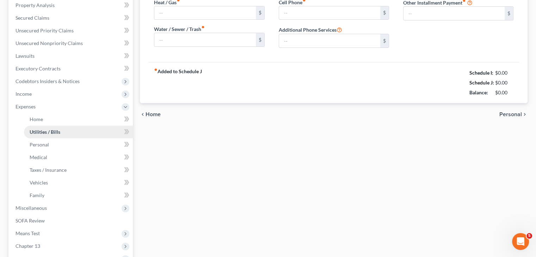
type input "0.00"
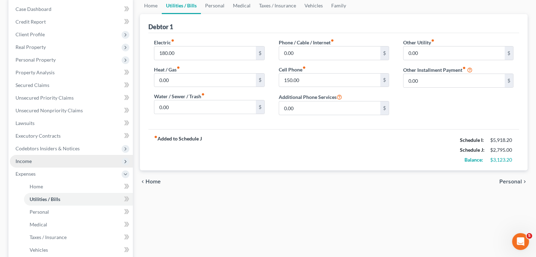
scroll to position [141, 0]
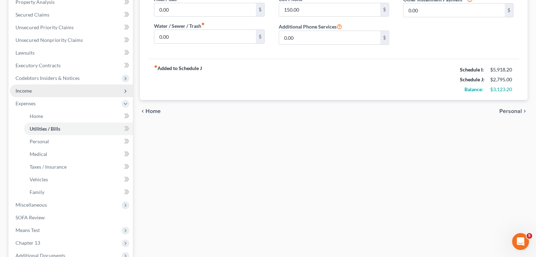
click at [39, 87] on span "Income" at bounding box center [71, 90] width 123 height 13
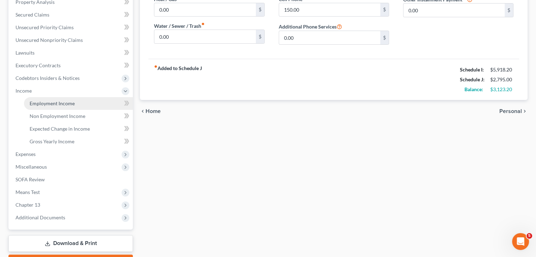
click at [56, 105] on span "Employment Income" at bounding box center [52, 103] width 45 height 6
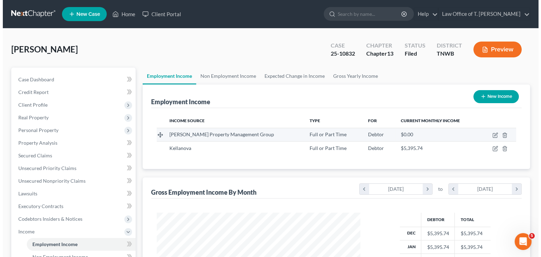
scroll to position [125, 217]
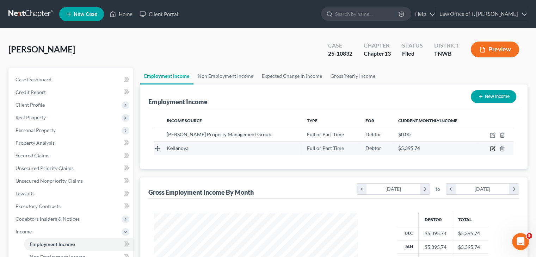
click at [491, 149] on icon "button" at bounding box center [492, 147] width 3 height 3
select select "0"
select select "23"
select select "2"
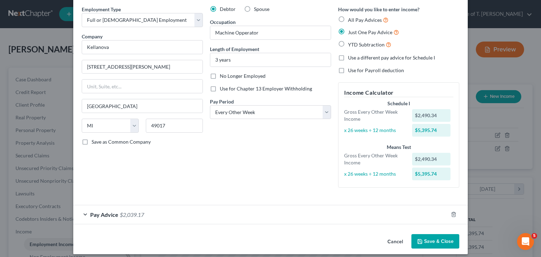
scroll to position [32, 0]
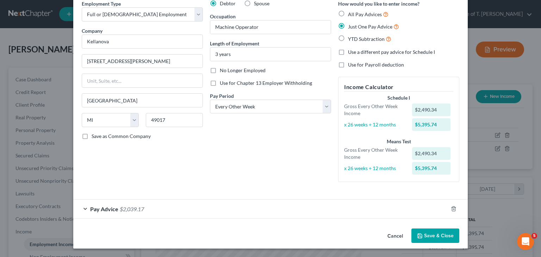
click at [82, 208] on div "Pay Advice $2,039.17" at bounding box center [260, 209] width 375 height 19
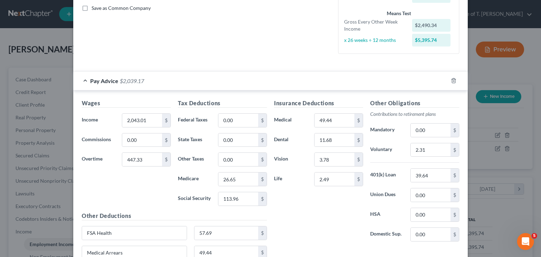
scroll to position [173, 0]
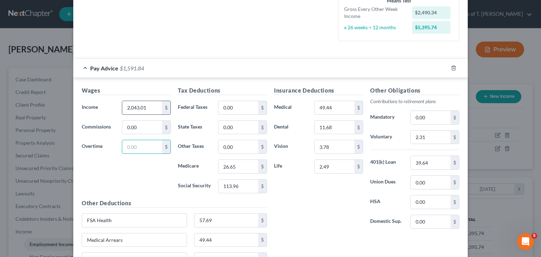
click at [151, 107] on input "2,043.01" at bounding box center [142, 107] width 40 height 13
type input "1,924.80"
click at [242, 184] on input "113.96" at bounding box center [238, 186] width 40 height 13
type input "111.54"
click at [242, 168] on input "26.65" at bounding box center [238, 166] width 40 height 13
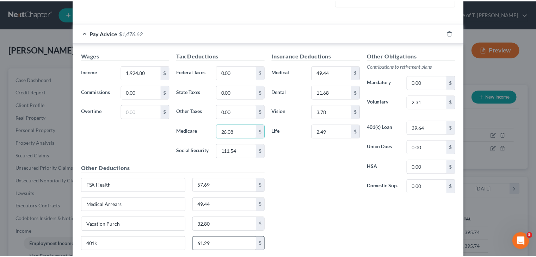
scroll to position [244, 0]
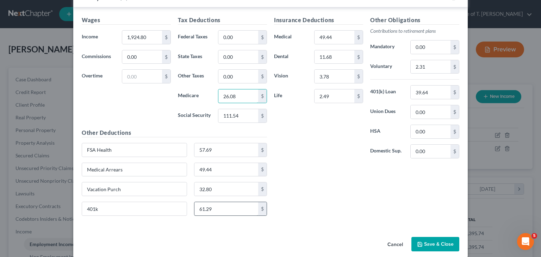
type input "26.08"
click at [215, 208] on input "61.29" at bounding box center [226, 208] width 64 height 13
type input "76.99"
click at [215, 148] on input "57.69" at bounding box center [226, 149] width 64 height 13
type input "125.88"
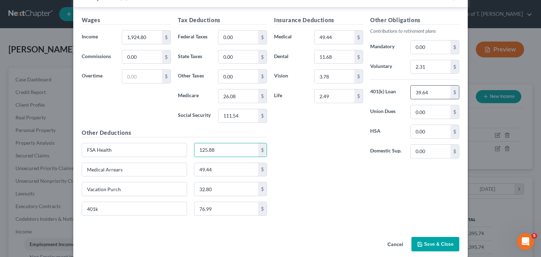
click at [433, 91] on input "39.64" at bounding box center [431, 92] width 40 height 13
type input "45.25"
drag, startPoint x: 339, startPoint y: 64, endPoint x: 336, endPoint y: 61, distance: 4.3
click at [339, 64] on div "Insurance Deductions Medical 49.44 $ Dental 11.68 $ Vision 3.78 $ Life 2.49 $" at bounding box center [318, 90] width 96 height 148
click at [334, 59] on input "11.68" at bounding box center [334, 56] width 40 height 13
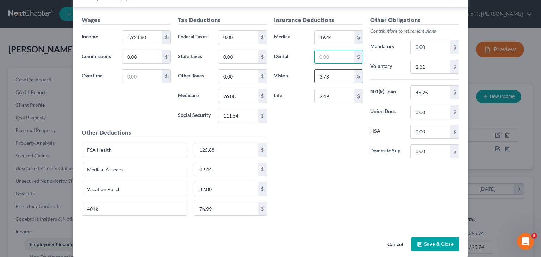
click at [332, 79] on input "3.78" at bounding box center [334, 76] width 40 height 13
click at [333, 93] on input "2.49" at bounding box center [334, 95] width 40 height 13
click at [332, 37] on input "49.44" at bounding box center [334, 37] width 40 height 13
type input "125.88"
click at [227, 150] on input "125.88" at bounding box center [226, 149] width 64 height 13
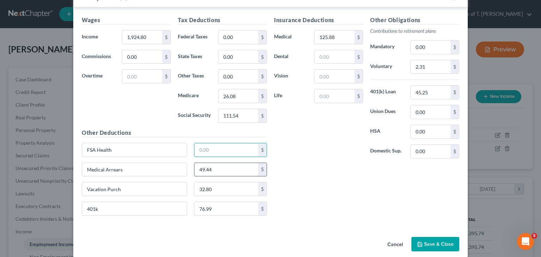
click at [215, 167] on input "49.44" at bounding box center [226, 169] width 64 height 13
click at [212, 186] on input "32.80" at bounding box center [226, 188] width 64 height 13
click at [431, 243] on button "Save & Close" at bounding box center [435, 244] width 48 height 15
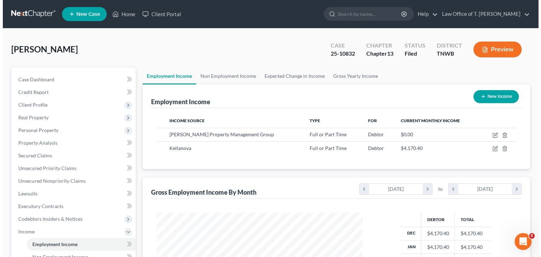
scroll to position [351956, 351864]
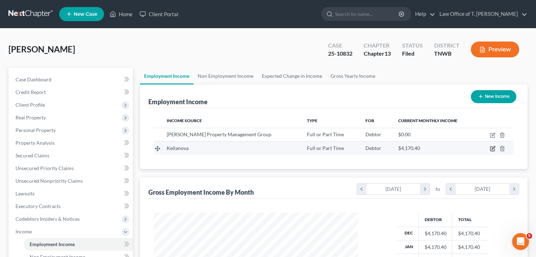
click at [492, 148] on icon "button" at bounding box center [492, 147] width 3 height 3
select select "0"
select select "23"
select select "2"
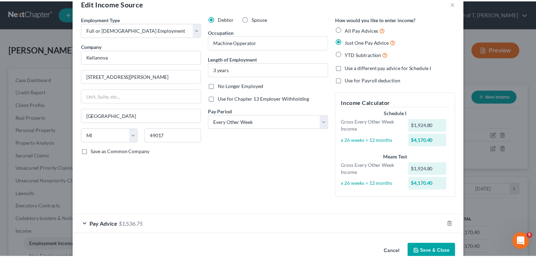
scroll to position [32, 0]
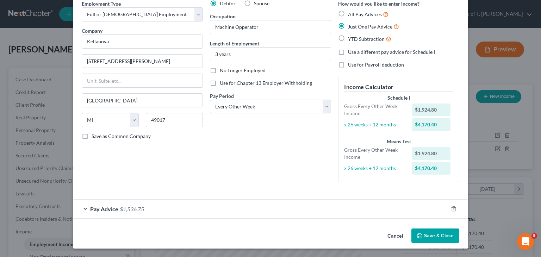
click at [419, 234] on icon "button" at bounding box center [420, 236] width 4 height 4
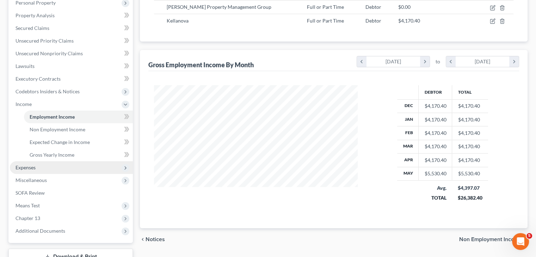
scroll to position [141, 0]
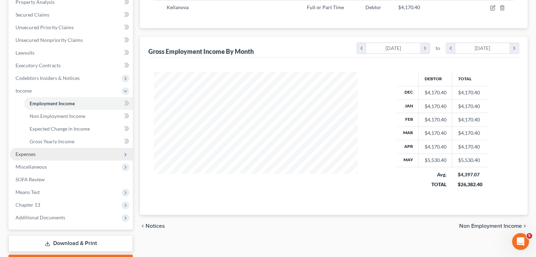
click at [35, 155] on span "Expenses" at bounding box center [25, 154] width 20 height 6
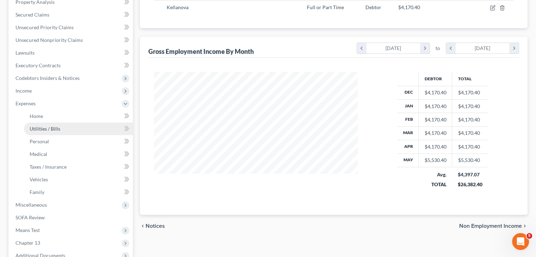
click at [47, 129] on span "Utilities / Bills" at bounding box center [45, 129] width 31 height 6
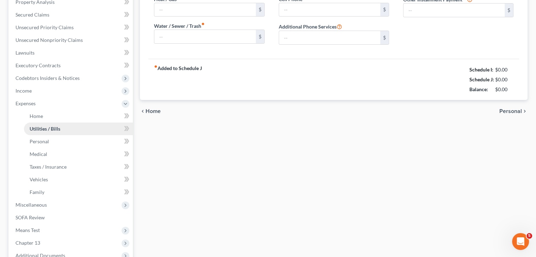
scroll to position [20, 0]
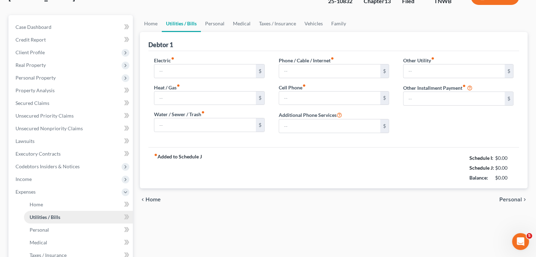
type input "180.00"
type input "0.00"
type input "150.00"
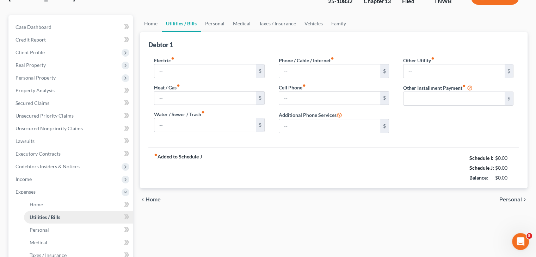
type input "0.00"
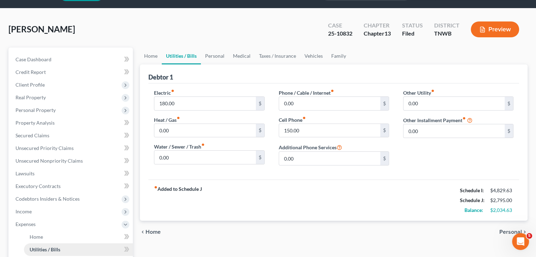
scroll to position [0, 0]
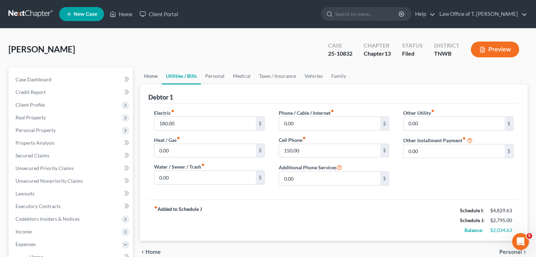
click at [151, 74] on link "Home" at bounding box center [151, 76] width 22 height 17
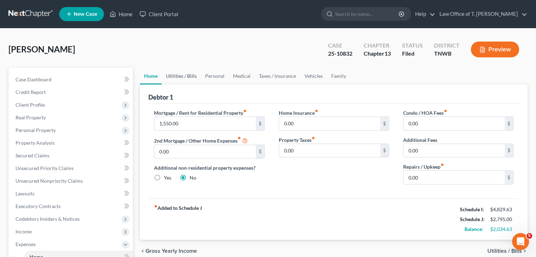
click at [186, 77] on link "Utilities / Bills" at bounding box center [181, 76] width 39 height 17
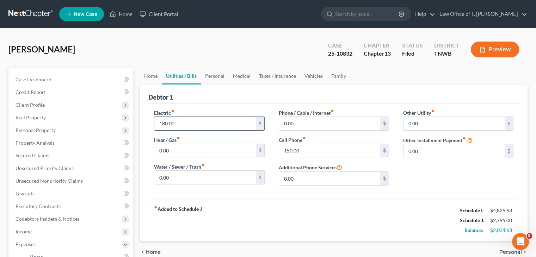
click at [184, 124] on input "180.00" at bounding box center [204, 123] width 101 height 13
type input "250.00"
click at [214, 79] on link "Personal" at bounding box center [215, 76] width 28 height 17
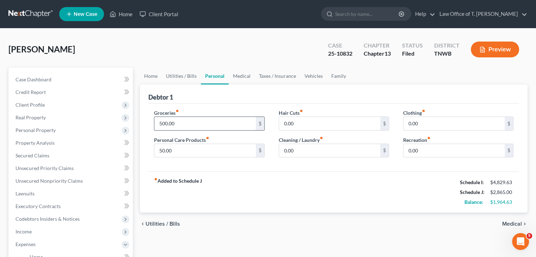
click at [186, 124] on input "500.00" at bounding box center [204, 123] width 101 height 13
type input "1,000.00"
click at [188, 75] on link "Utilities / Bills" at bounding box center [181, 76] width 39 height 17
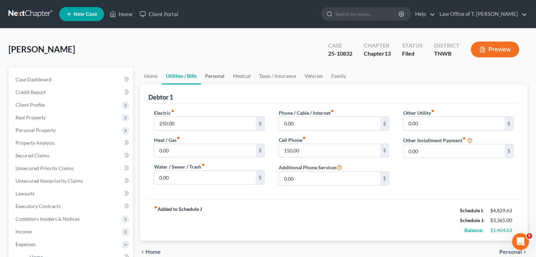
click at [217, 76] on link "Personal" at bounding box center [215, 76] width 28 height 17
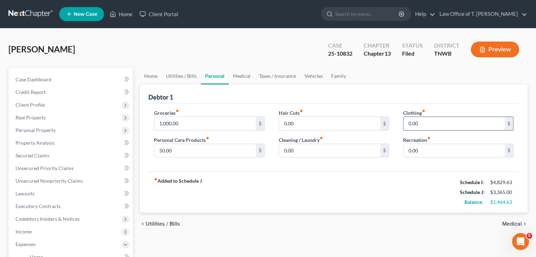
click at [433, 121] on input "0.00" at bounding box center [453, 123] width 101 height 13
type input "100.00"
click at [386, 174] on div "fiber_manual_record Added to Schedule J Schedule I: $4,829.63 Schedule J: $3,46…" at bounding box center [333, 191] width 370 height 41
click at [440, 154] on input "0.00" at bounding box center [453, 150] width 101 height 13
type input "100.00"
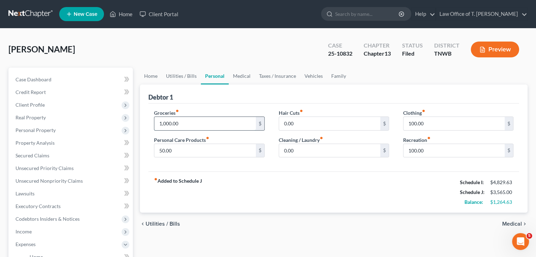
click at [182, 125] on input "1,000.00" at bounding box center [204, 123] width 101 height 13
type input "1,100.00"
click at [314, 76] on link "Vehicles" at bounding box center [313, 76] width 27 height 17
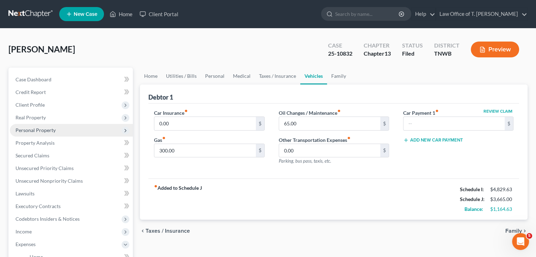
click at [60, 129] on span "Personal Property" at bounding box center [71, 130] width 123 height 13
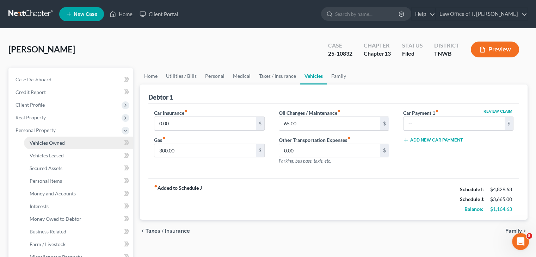
click at [49, 143] on span "Vehicles Owned" at bounding box center [47, 143] width 35 height 6
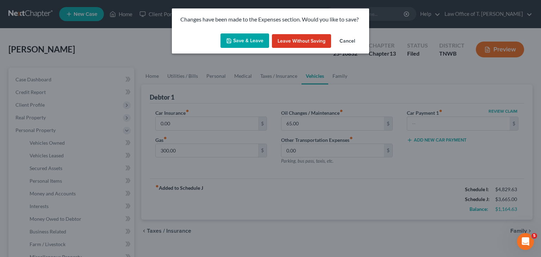
click at [236, 47] on button "Save & Leave" at bounding box center [244, 40] width 49 height 15
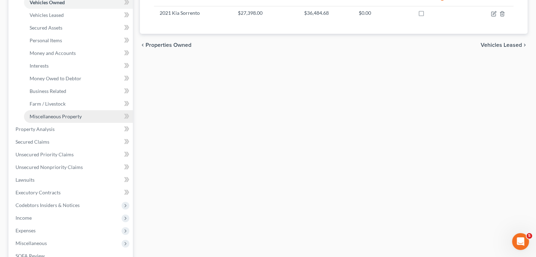
scroll to position [141, 0]
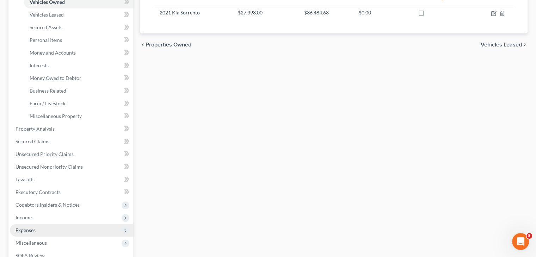
click at [47, 226] on span "Expenses" at bounding box center [71, 230] width 123 height 13
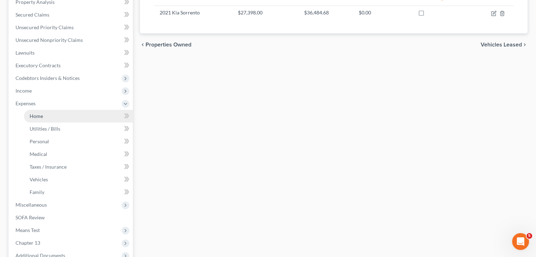
click at [37, 118] on span "Home" at bounding box center [36, 116] width 13 height 6
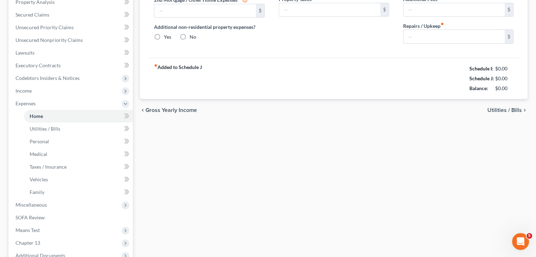
type input "1,550.00"
type input "0.00"
radio input "true"
type input "0.00"
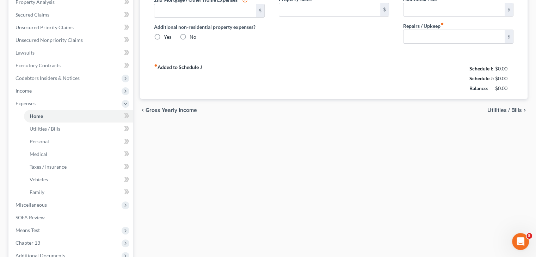
type input "0.00"
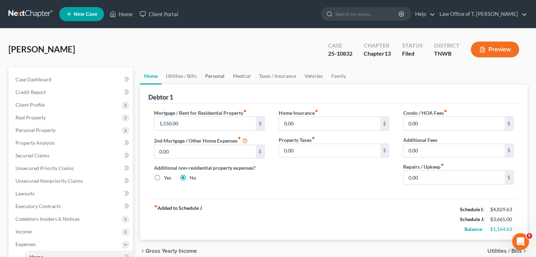
click at [220, 75] on link "Personal" at bounding box center [215, 76] width 28 height 17
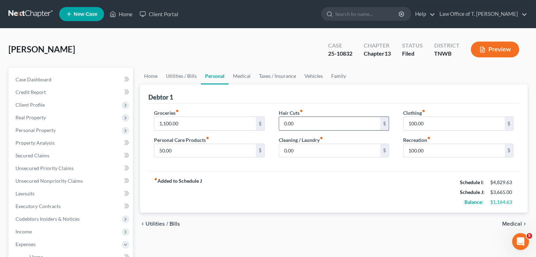
click at [314, 117] on input "0.00" at bounding box center [329, 123] width 101 height 13
type input "50.00"
click at [290, 189] on div "fiber_manual_record Added to Schedule J Schedule I: $4,829.63 Schedule J: $3,71…" at bounding box center [333, 191] width 370 height 41
click at [315, 77] on link "Vehicles" at bounding box center [313, 76] width 27 height 17
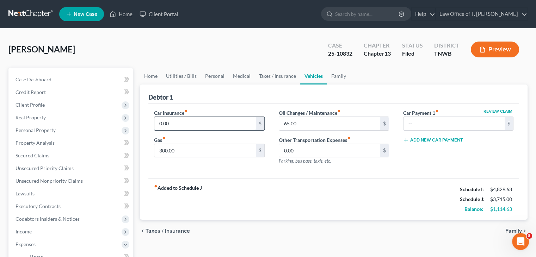
click at [183, 125] on input "0.00" at bounding box center [204, 123] width 101 height 13
type input "652.00"
click at [57, 119] on span "Real Property" at bounding box center [71, 117] width 123 height 13
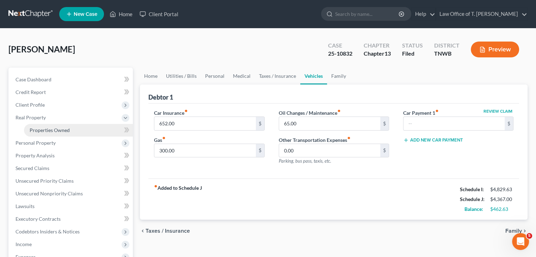
click at [67, 129] on span "Properties Owned" at bounding box center [50, 130] width 40 height 6
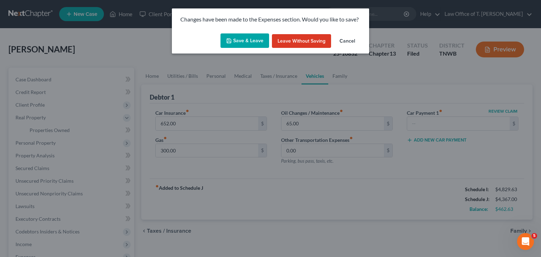
click at [255, 42] on button "Save & Leave" at bounding box center [244, 40] width 49 height 15
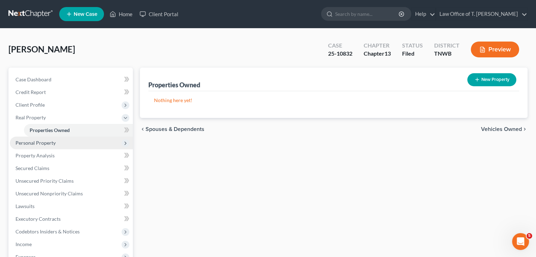
click at [49, 145] on span "Personal Property" at bounding box center [35, 143] width 40 height 6
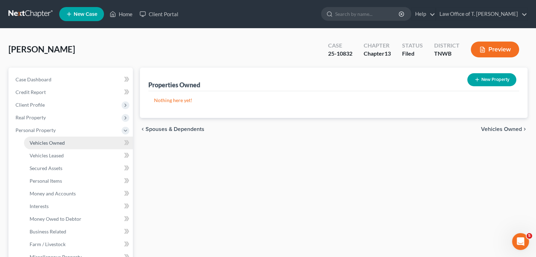
click at [63, 144] on span "Vehicles Owned" at bounding box center [47, 143] width 35 height 6
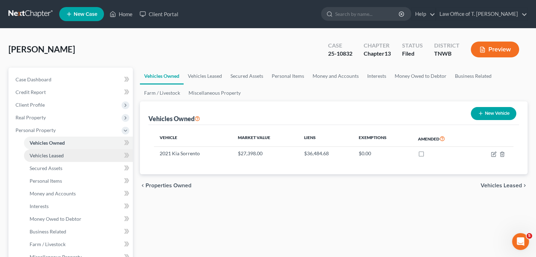
click at [70, 153] on link "Vehicles Leased" at bounding box center [78, 155] width 109 height 13
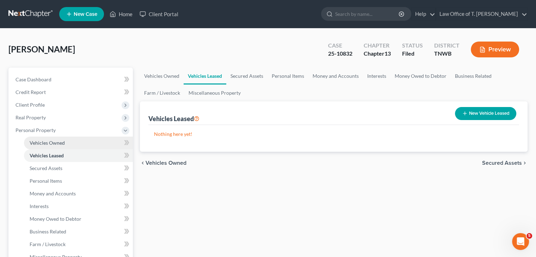
click at [57, 143] on span "Vehicles Owned" at bounding box center [47, 143] width 35 height 6
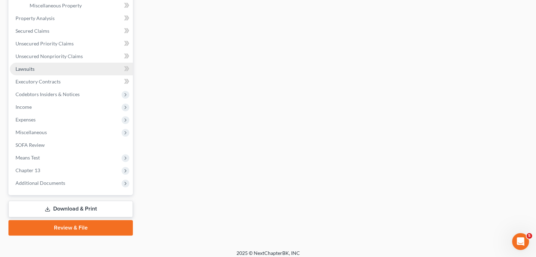
scroll to position [256, 0]
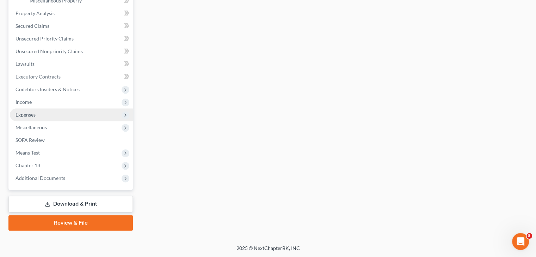
click at [29, 112] on span "Expenses" at bounding box center [25, 115] width 20 height 6
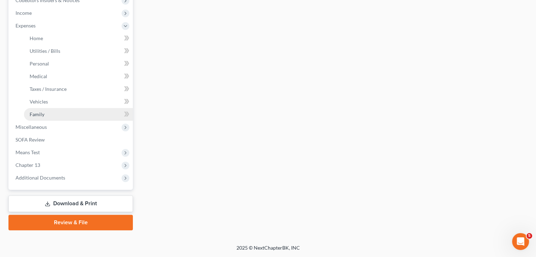
scroll to position [218, 0]
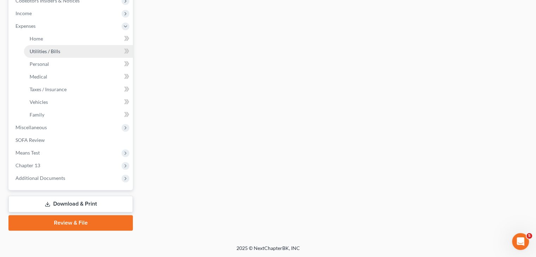
click at [41, 51] on span "Utilities / Bills" at bounding box center [45, 51] width 31 height 6
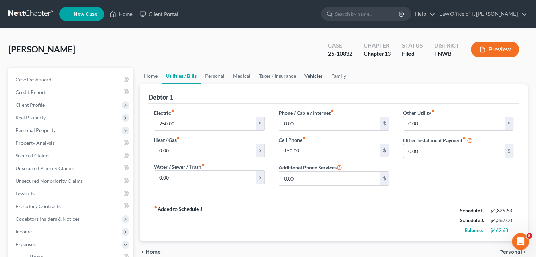
click at [308, 76] on link "Vehicles" at bounding box center [313, 76] width 27 height 17
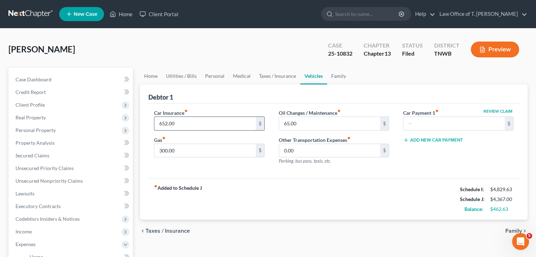
click at [188, 121] on input "652.00" at bounding box center [204, 123] width 101 height 13
type input "220.00"
click at [219, 79] on link "Personal" at bounding box center [215, 76] width 28 height 17
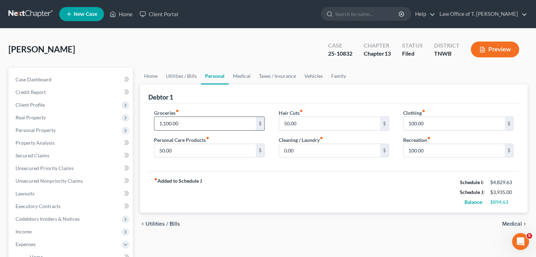
click at [182, 122] on input "1,100.00" at bounding box center [204, 123] width 101 height 13
click at [179, 126] on input "800.00" at bounding box center [204, 123] width 101 height 13
click at [182, 124] on input "850.00" at bounding box center [204, 123] width 101 height 13
type input "920.00"
click at [50, 141] on span "Property Analysis" at bounding box center [34, 143] width 39 height 6
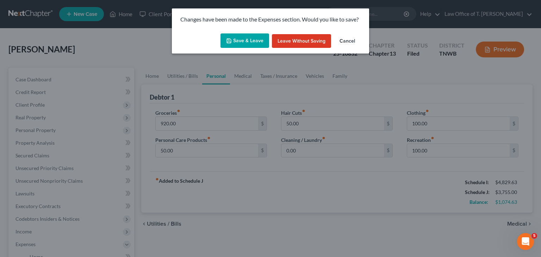
click at [255, 39] on button "Save & Leave" at bounding box center [244, 40] width 49 height 15
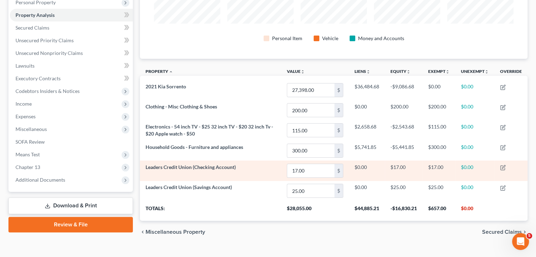
scroll to position [140, 0]
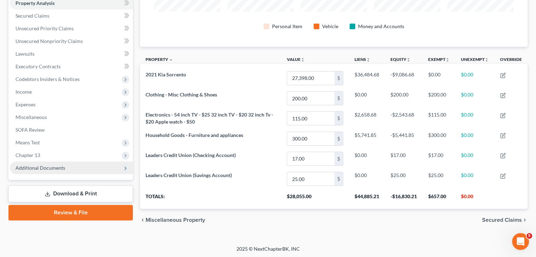
click at [70, 165] on span "Additional Documents" at bounding box center [71, 168] width 123 height 13
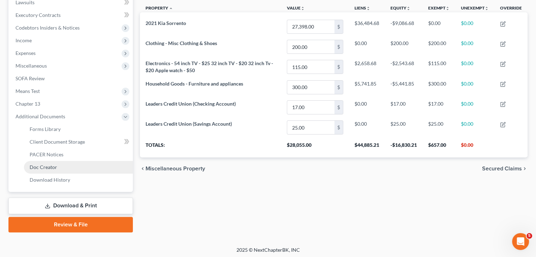
scroll to position [193, 0]
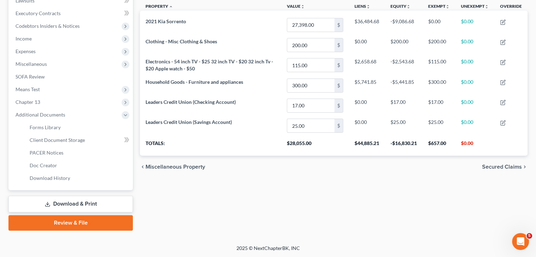
click at [77, 204] on link "Download & Print" at bounding box center [70, 204] width 124 height 17
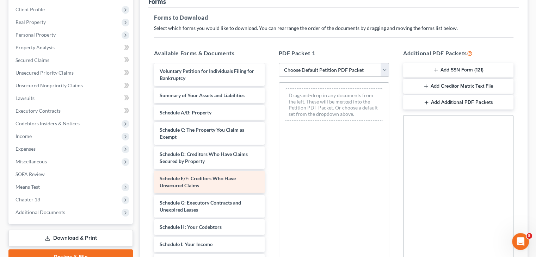
scroll to position [106, 0]
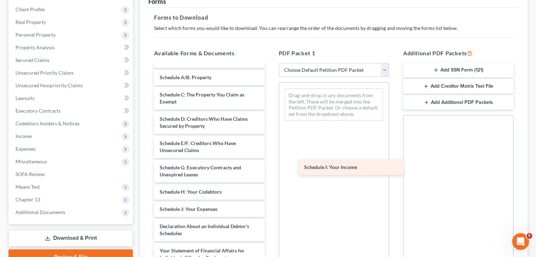
drag, startPoint x: 204, startPoint y: 207, endPoint x: 348, endPoint y: 165, distance: 150.1
click at [270, 165] on div "Schedule I: Your Income Matrix-pdf CH 13 Plan-pdf CC-pdf Installments Fee Sheet…" at bounding box center [208, 162] width 121 height 407
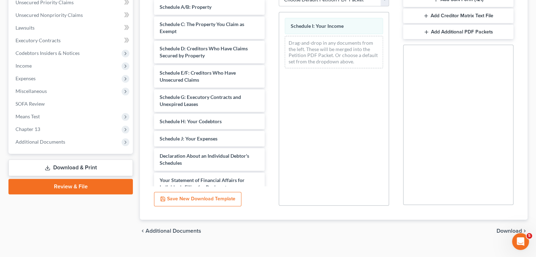
scroll to position [177, 0]
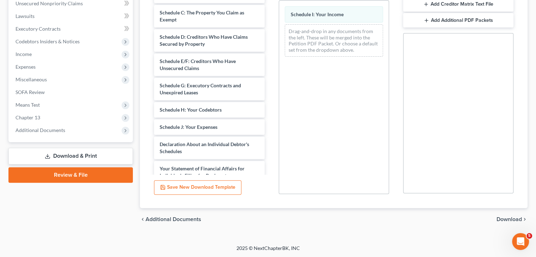
click at [512, 220] on span "Download" at bounding box center [508, 220] width 25 height 6
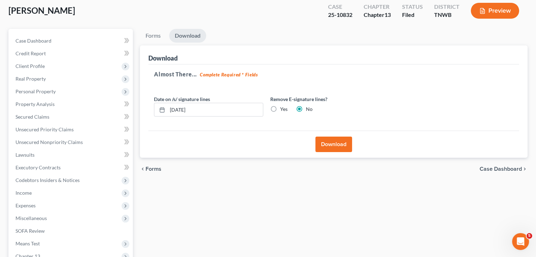
scroll to position [24, 0]
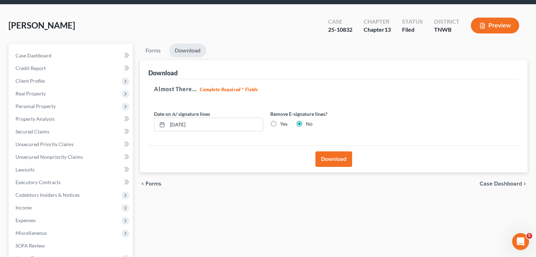
click at [333, 159] on button "Download" at bounding box center [333, 158] width 37 height 15
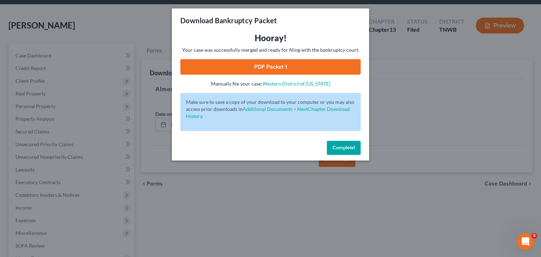
click at [271, 65] on link "PDF Packet 1" at bounding box center [270, 66] width 180 height 15
click at [357, 145] on button "Complete!" at bounding box center [344, 148] width 34 height 14
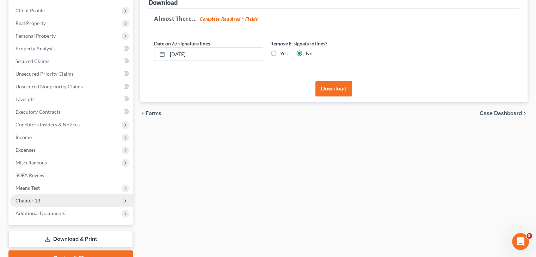
scroll to position [130, 0]
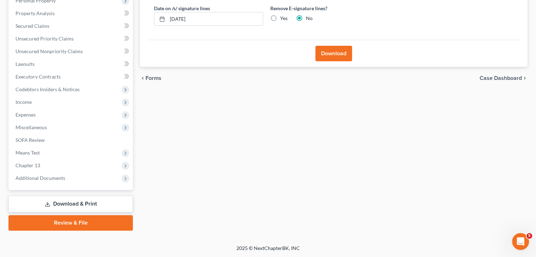
click at [74, 201] on link "Download & Print" at bounding box center [70, 204] width 124 height 17
click at [86, 202] on link "Download & Print" at bounding box center [70, 204] width 124 height 17
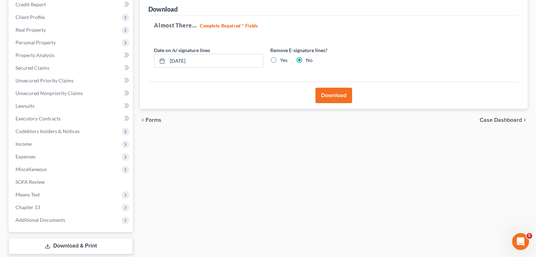
scroll to position [24, 0]
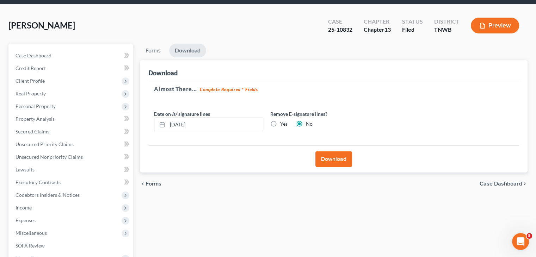
click at [190, 48] on link "Download" at bounding box center [187, 51] width 37 height 14
click at [150, 51] on link "Forms" at bounding box center [153, 51] width 26 height 14
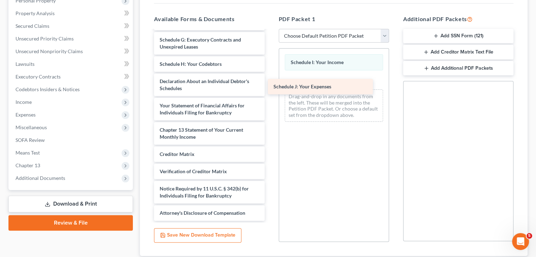
scroll to position [199, 0]
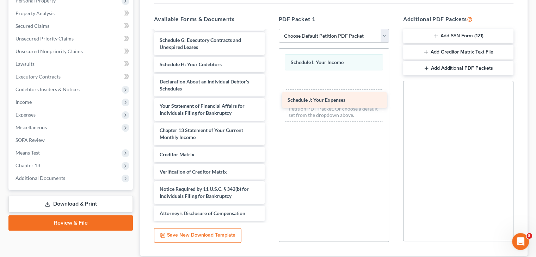
drag, startPoint x: 190, startPoint y: 64, endPoint x: 318, endPoint y: 101, distance: 132.9
click at [270, 101] on div "Schedule J: Your Expenses Matrix-pdf CH 13 Plan-pdf CC-pdf Installments Fee She…" at bounding box center [208, 26] width 121 height 389
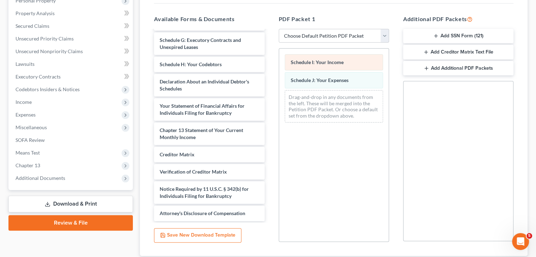
click at [317, 60] on span "Schedule I: Your Income" at bounding box center [316, 62] width 53 height 6
drag, startPoint x: 317, startPoint y: 60, endPoint x: 307, endPoint y: 114, distance: 55.5
click at [307, 117] on div "Drag-and-drop in any documents from the left. These will be merged into the Pet…" at bounding box center [333, 106] width 98 height 32
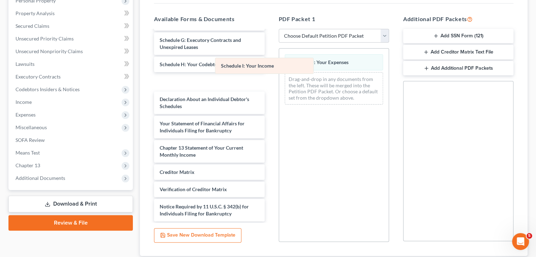
scroll to position [216, 0]
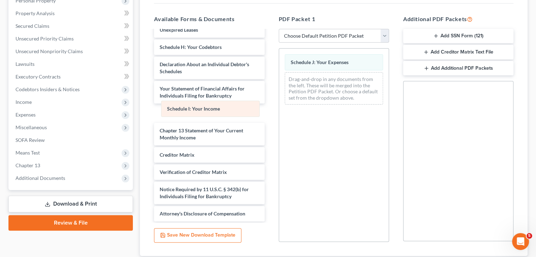
drag, startPoint x: 335, startPoint y: 62, endPoint x: 232, endPoint y: 111, distance: 114.0
click at [279, 104] on div "Schedule I: Your Income Schedule I: Your Income Schedule J: Your Expenses Drag-…" at bounding box center [333, 80] width 109 height 62
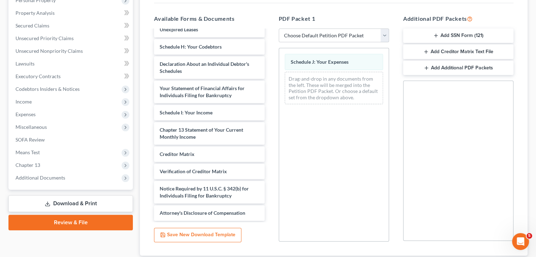
scroll to position [94, 0]
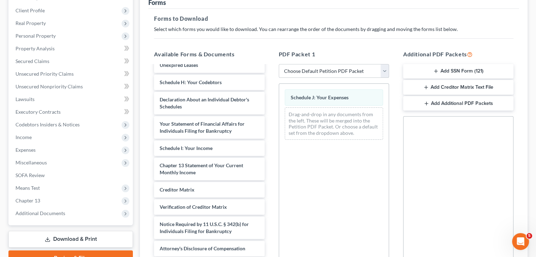
click at [383, 72] on select "Choose Default Petition PDF Packet Complete Bankruptcy Petition (all forms and …" at bounding box center [333, 71] width 110 height 14
click at [369, 200] on div "Schedule J: Your Expenses Drag-and-drop in any documents from the left. These w…" at bounding box center [333, 180] width 110 height 194
click at [313, 73] on select "Choose Default Petition PDF Packet Complete Bankruptcy Petition (all forms and …" at bounding box center [333, 71] width 110 height 14
select select "6"
click at [278, 64] on select "Choose Default Petition PDF Packet Complete Bankruptcy Petition (all forms and …" at bounding box center [333, 71] width 110 height 14
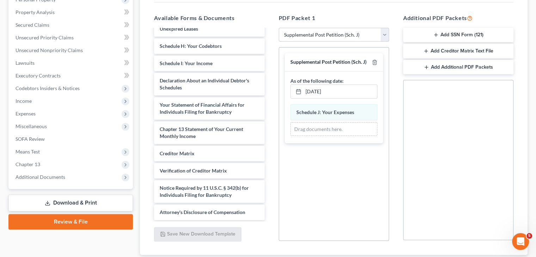
scroll to position [177, 0]
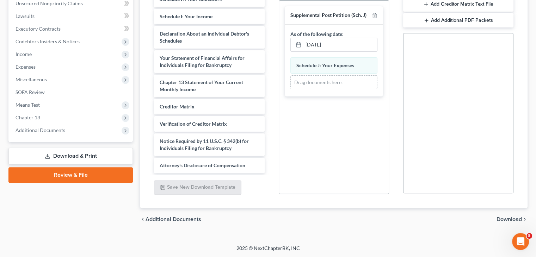
click at [499, 220] on div "chevron_left Additional Documents Download chevron_right" at bounding box center [333, 219] width 387 height 23
click at [506, 219] on span "Download" at bounding box center [508, 220] width 25 height 6
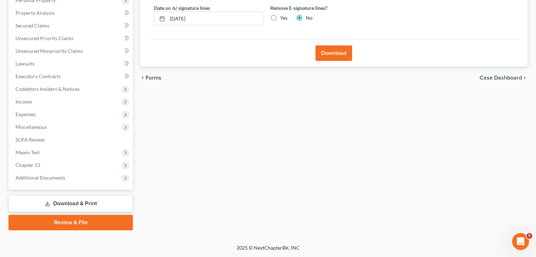
scroll to position [130, 0]
click at [338, 55] on button "Download" at bounding box center [333, 53] width 37 height 15
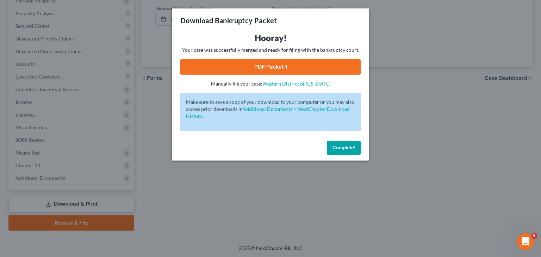
click at [275, 67] on link "PDF Packet 1" at bounding box center [270, 66] width 180 height 15
click at [349, 149] on span "Complete!" at bounding box center [343, 148] width 23 height 6
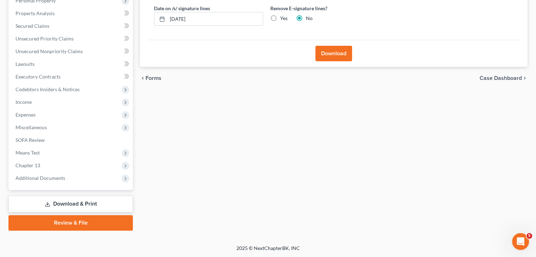
click at [75, 199] on link "Download & Print" at bounding box center [70, 204] width 124 height 17
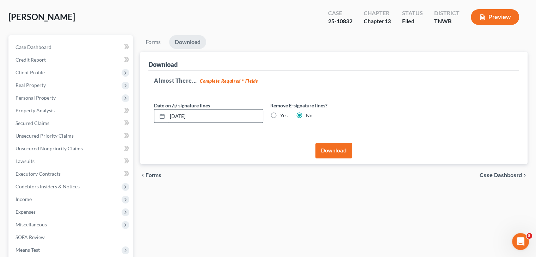
scroll to position [24, 0]
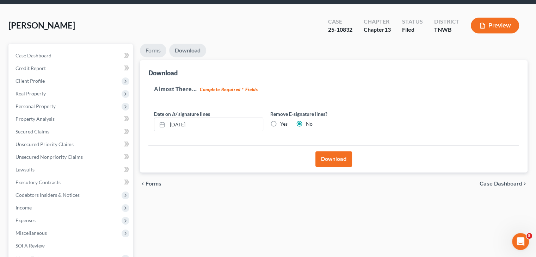
click at [152, 49] on link "Forms" at bounding box center [153, 51] width 26 height 14
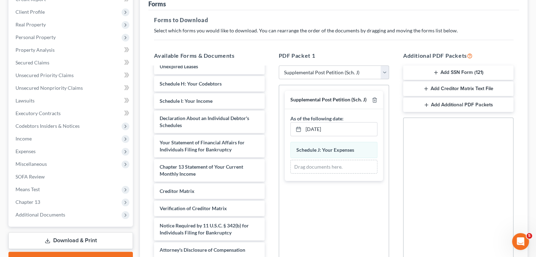
scroll to position [94, 0]
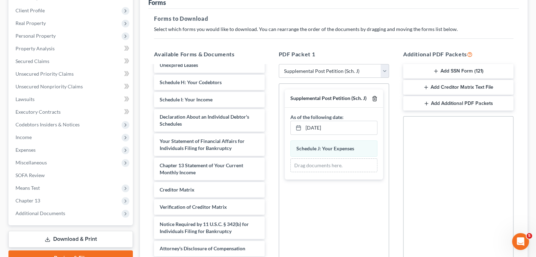
click at [375, 97] on icon "button" at bounding box center [374, 99] width 6 height 6
select select
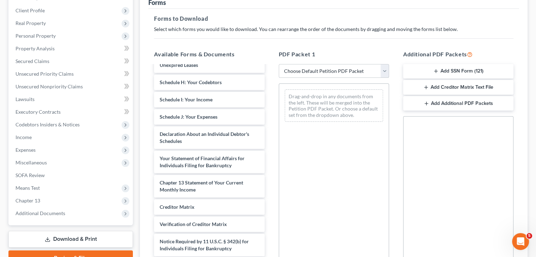
click at [385, 73] on select "Choose Default Petition PDF Packet Complete Bankruptcy Petition (all forms and …" at bounding box center [333, 71] width 110 height 14
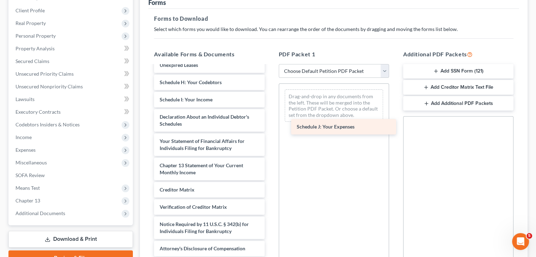
drag, startPoint x: 197, startPoint y: 116, endPoint x: 333, endPoint y: 126, distance: 137.0
click at [270, 126] on div "Schedule J: Your Expenses Matrix-pdf CH 13 Plan-pdf CC-pdf Installments Fee She…" at bounding box center [208, 53] width 121 height 407
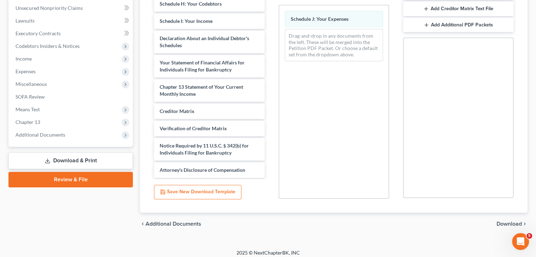
scroll to position [177, 0]
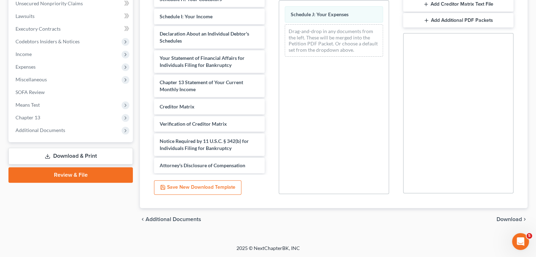
click at [77, 155] on link "Download & Print" at bounding box center [70, 156] width 124 height 17
click at [81, 153] on link "Download & Print" at bounding box center [70, 156] width 124 height 17
click at [514, 220] on span "Download" at bounding box center [508, 220] width 25 height 6
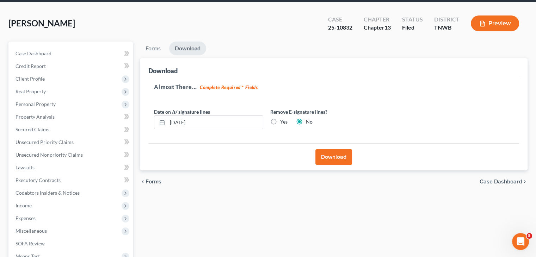
scroll to position [24, 0]
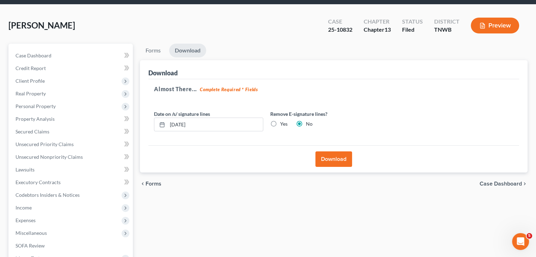
click at [332, 155] on button "Download" at bounding box center [333, 158] width 37 height 15
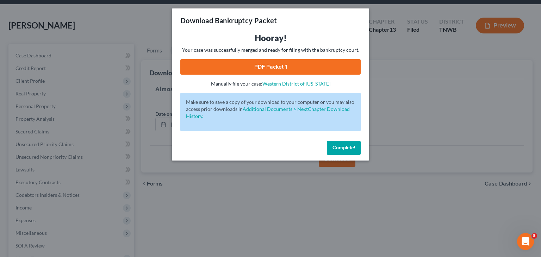
click at [274, 65] on link "PDF Packet 1" at bounding box center [270, 66] width 180 height 15
click at [351, 151] on button "Complete!" at bounding box center [344, 148] width 34 height 14
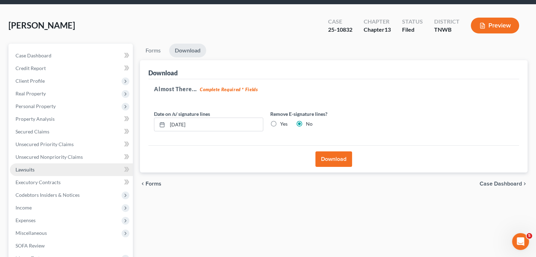
drag, startPoint x: 43, startPoint y: 175, endPoint x: 39, endPoint y: 165, distance: 10.4
click at [43, 175] on link "Lawsuits" at bounding box center [71, 169] width 123 height 13
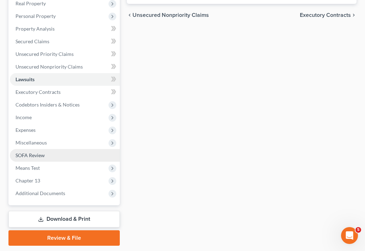
scroll to position [141, 0]
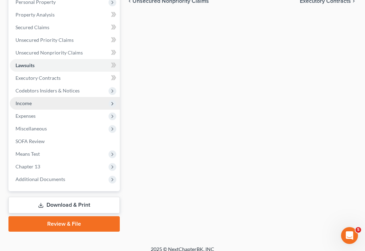
click at [32, 104] on span "Income" at bounding box center [65, 103] width 110 height 13
